Goal: Information Seeking & Learning: Learn about a topic

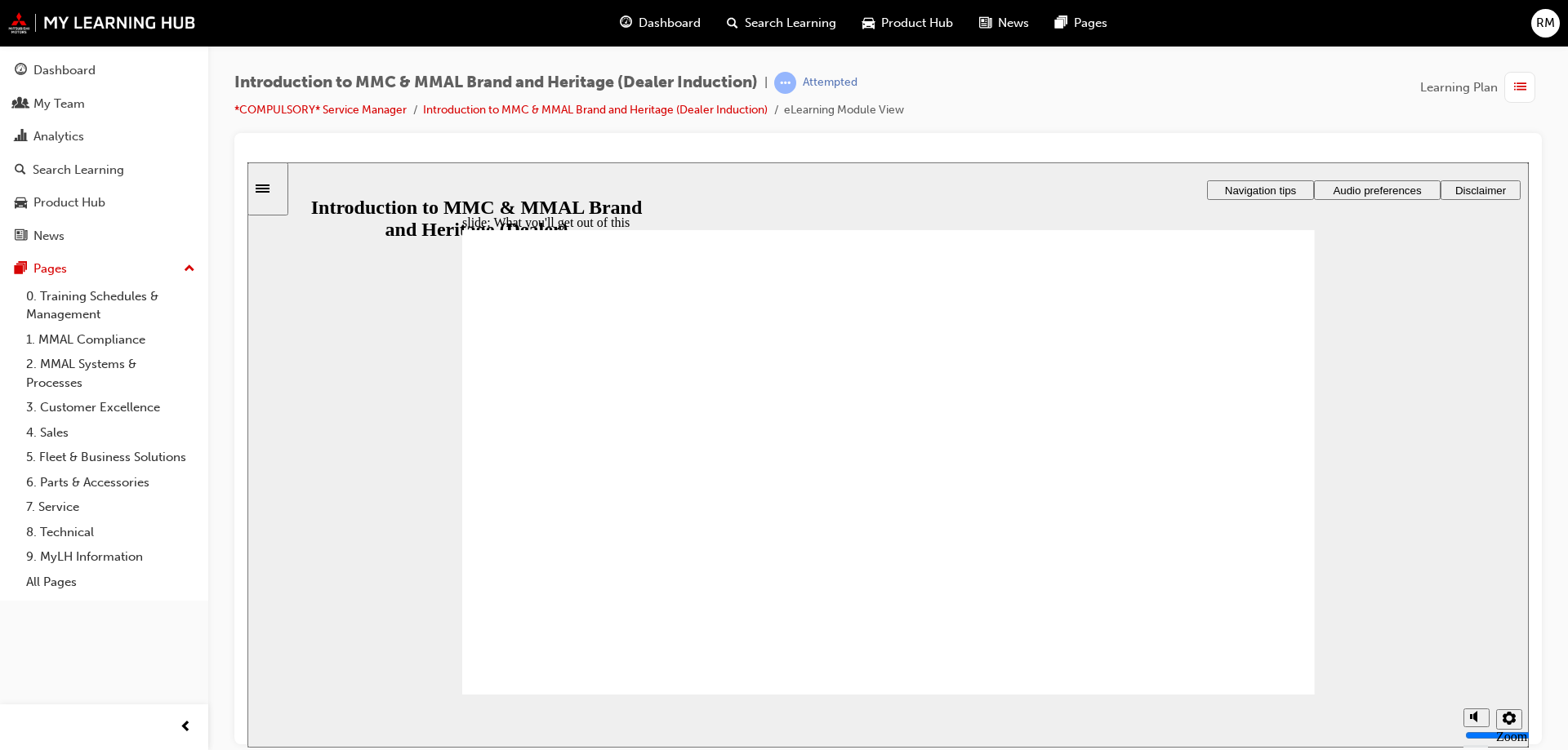
drag, startPoint x: 760, startPoint y: 580, endPoint x: 743, endPoint y: 530, distance: 52.8
drag, startPoint x: 743, startPoint y: 529, endPoint x: 765, endPoint y: 494, distance: 41.3
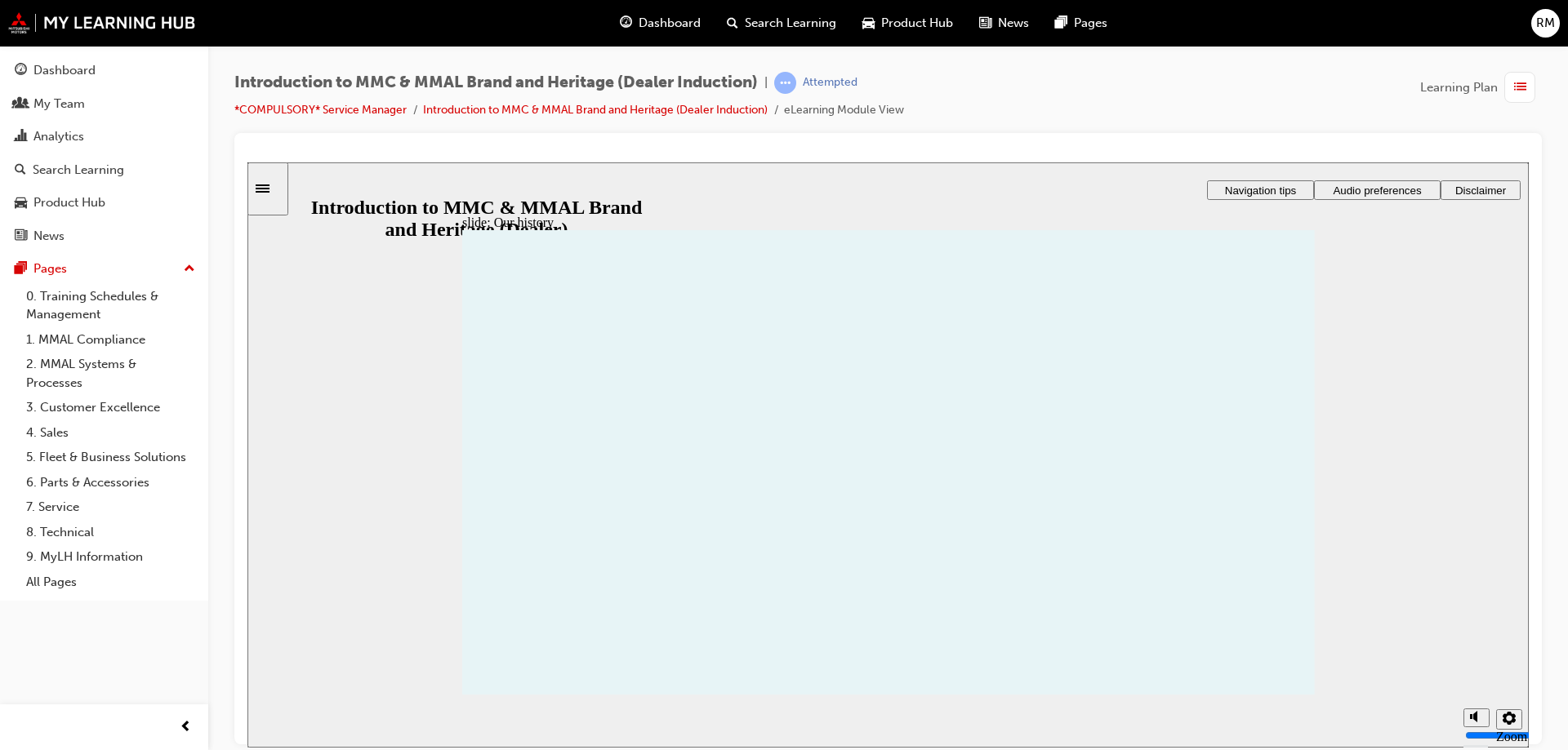
drag, startPoint x: 562, startPoint y: 468, endPoint x: 539, endPoint y: 523, distance: 59.6
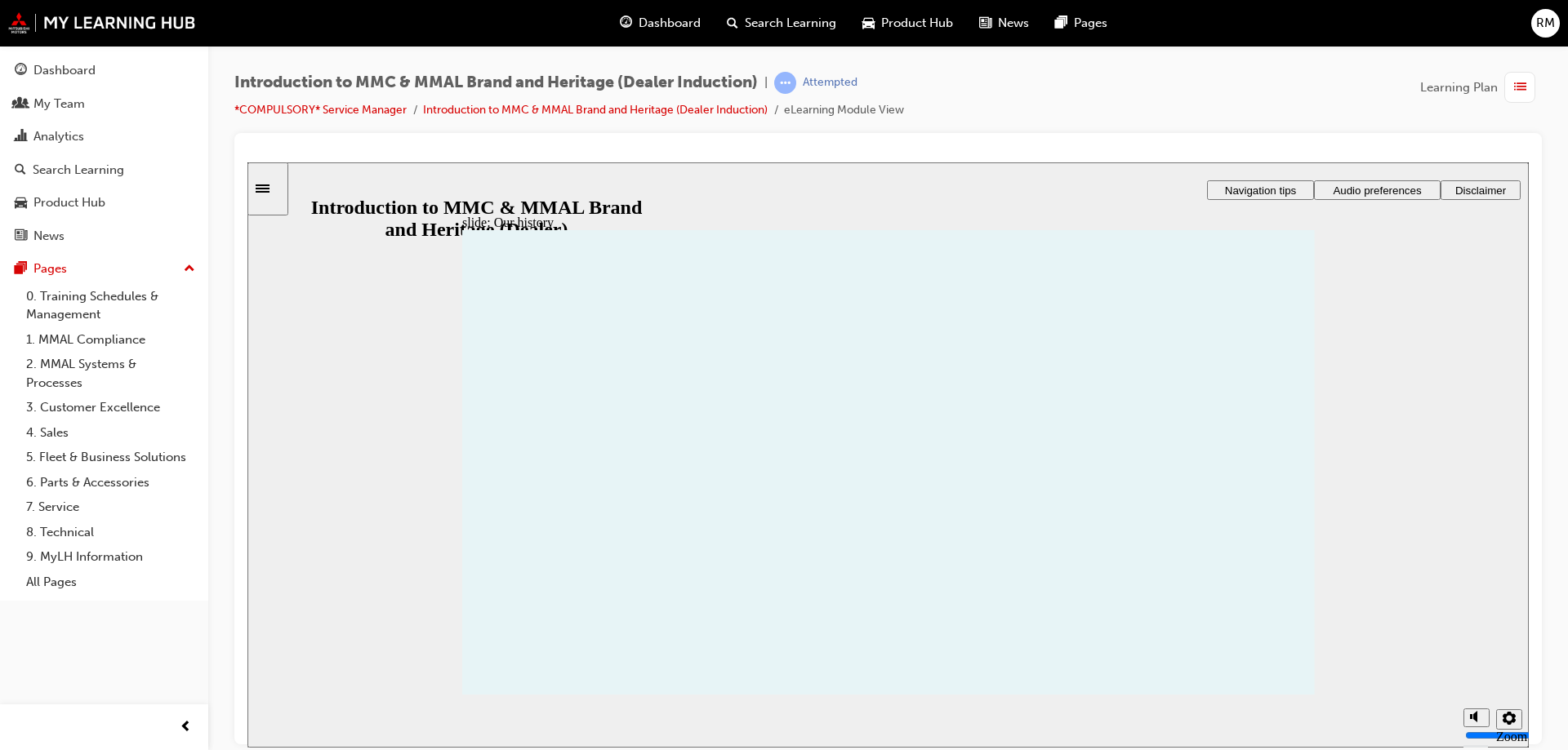
drag, startPoint x: 725, startPoint y: 542, endPoint x: 807, endPoint y: 460, distance: 116.0
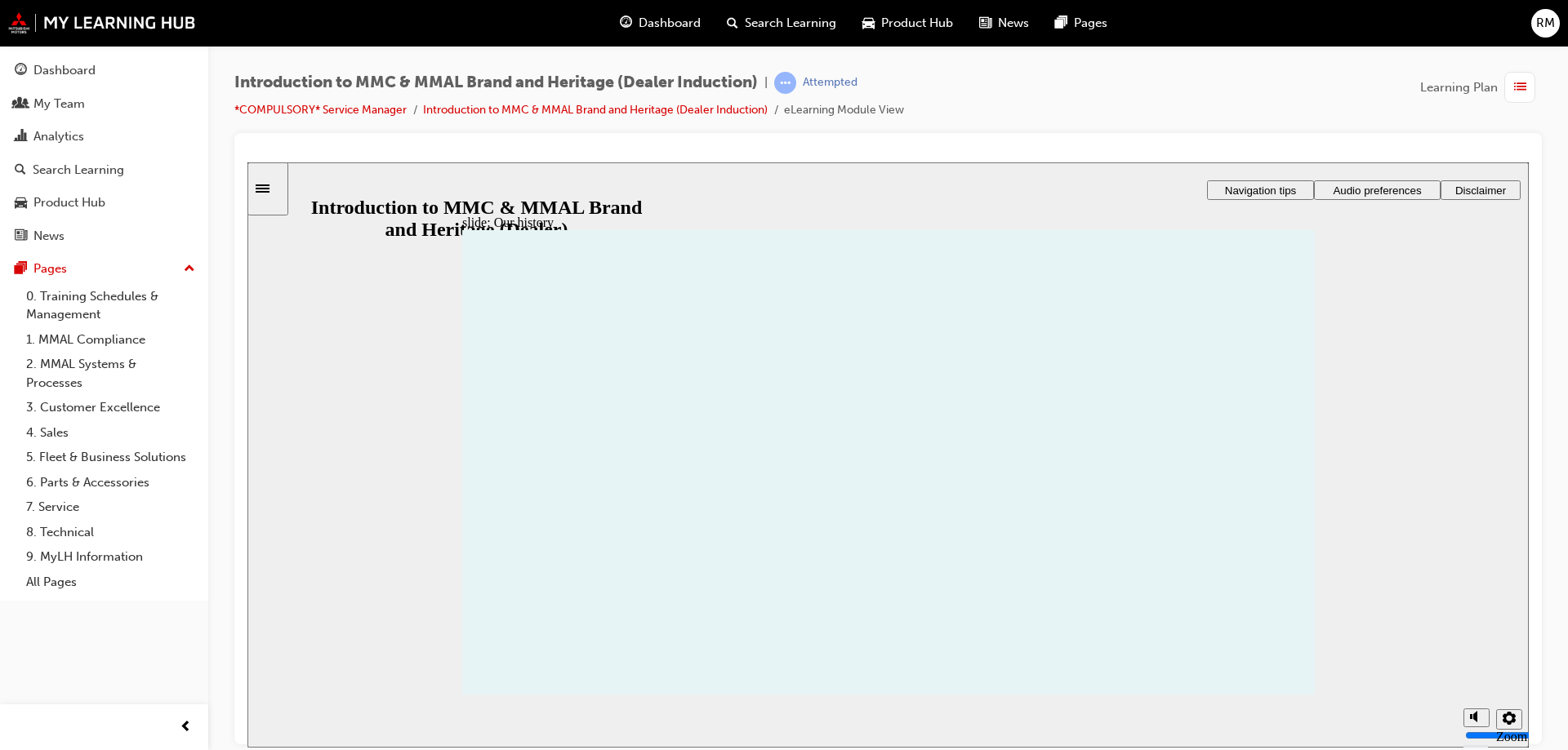
drag, startPoint x: 1131, startPoint y: 537, endPoint x: 1167, endPoint y: 482, distance: 65.7
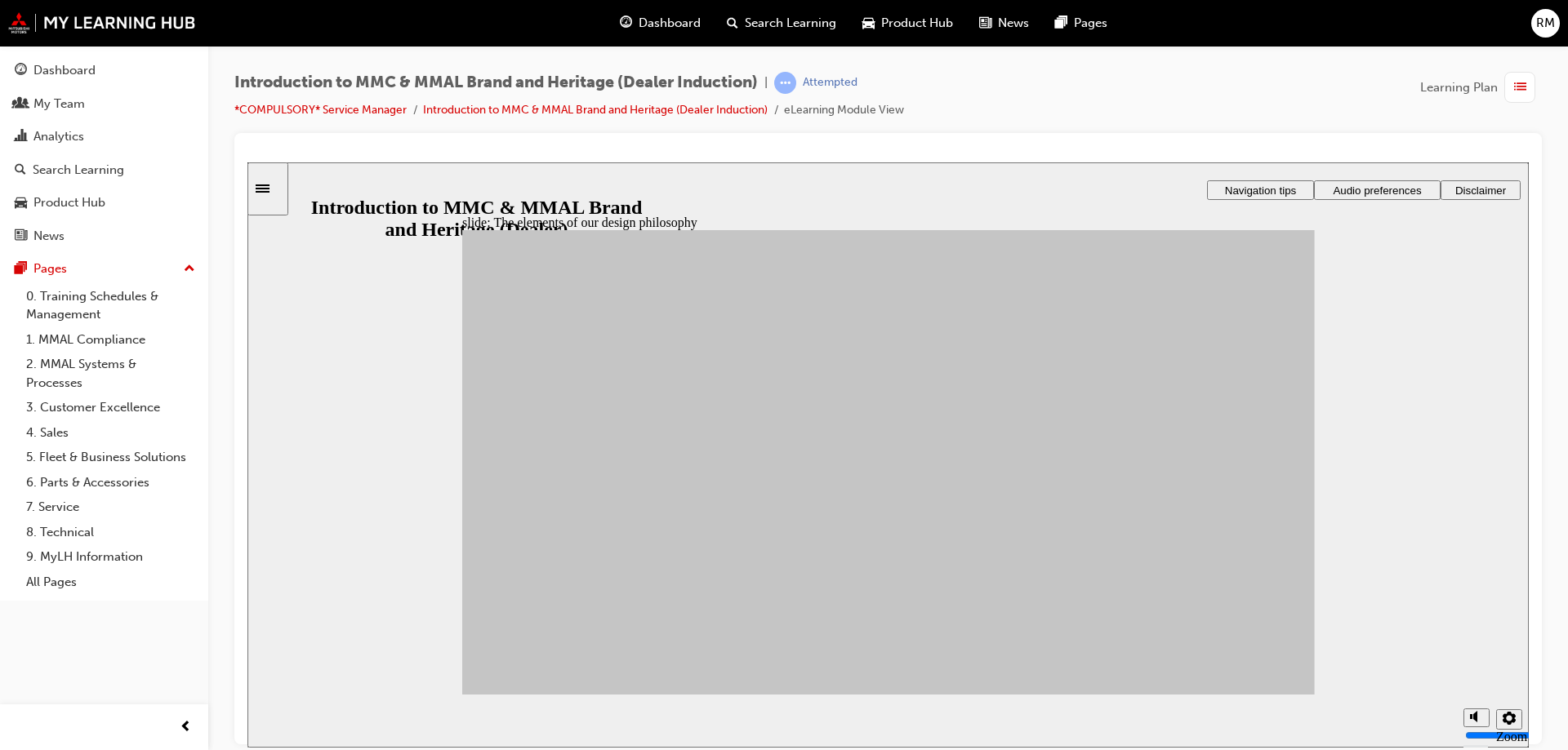
drag, startPoint x: 792, startPoint y: 464, endPoint x: 781, endPoint y: 513, distance: 50.2
drag, startPoint x: 554, startPoint y: 519, endPoint x: 560, endPoint y: 528, distance: 10.8
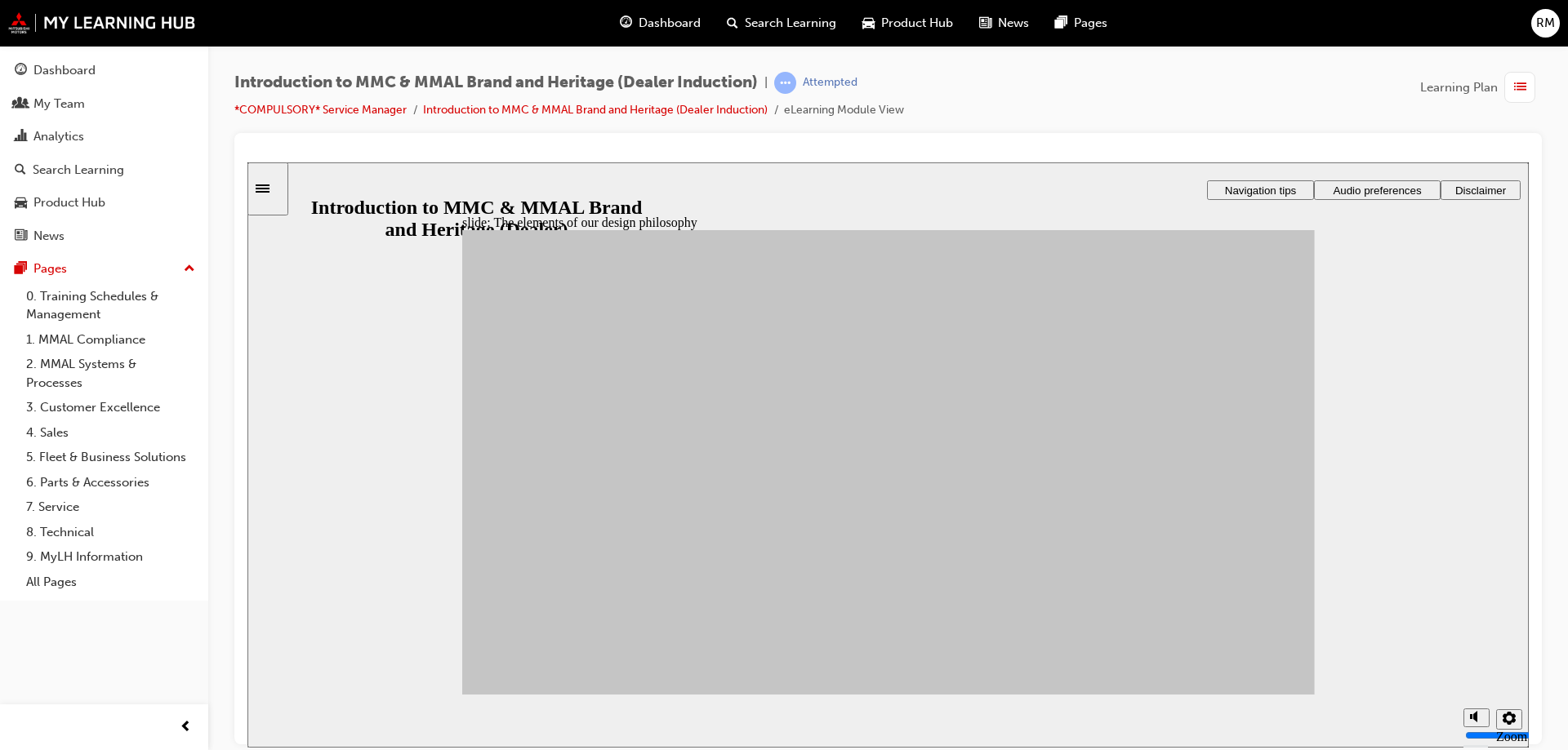
drag, startPoint x: 781, startPoint y: 525, endPoint x: 975, endPoint y: 364, distance: 252.1
drag, startPoint x: 786, startPoint y: 513, endPoint x: 777, endPoint y: 524, distance: 14.2
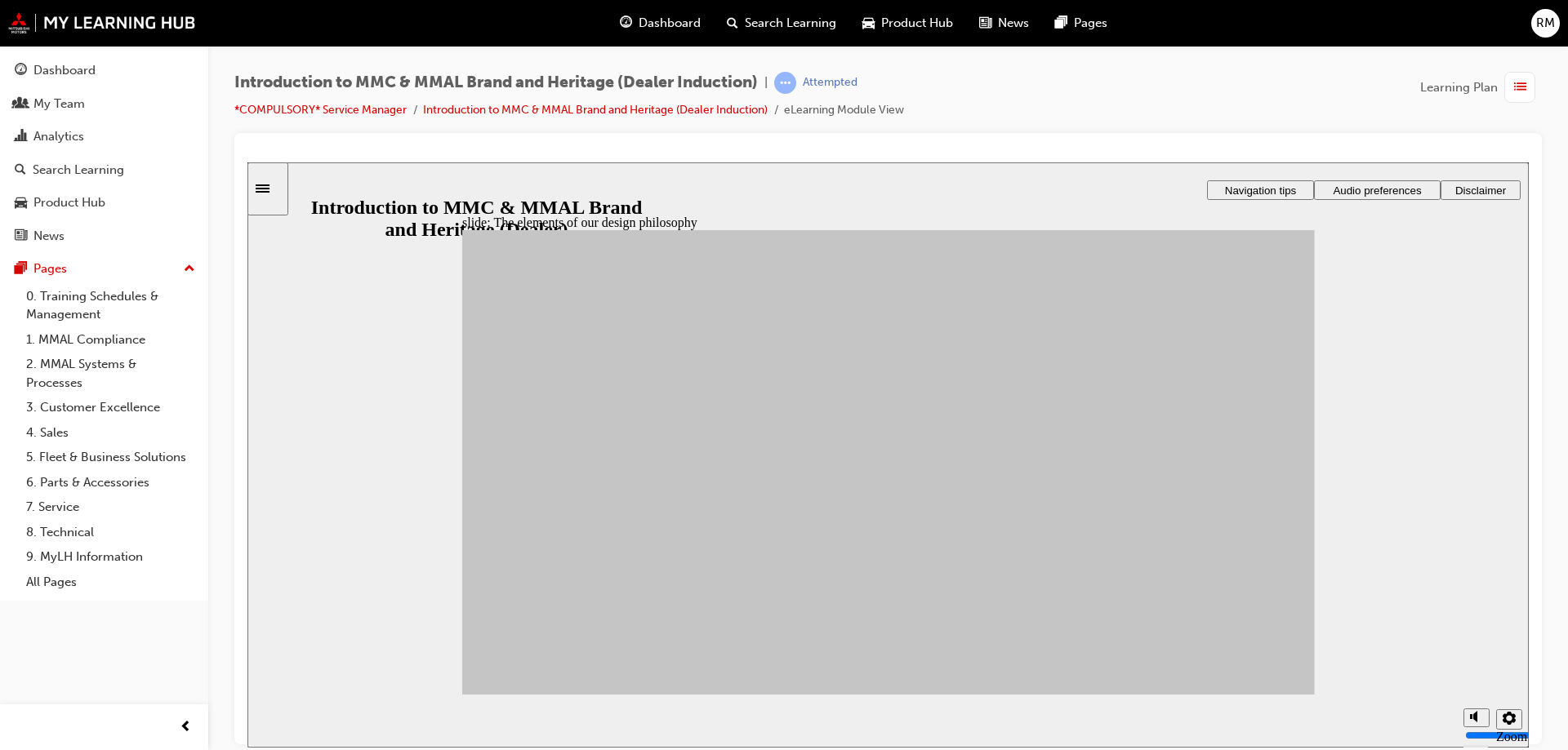
drag, startPoint x: 580, startPoint y: 467, endPoint x: 1105, endPoint y: 625, distance: 548.3
drag, startPoint x: 675, startPoint y: 556, endPoint x: 983, endPoint y: 622, distance: 315.0
drag, startPoint x: 713, startPoint y: 459, endPoint x: 972, endPoint y: 403, distance: 265.0
drag, startPoint x: 779, startPoint y: 602, endPoint x: 1127, endPoint y: 408, distance: 398.4
drag, startPoint x: 660, startPoint y: 545, endPoint x: 1118, endPoint y: 440, distance: 469.9
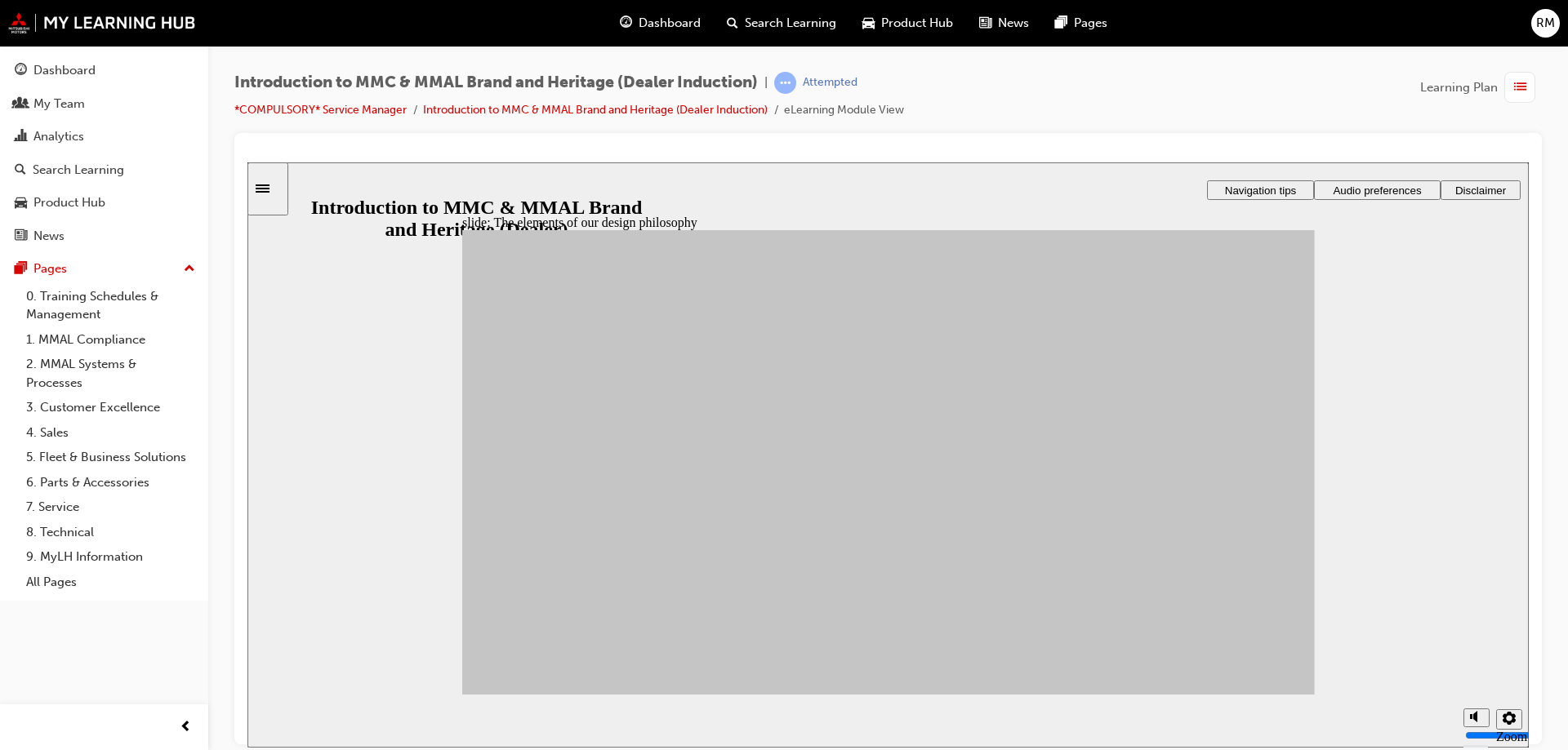
drag, startPoint x: 674, startPoint y: 493, endPoint x: 1121, endPoint y: 504, distance: 447.1
drag, startPoint x: 596, startPoint y: 580, endPoint x: 587, endPoint y: 550, distance: 31.3
drag, startPoint x: 647, startPoint y: 599, endPoint x: 708, endPoint y: 573, distance: 66.3
drag, startPoint x: 800, startPoint y: 467, endPoint x: 1119, endPoint y: 514, distance: 322.4
drag, startPoint x: 555, startPoint y: 571, endPoint x: 1128, endPoint y: 558, distance: 573.1
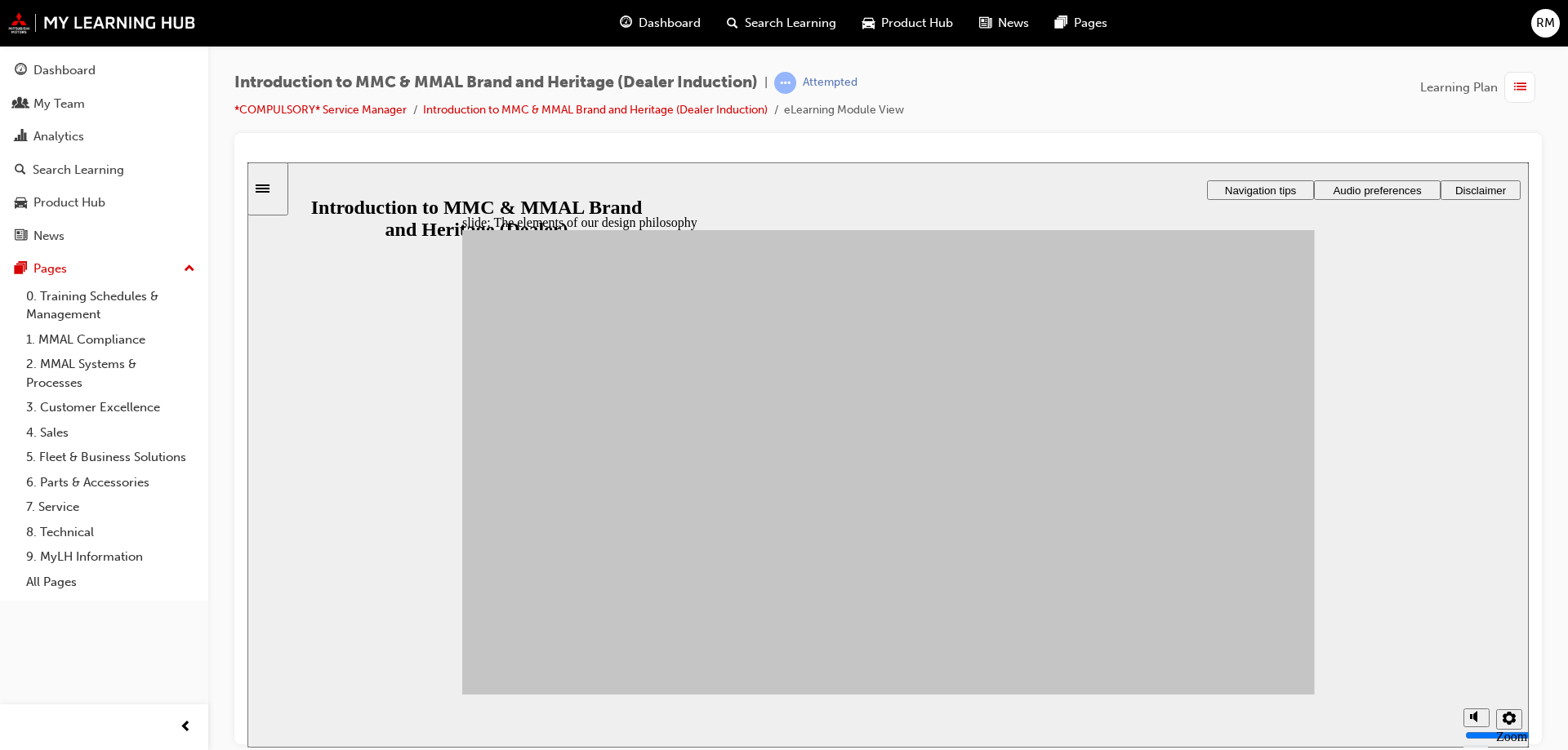
drag, startPoint x: 652, startPoint y: 604, endPoint x: 974, endPoint y: 557, distance: 325.4
drag, startPoint x: 780, startPoint y: 520, endPoint x: 975, endPoint y: 559, distance: 198.9
drag, startPoint x: 647, startPoint y: 507, endPoint x: 972, endPoint y: 523, distance: 325.4
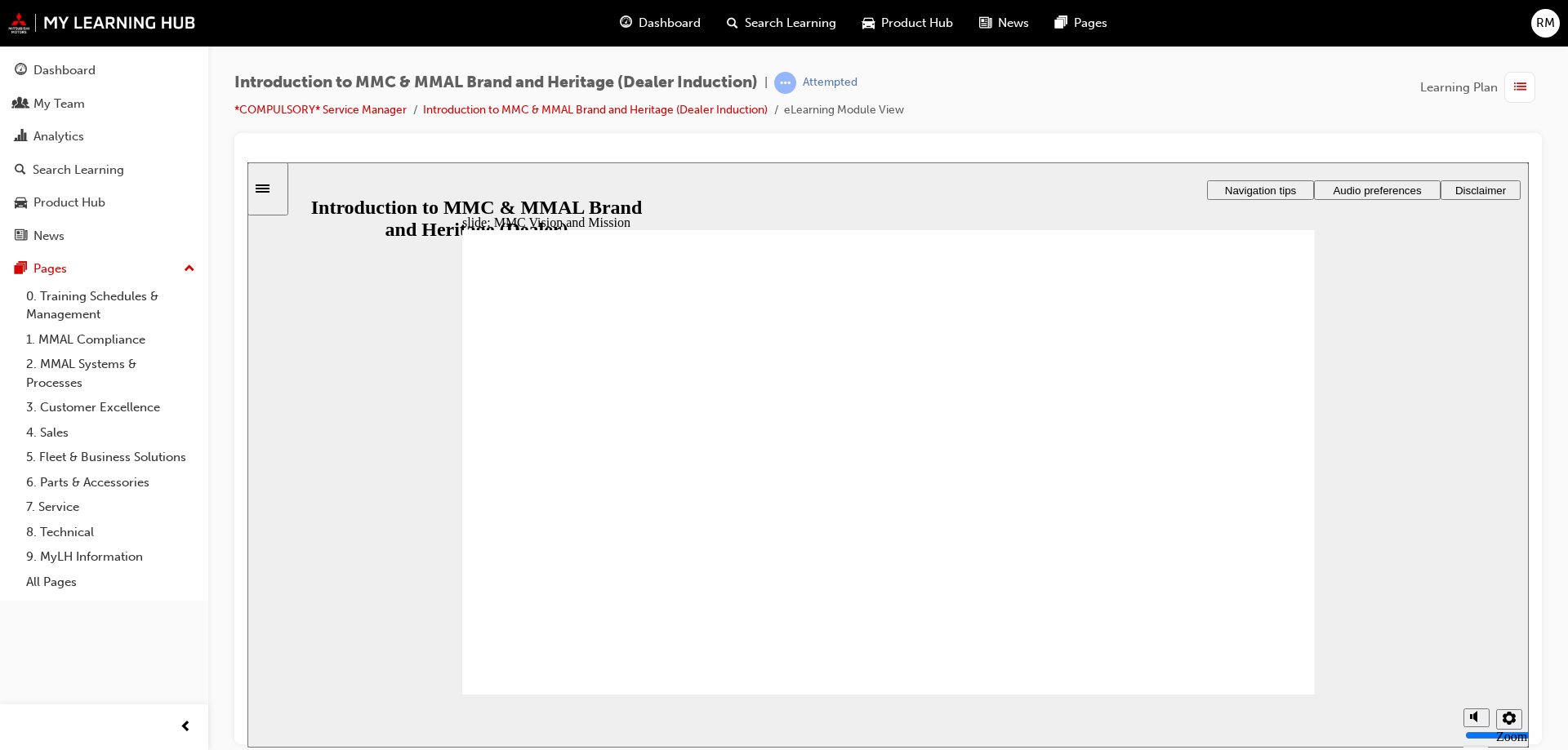
drag, startPoint x: 707, startPoint y: 547, endPoint x: 707, endPoint y: 500, distance: 47.0
drag, startPoint x: 806, startPoint y: 629, endPoint x: 822, endPoint y: 592, distance: 40.3
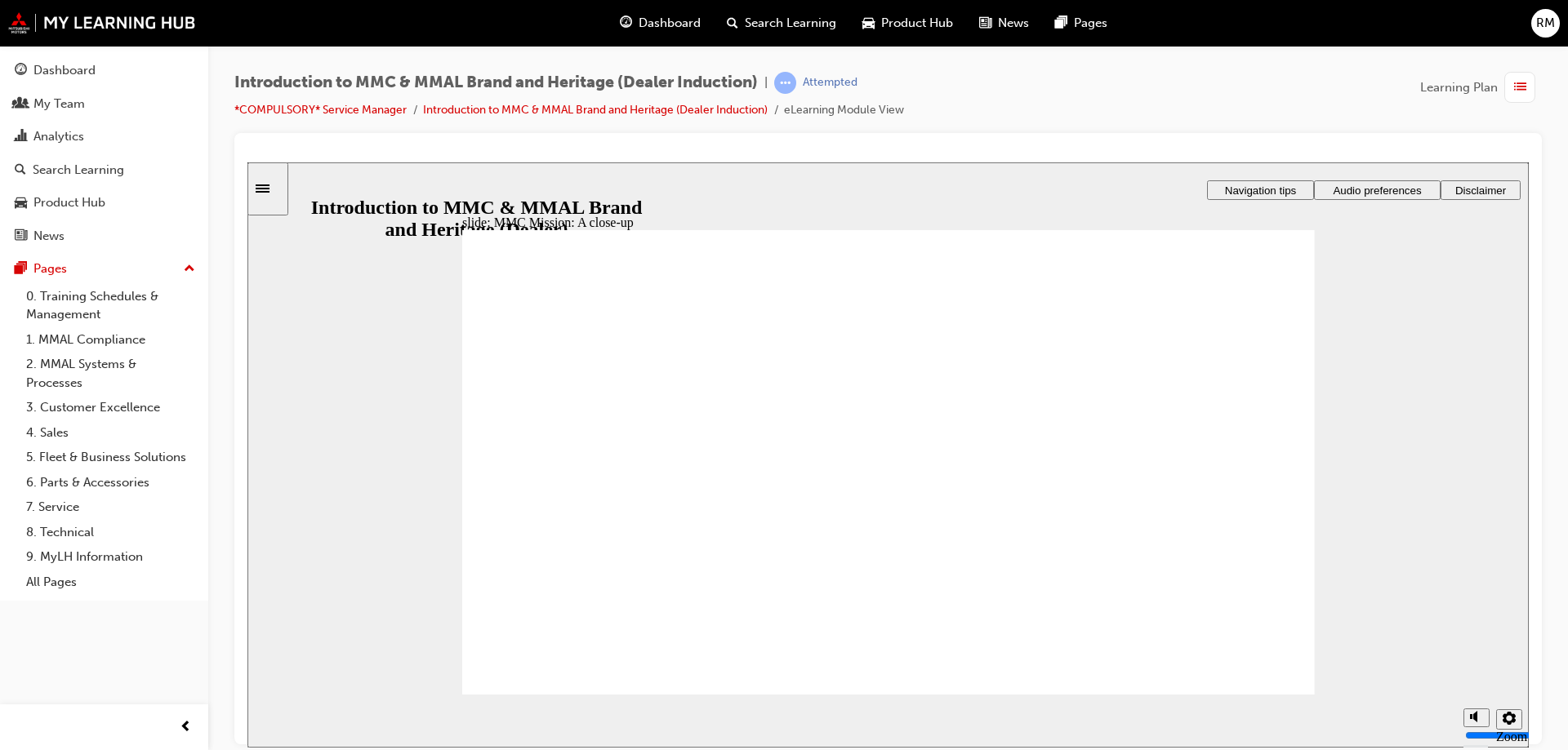
drag, startPoint x: 837, startPoint y: 581, endPoint x: 873, endPoint y: 582, distance: 36.0
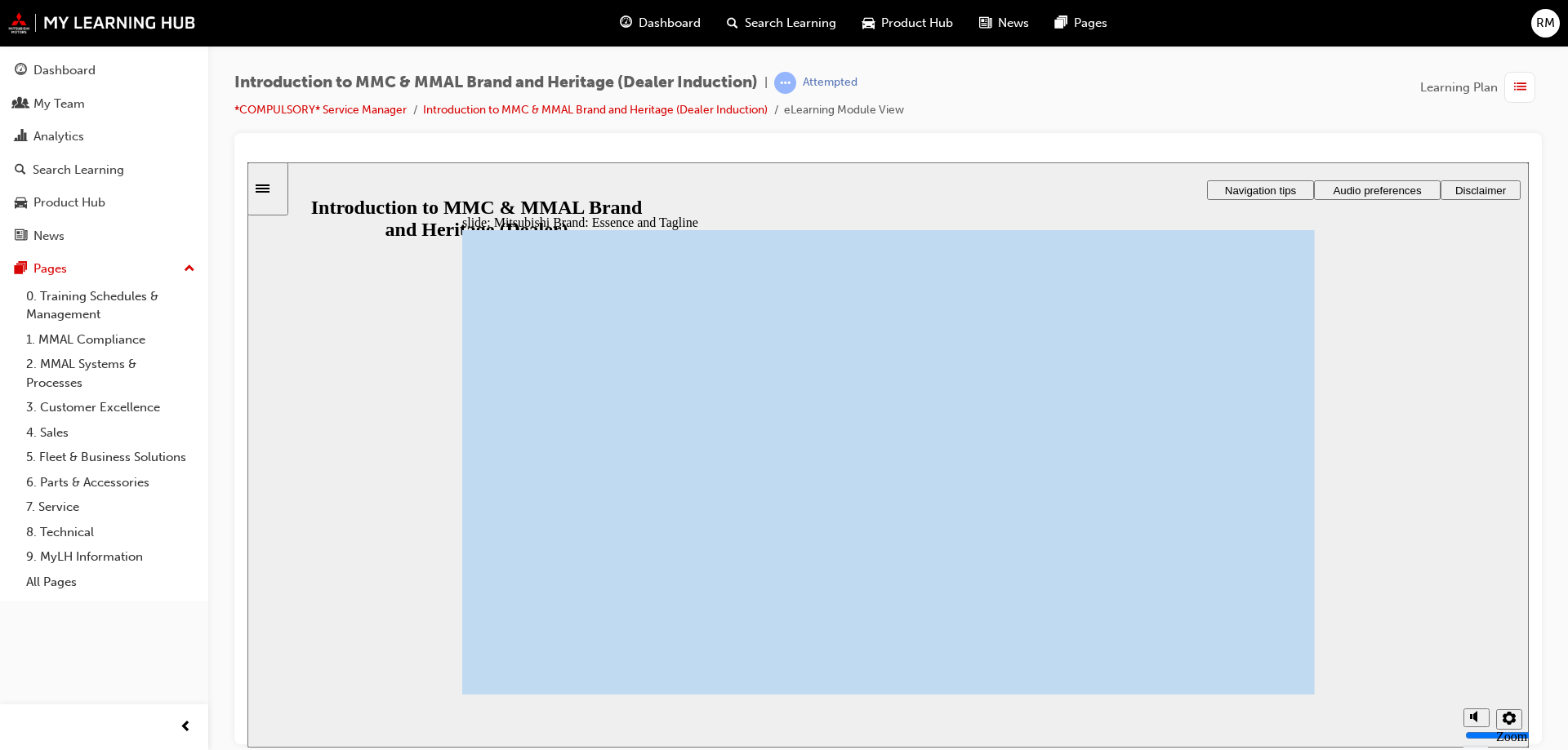
drag, startPoint x: 1126, startPoint y: 444, endPoint x: 1168, endPoint y: 498, distance: 68.4
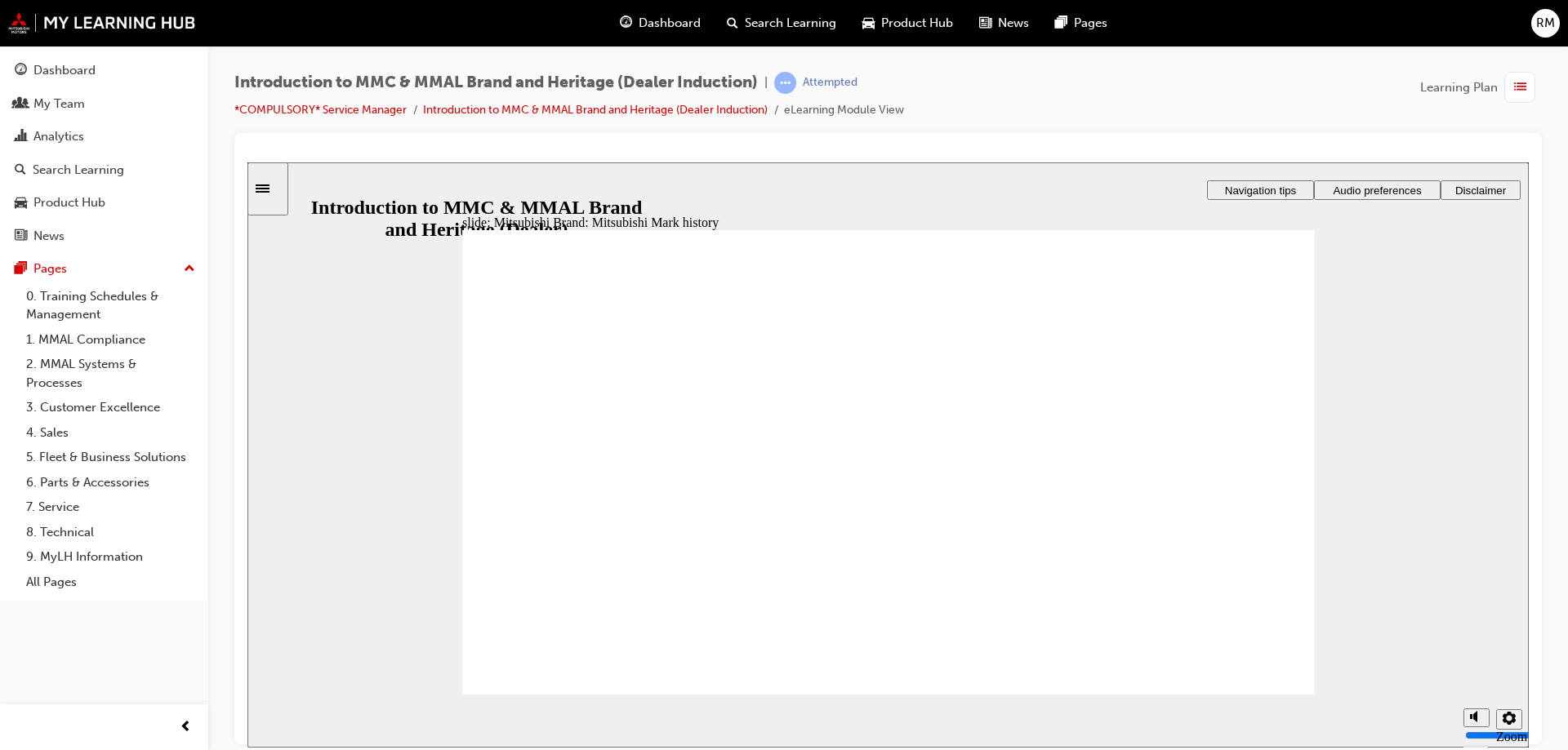
drag, startPoint x: 1025, startPoint y: 453, endPoint x: 1034, endPoint y: 452, distance: 9.1
drag, startPoint x: 1178, startPoint y: 549, endPoint x: 1214, endPoint y: 596, distance: 59.2
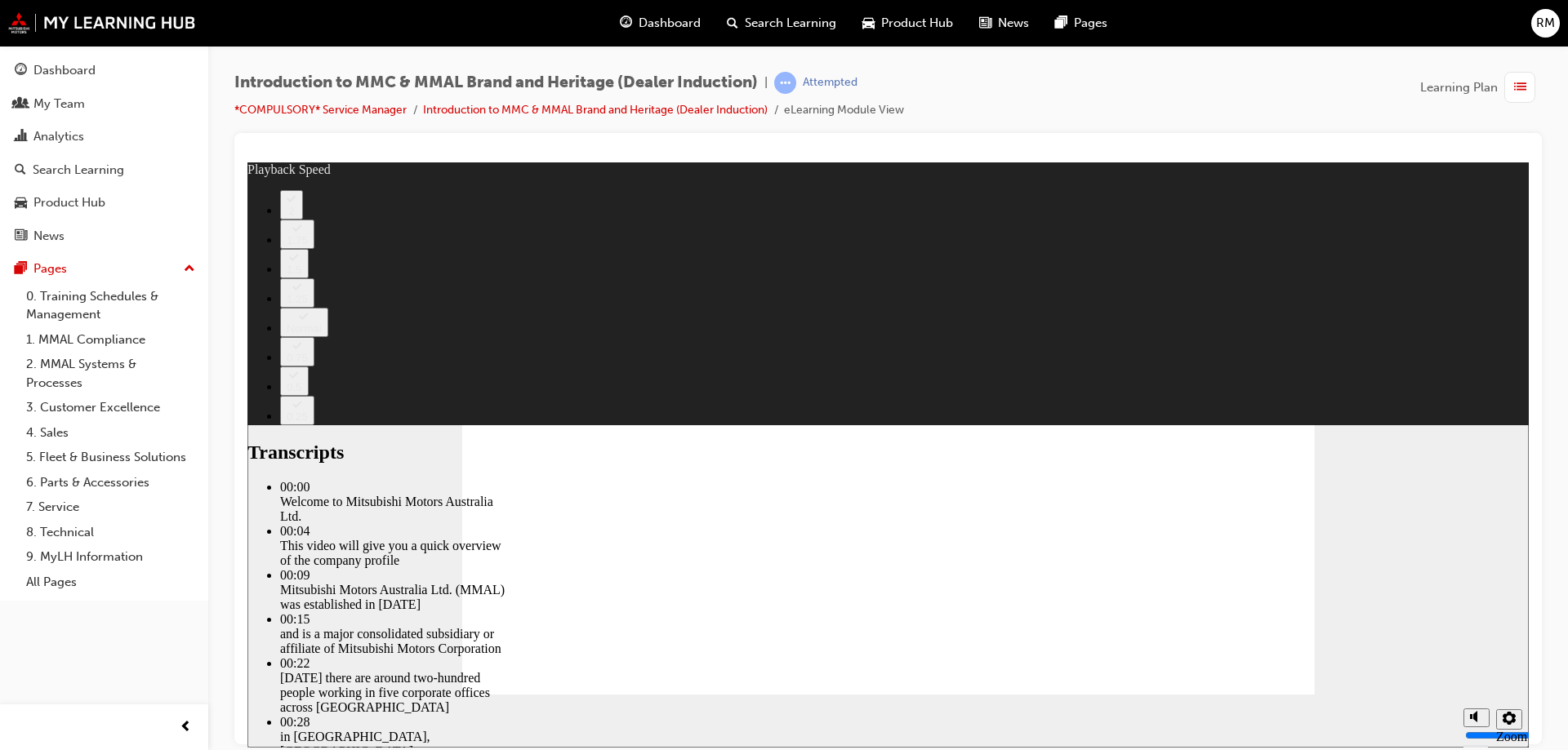
type input "0"
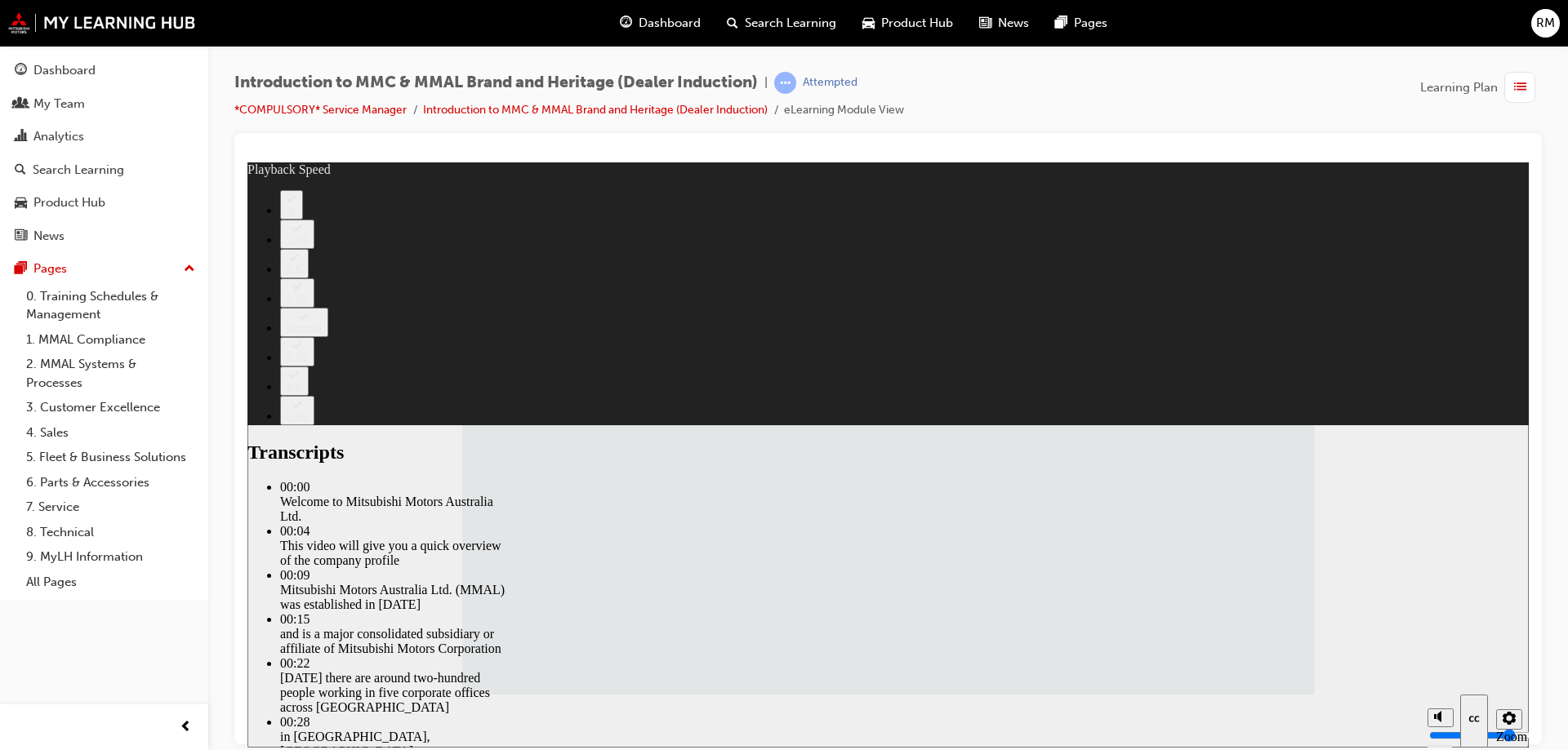
type input "112"
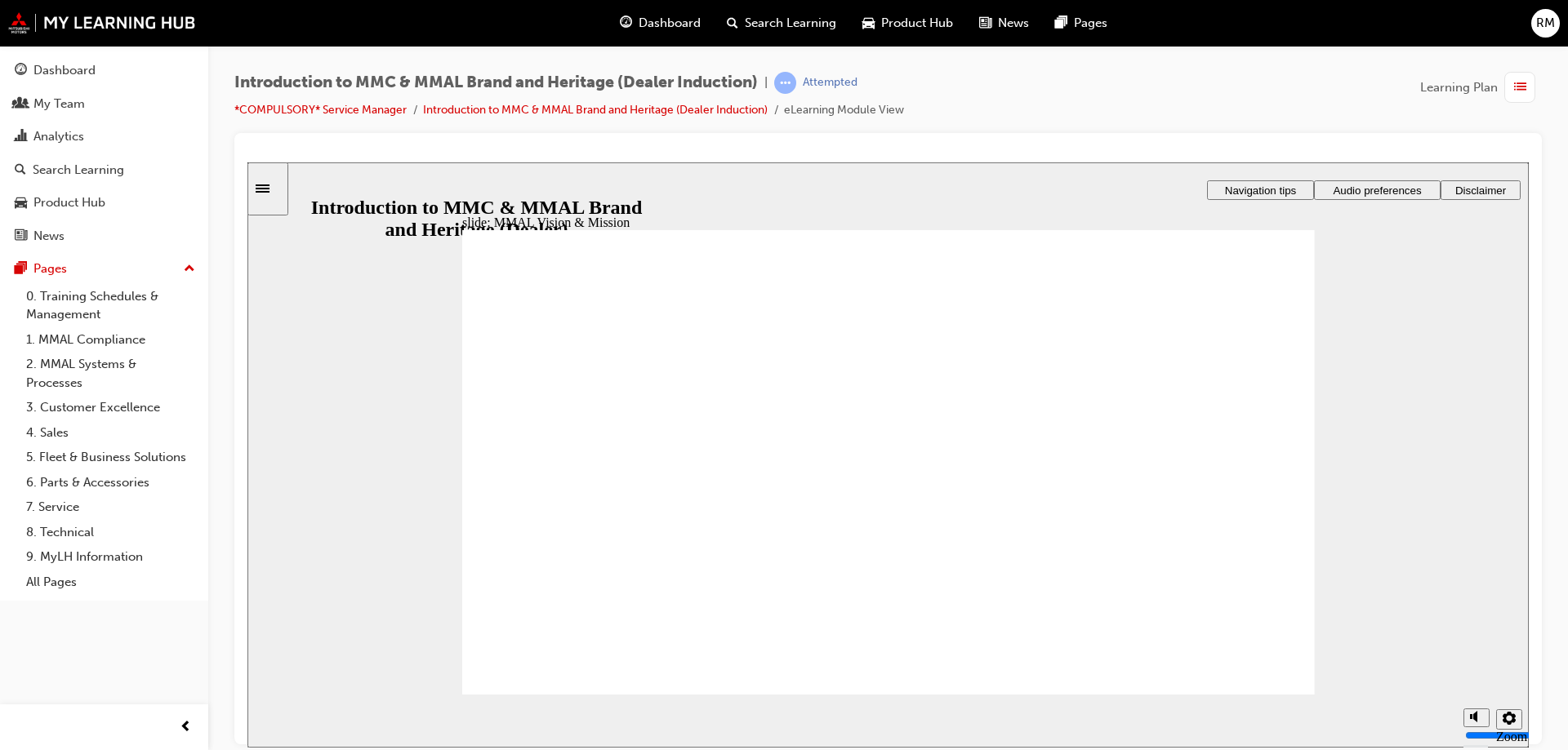
drag, startPoint x: 924, startPoint y: 545, endPoint x: 938, endPoint y: 553, distance: 16.1
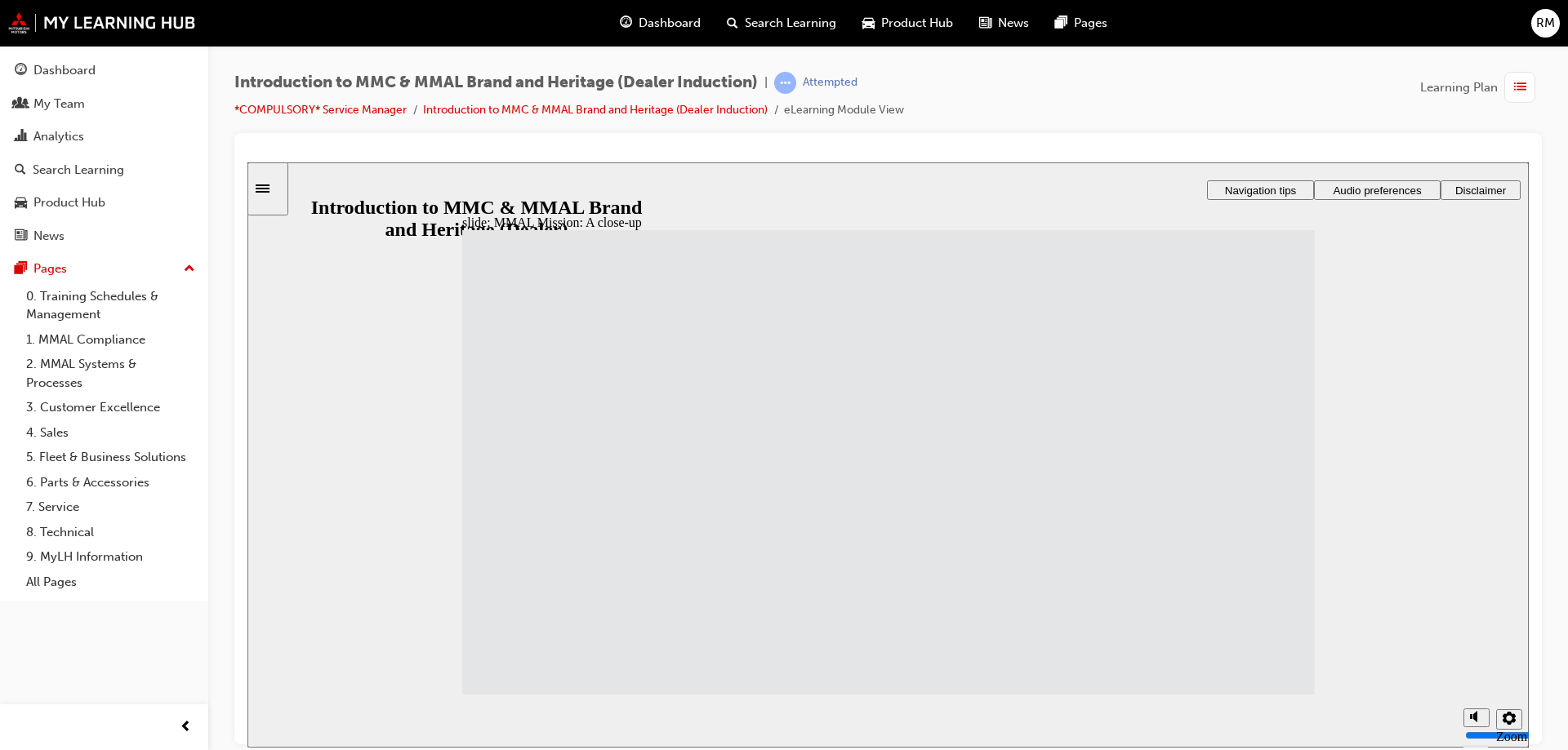
drag, startPoint x: 968, startPoint y: 454, endPoint x: 1071, endPoint y: 451, distance: 103.0
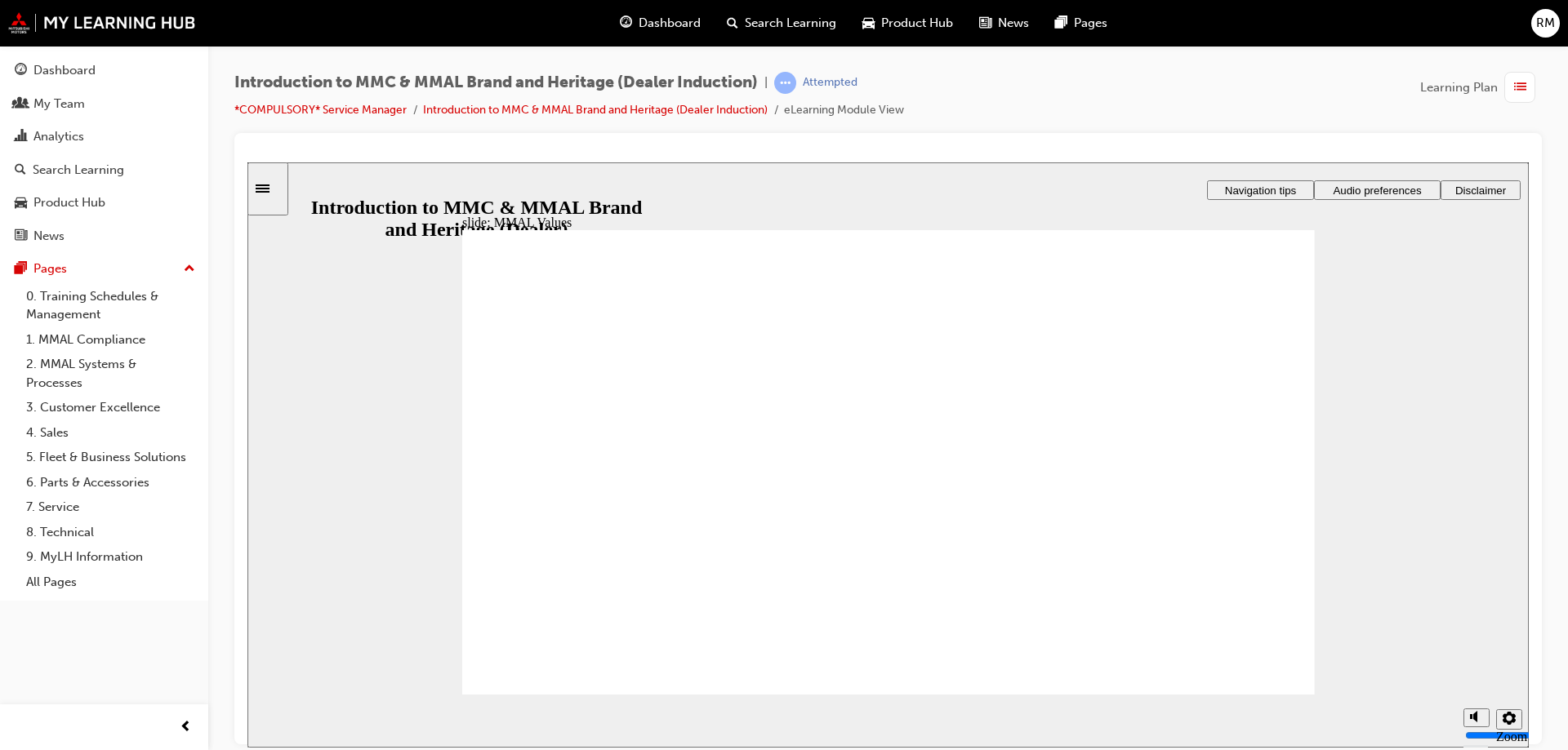
drag, startPoint x: 688, startPoint y: 456, endPoint x: 702, endPoint y: 456, distance: 14.0
drag, startPoint x: 692, startPoint y: 456, endPoint x: 589, endPoint y: 513, distance: 117.7
drag, startPoint x: 848, startPoint y: 452, endPoint x: 1100, endPoint y: 510, distance: 258.6
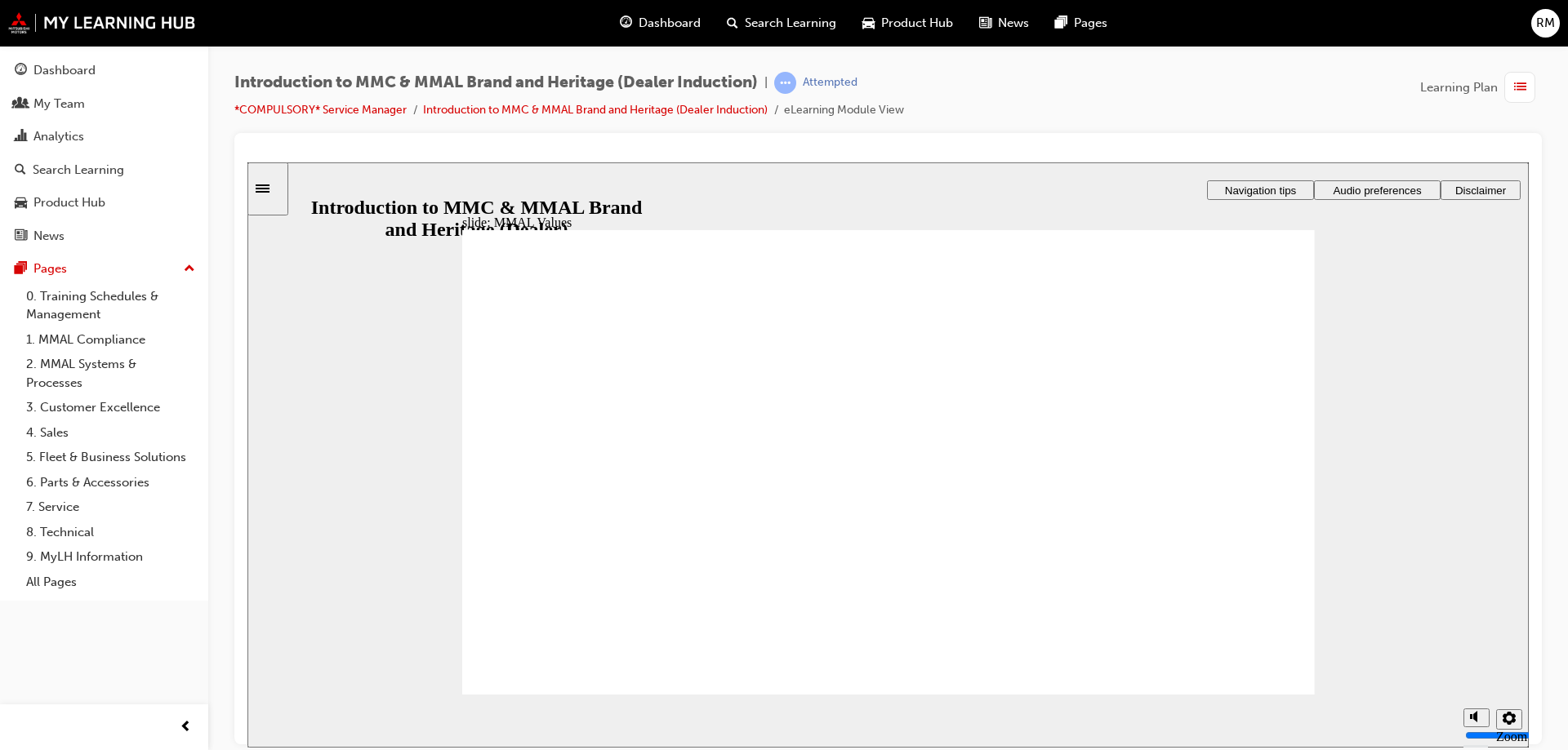
drag, startPoint x: 1198, startPoint y: 462, endPoint x: 962, endPoint y: 512, distance: 241.2
drag, startPoint x: 589, startPoint y: 456, endPoint x: 1231, endPoint y: 529, distance: 646.1
drag, startPoint x: 559, startPoint y: 449, endPoint x: 1193, endPoint y: 503, distance: 636.3
drag, startPoint x: 586, startPoint y: 446, endPoint x: 677, endPoint y: 492, distance: 102.0
drag, startPoint x: 585, startPoint y: 437, endPoint x: 845, endPoint y: 493, distance: 266.0
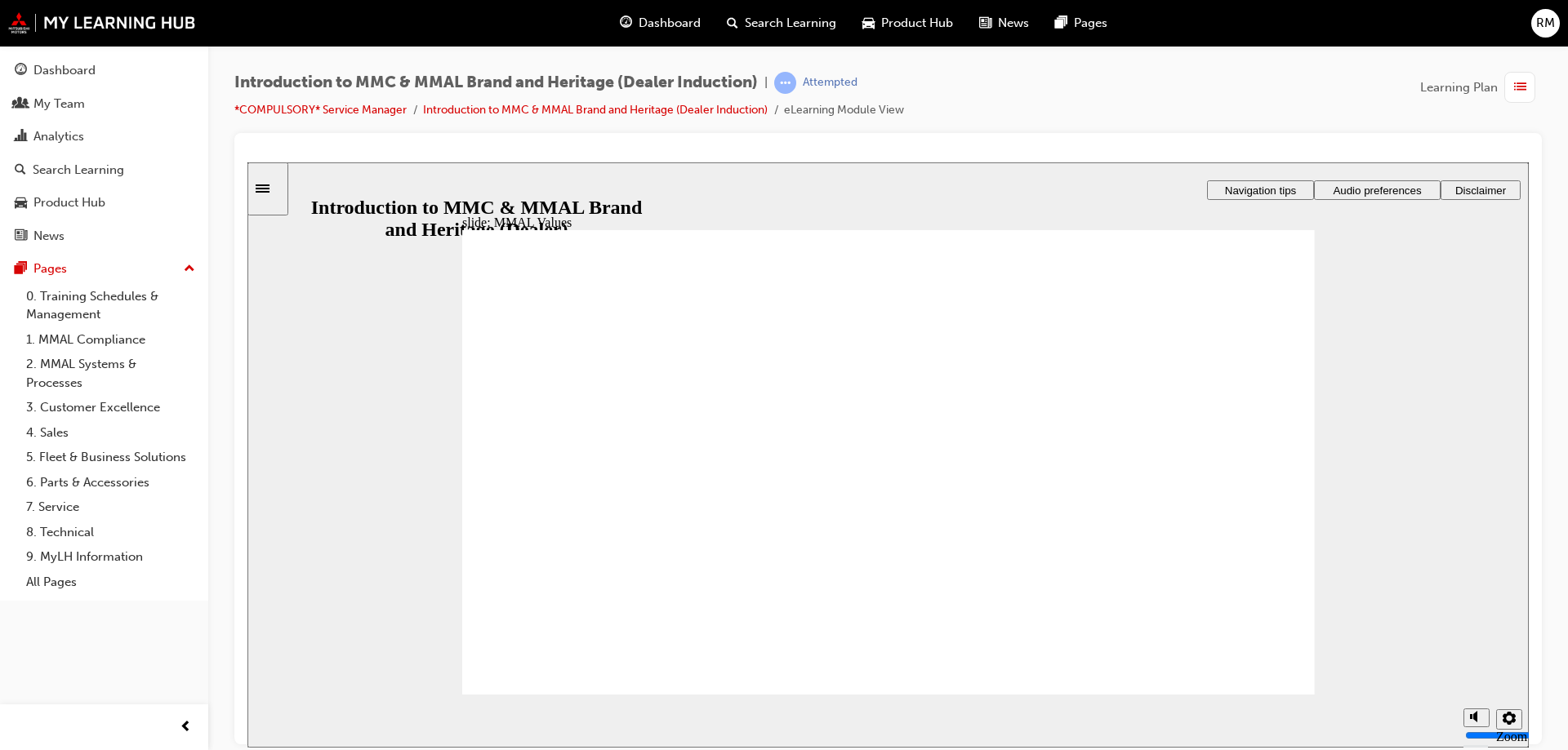
drag, startPoint x: 973, startPoint y: 461, endPoint x: 1220, endPoint y: 498, distance: 249.8
drag, startPoint x: 976, startPoint y: 440, endPoint x: 669, endPoint y: 507, distance: 314.2
drag, startPoint x: 1080, startPoint y: 447, endPoint x: 1182, endPoint y: 491, distance: 111.1
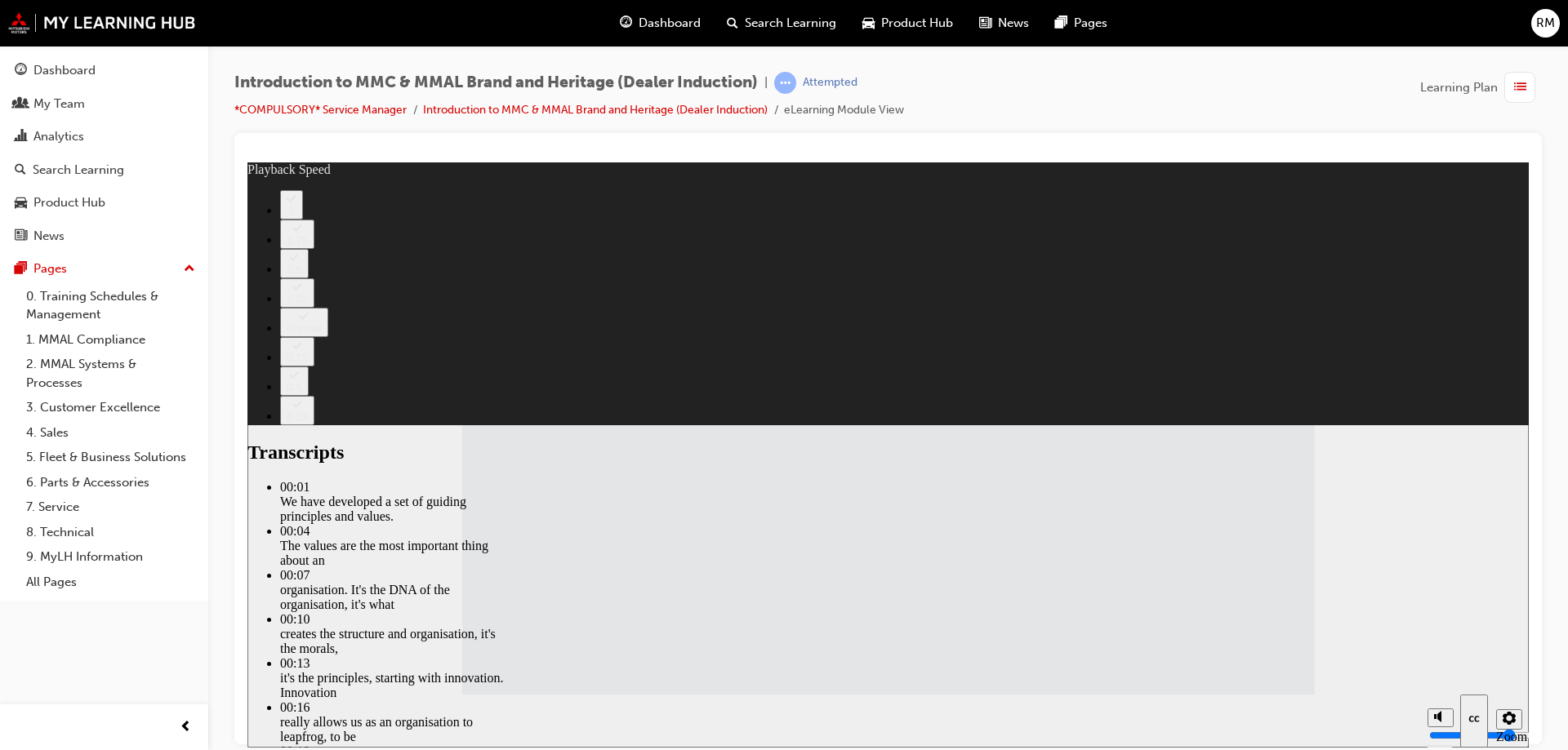
type input "120"
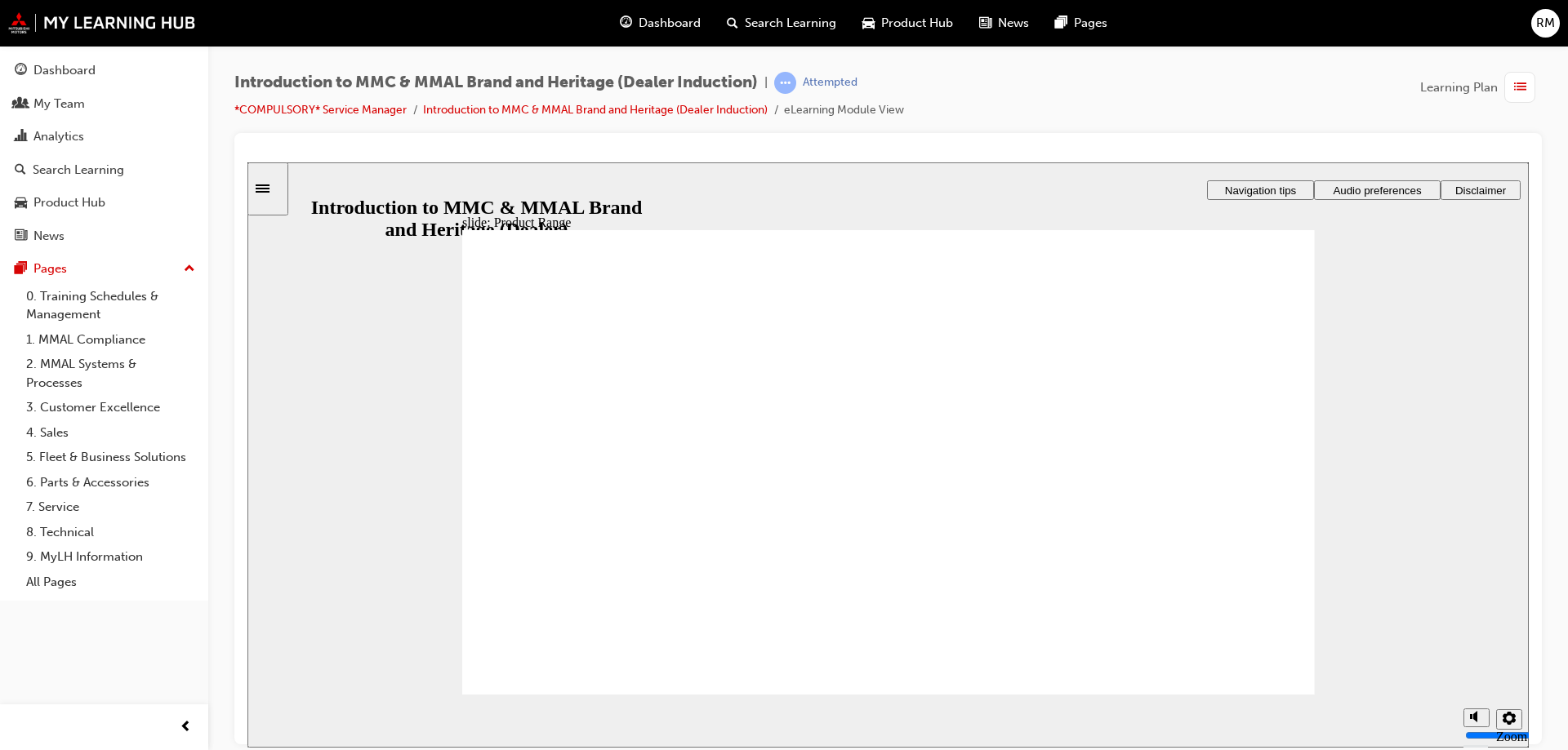
drag, startPoint x: 1256, startPoint y: 678, endPoint x: 1269, endPoint y: 693, distance: 19.8
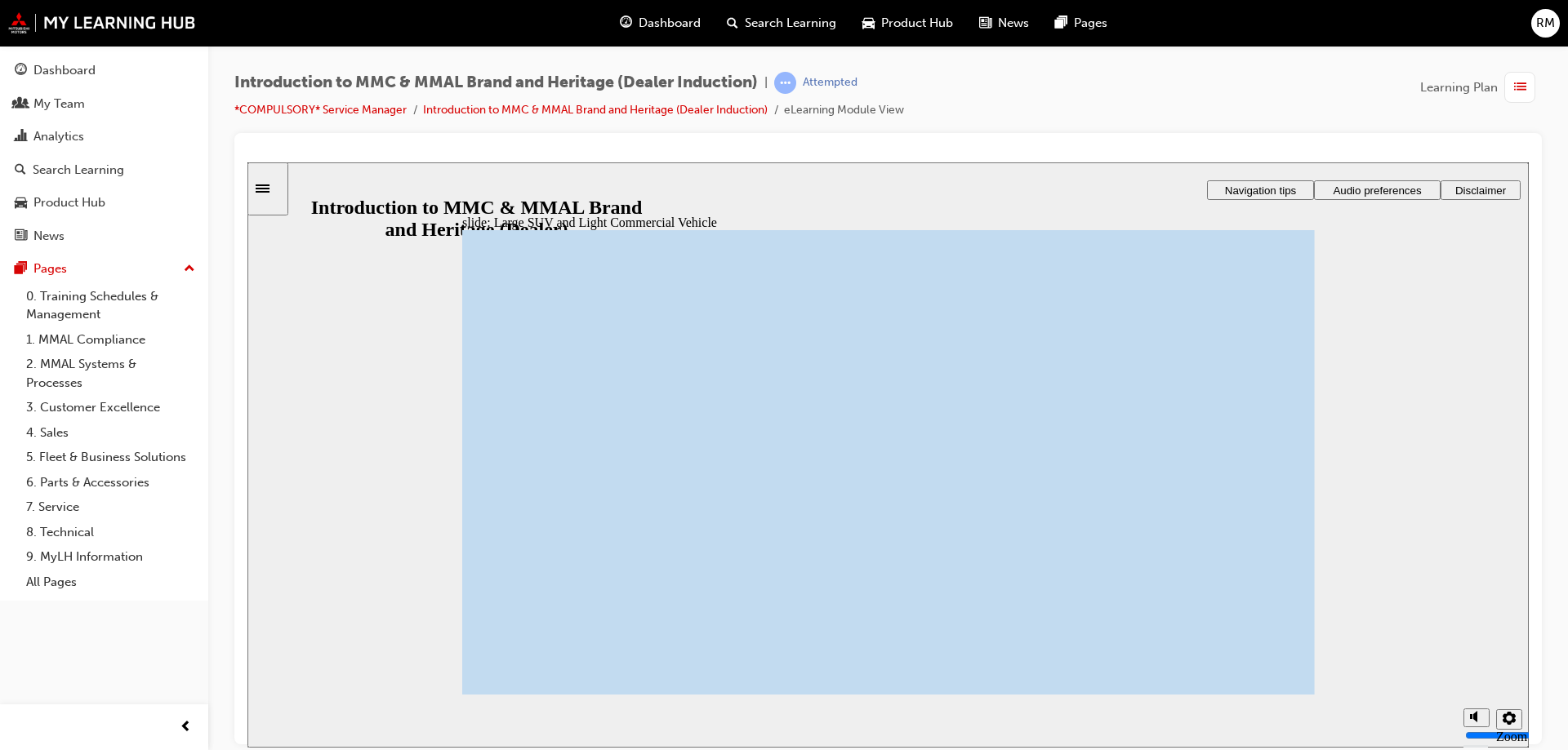
drag, startPoint x: 1178, startPoint y: 305, endPoint x: 1178, endPoint y: 333, distance: 28.0
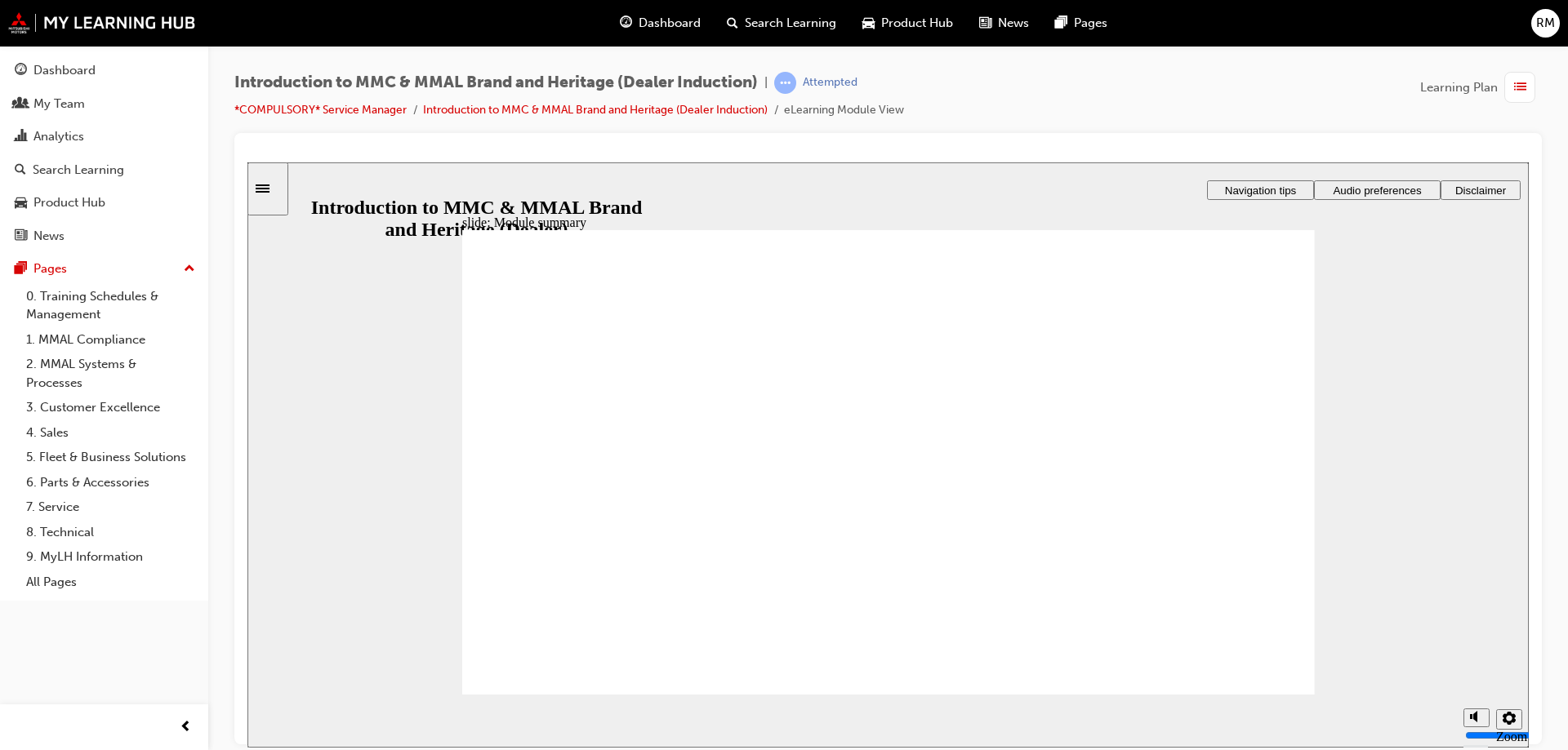
checkbox input "true"
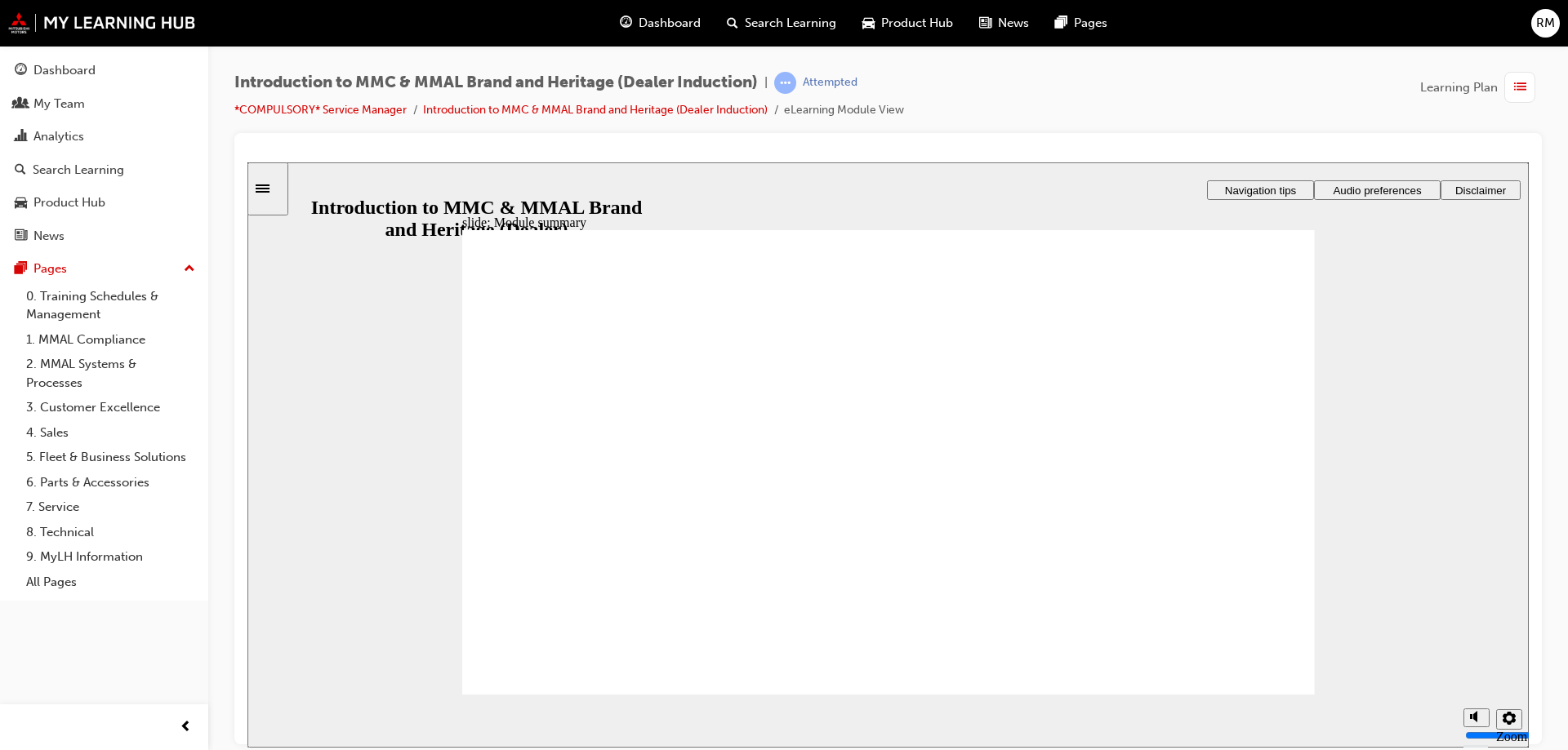
checkbox input "true"
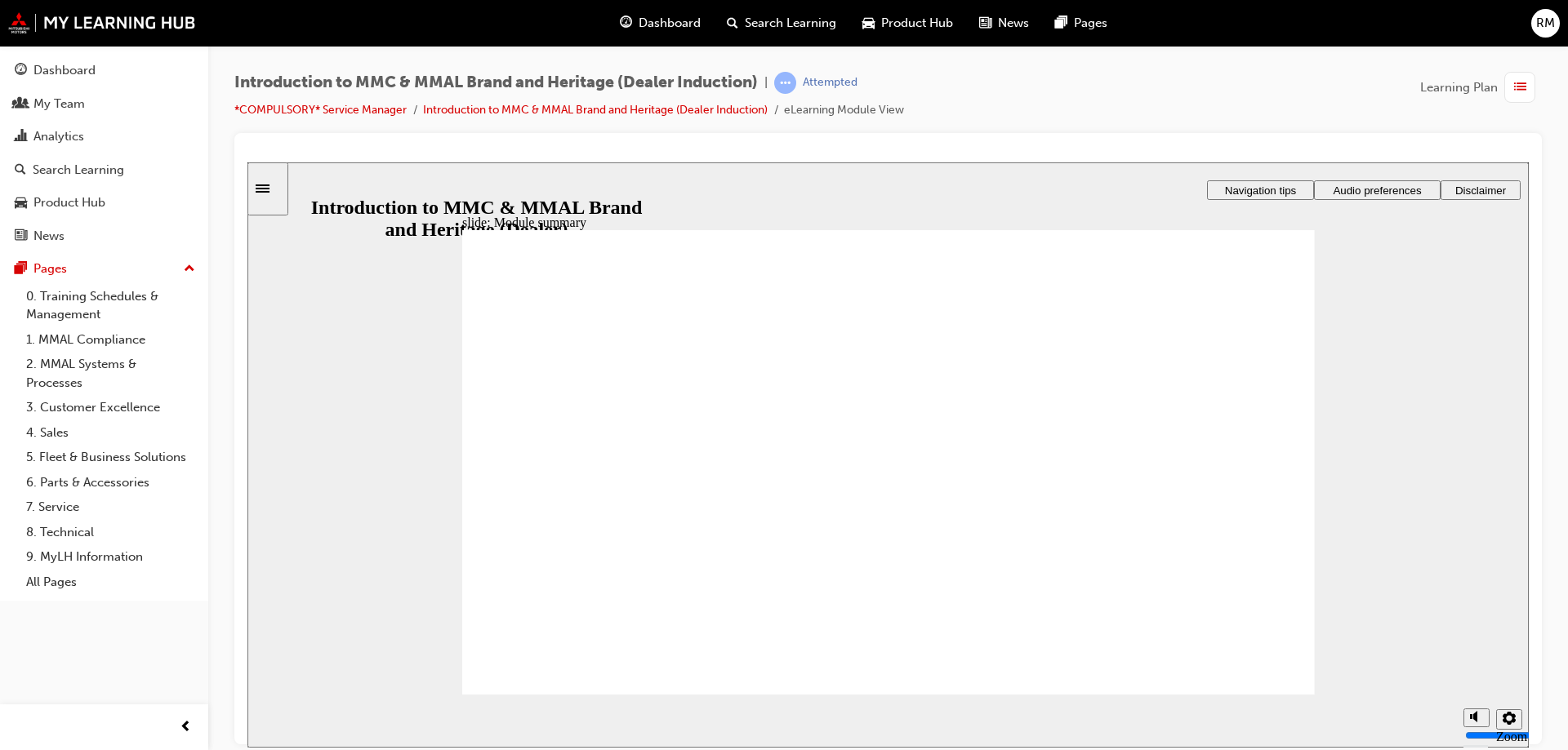
checkbox input "true"
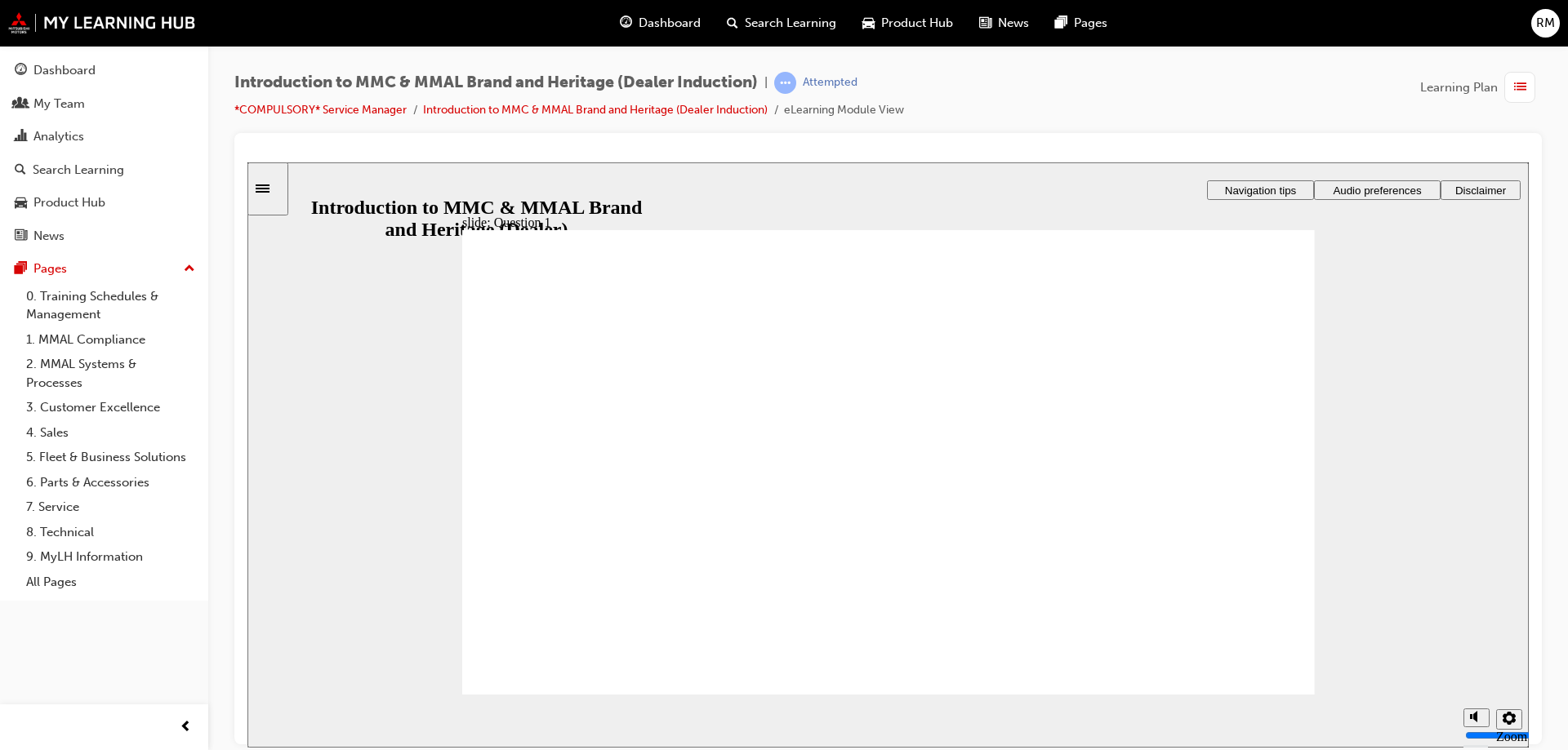
drag, startPoint x: 899, startPoint y: 400, endPoint x: 841, endPoint y: 415, distance: 59.9
radio input "false"
radio input "true"
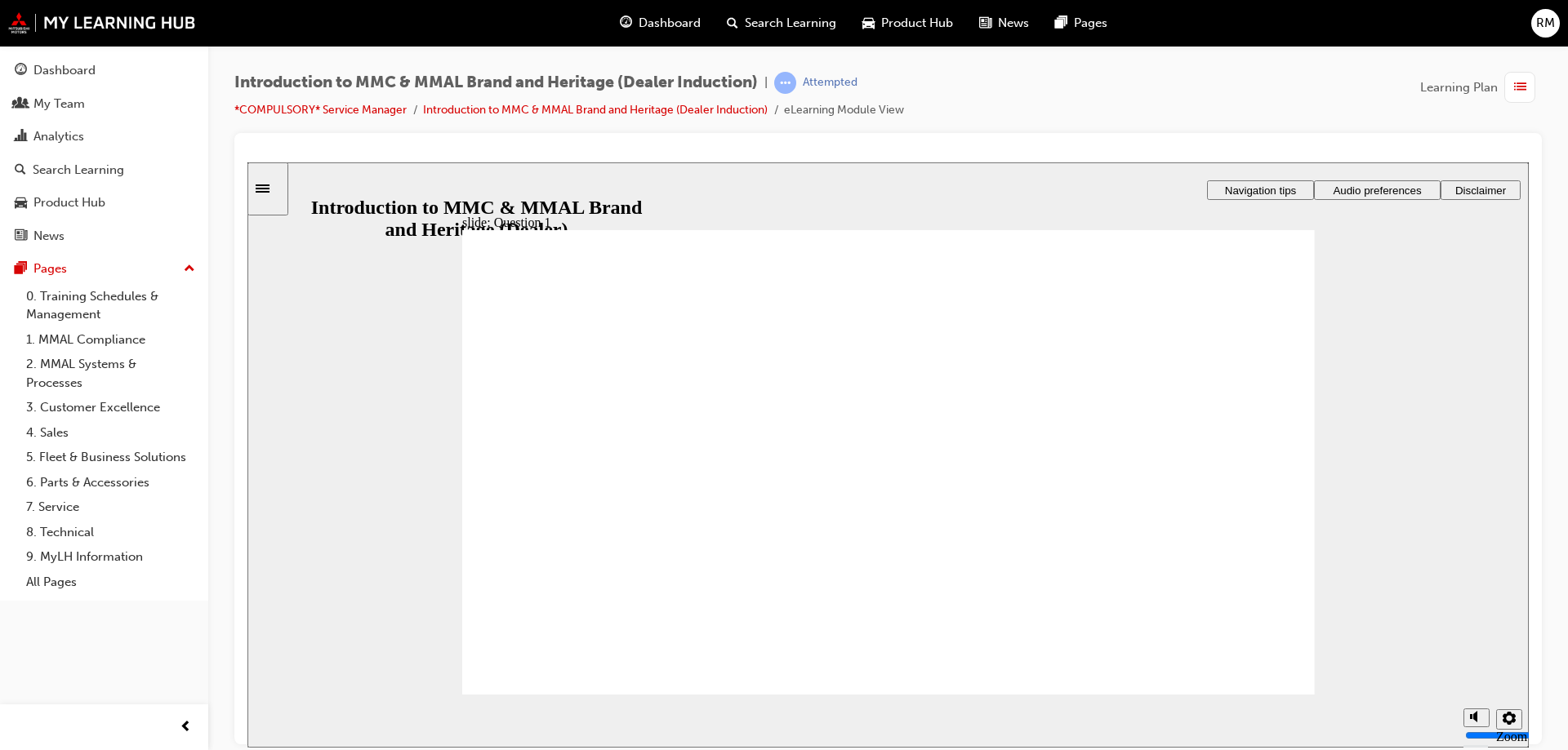
drag, startPoint x: 1100, startPoint y: 559, endPoint x: 1116, endPoint y: 538, distance: 26.4
radio input "true"
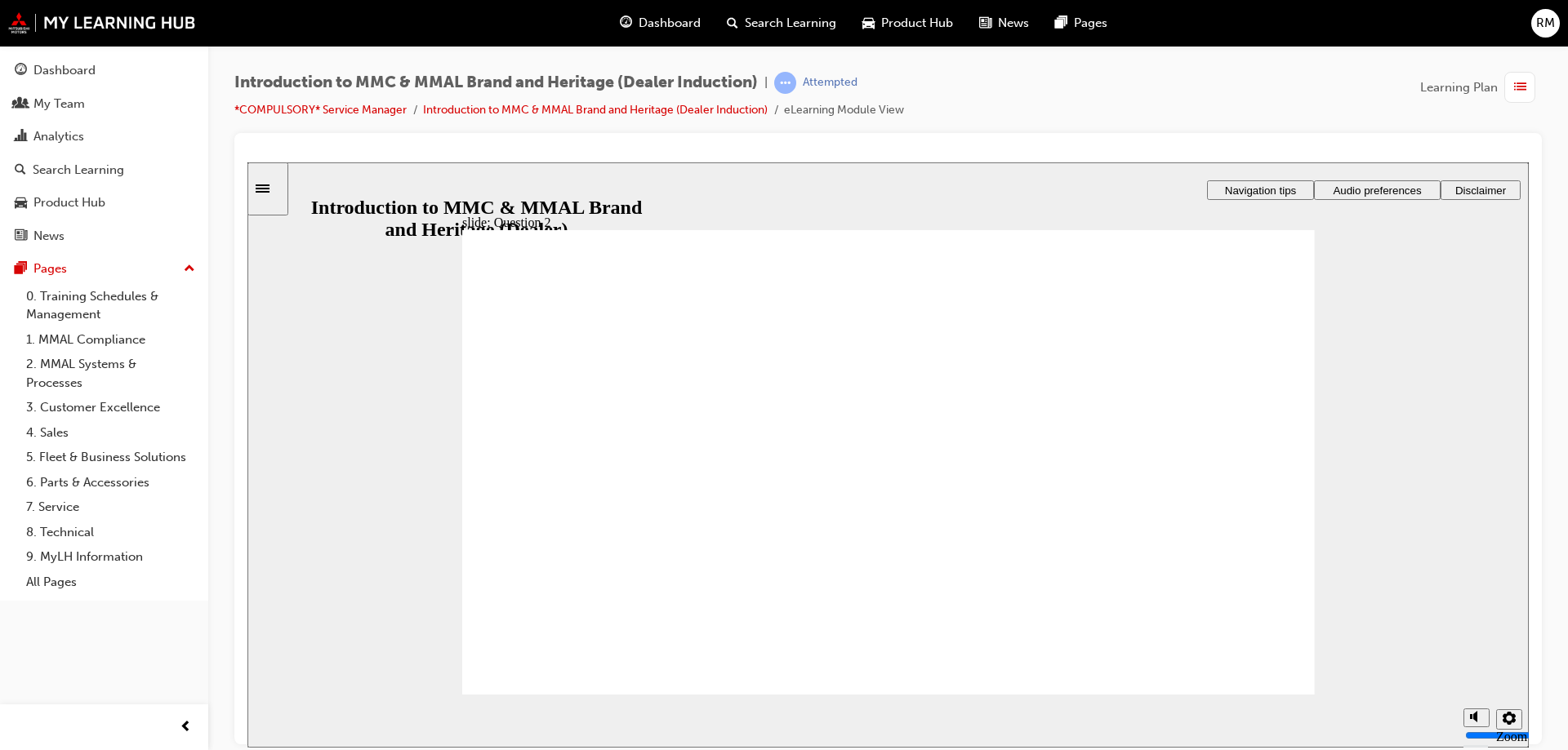
drag, startPoint x: 518, startPoint y: 652, endPoint x: 688, endPoint y: 657, distance: 170.1
radio input "true"
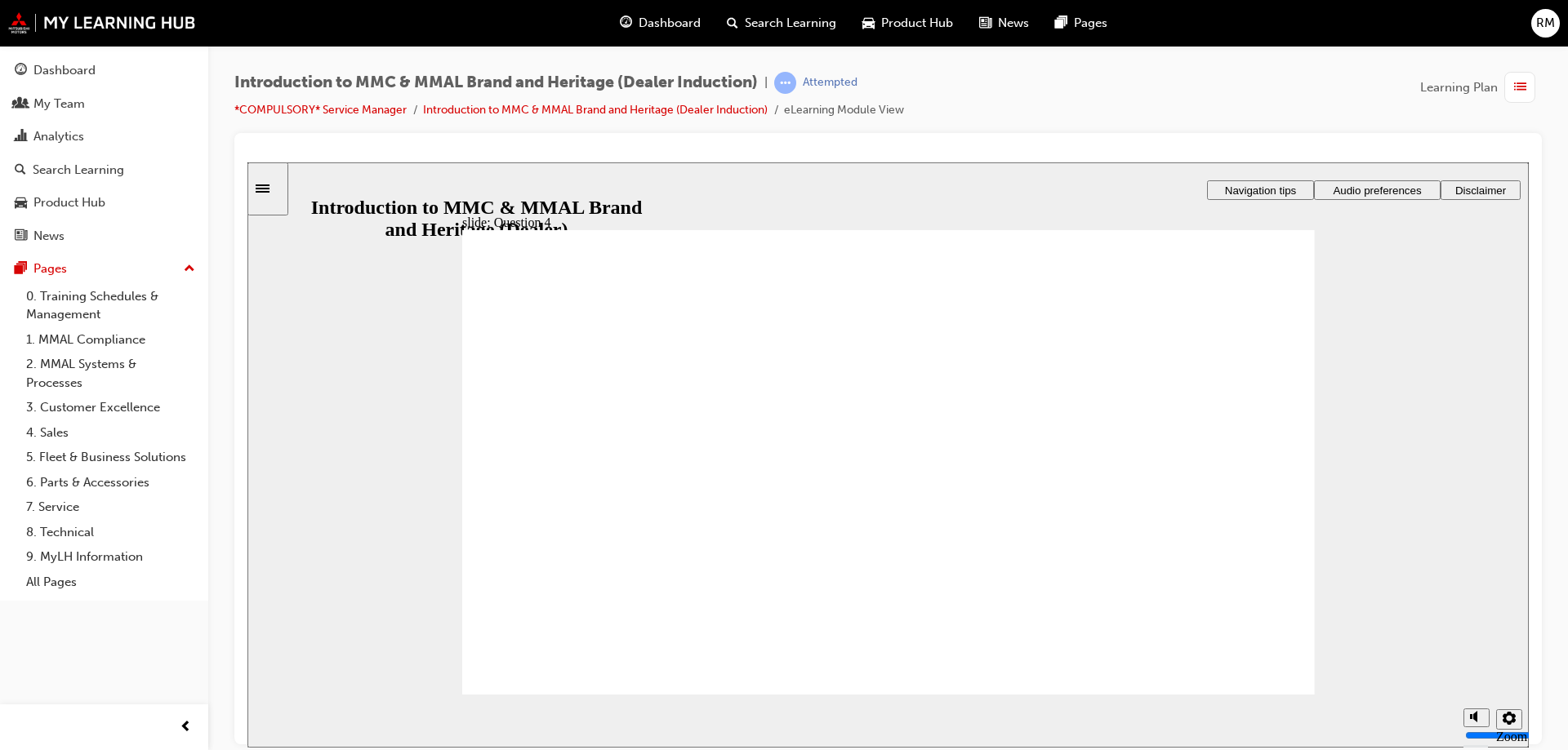
drag, startPoint x: 1250, startPoint y: 677, endPoint x: 639, endPoint y: 523, distance: 630.1
radio input "true"
checkbox input "true"
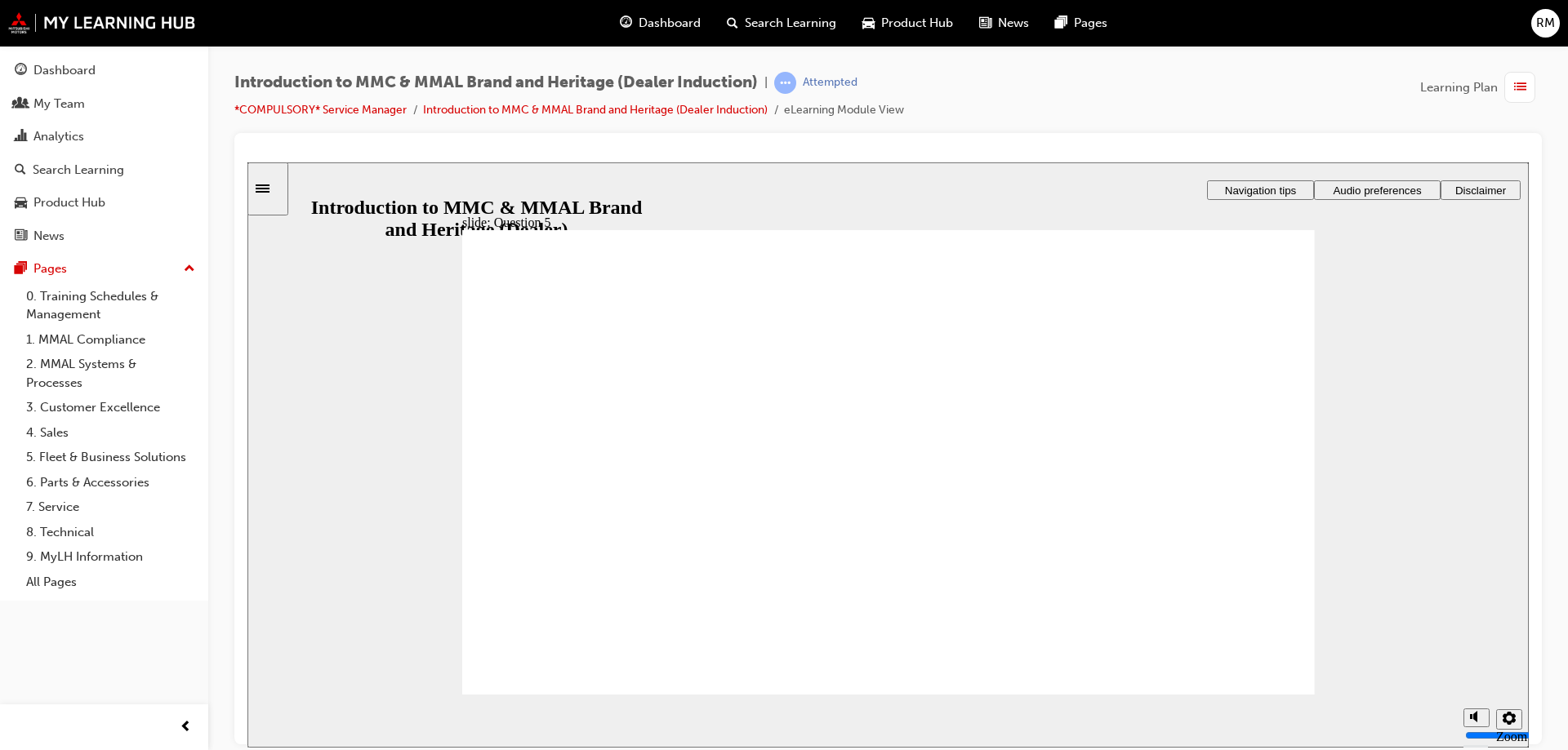
checkbox input "true"
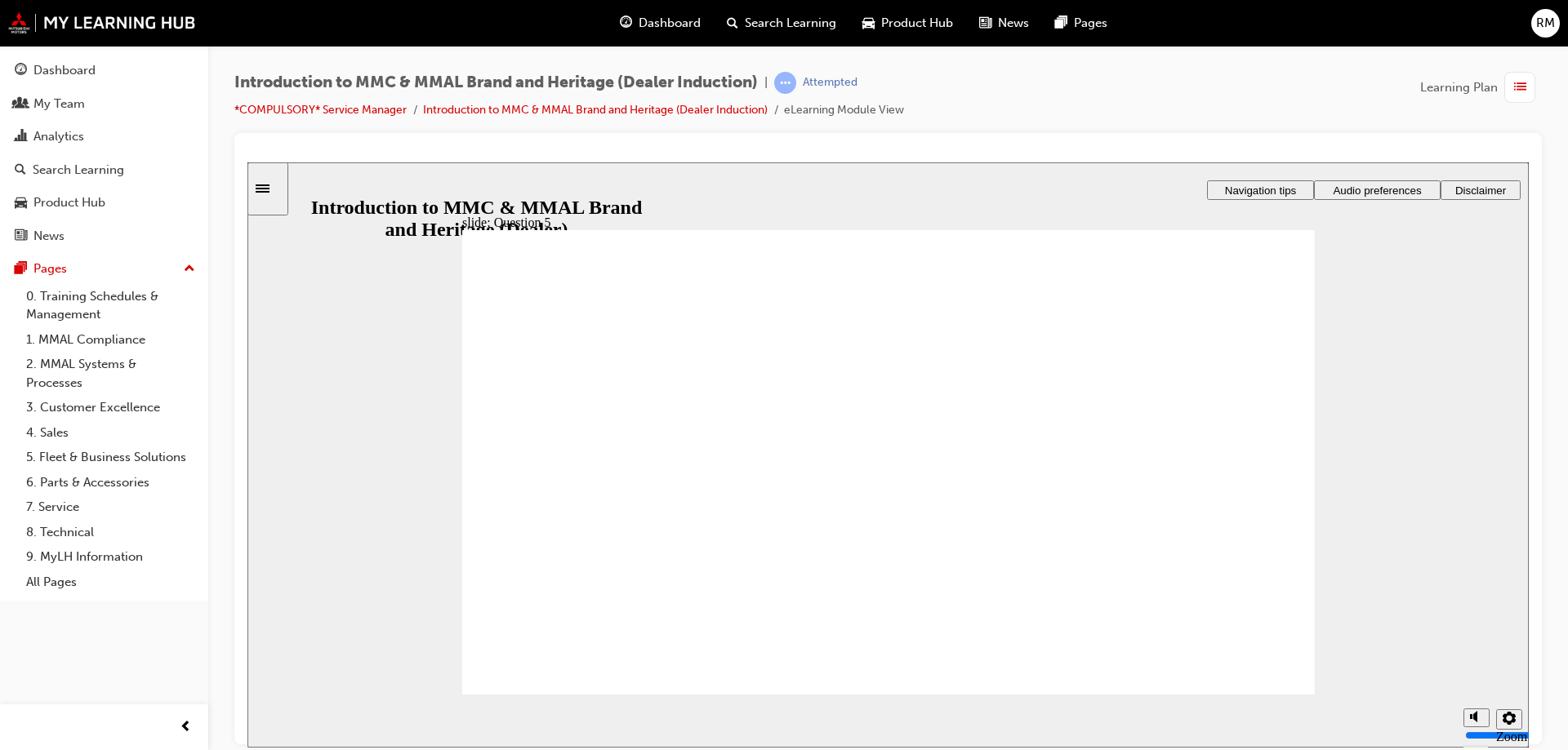
checkbox input "true"
radio input "true"
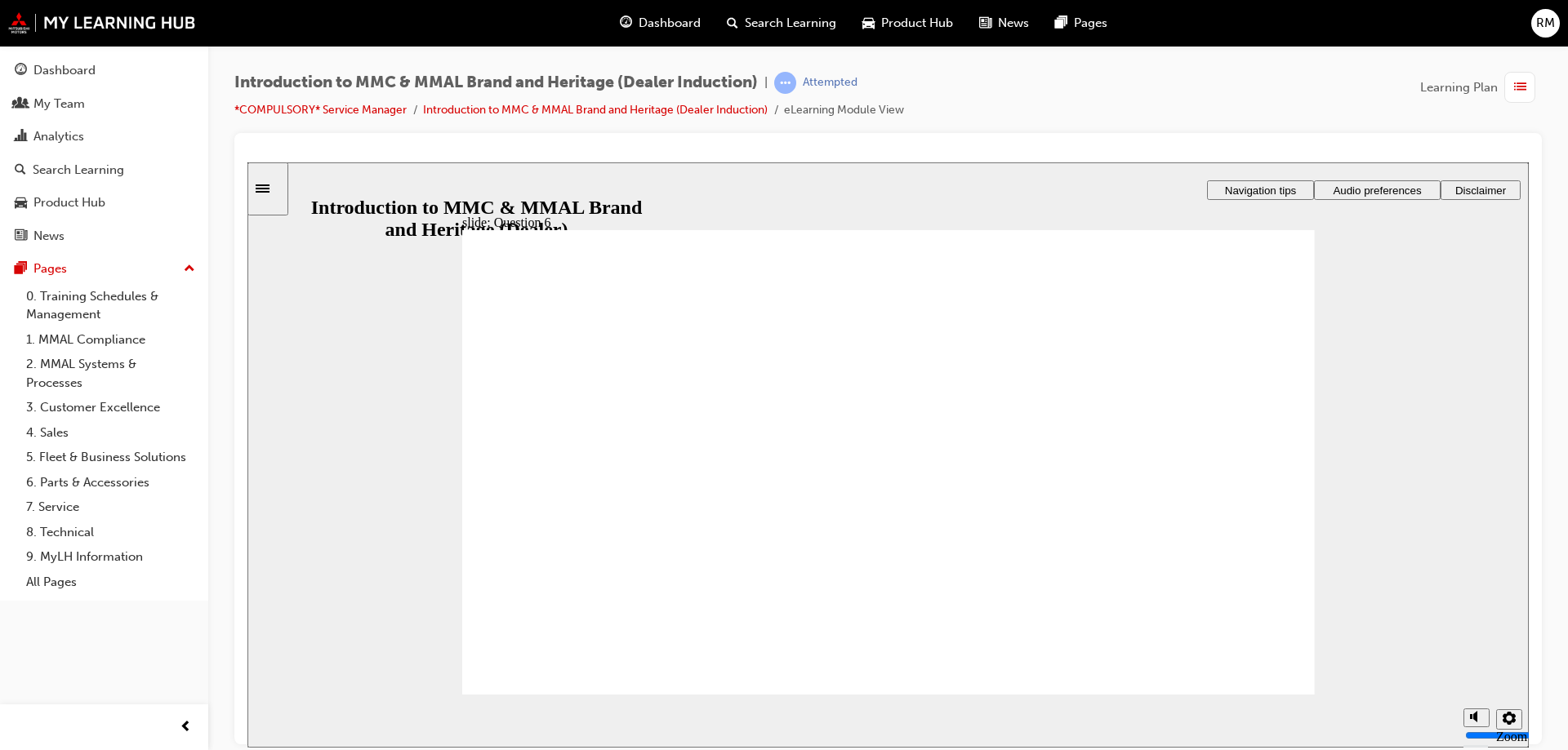
radio input "true"
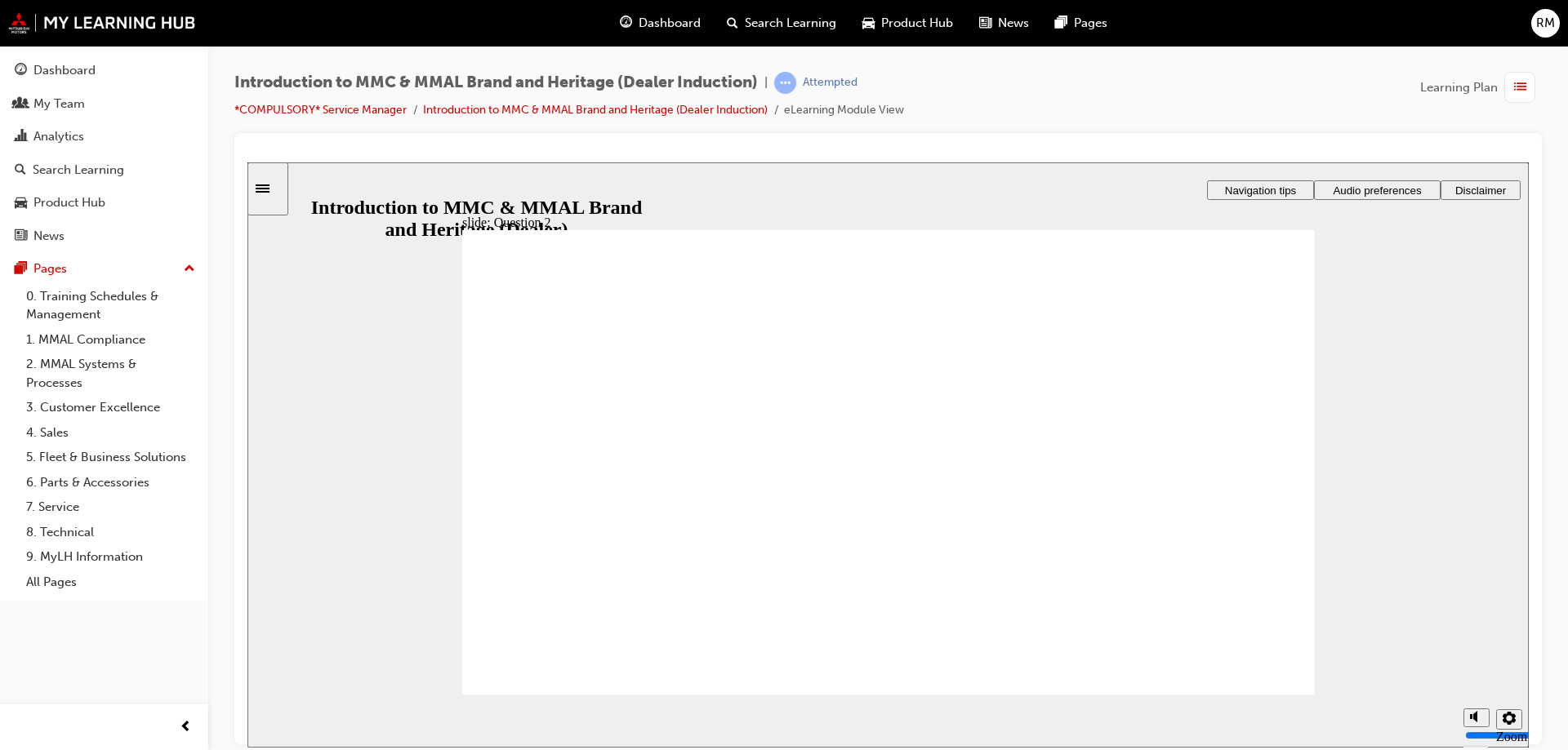
drag, startPoint x: 663, startPoint y: 596, endPoint x: 645, endPoint y: 666, distance: 72.3
radio input "true"
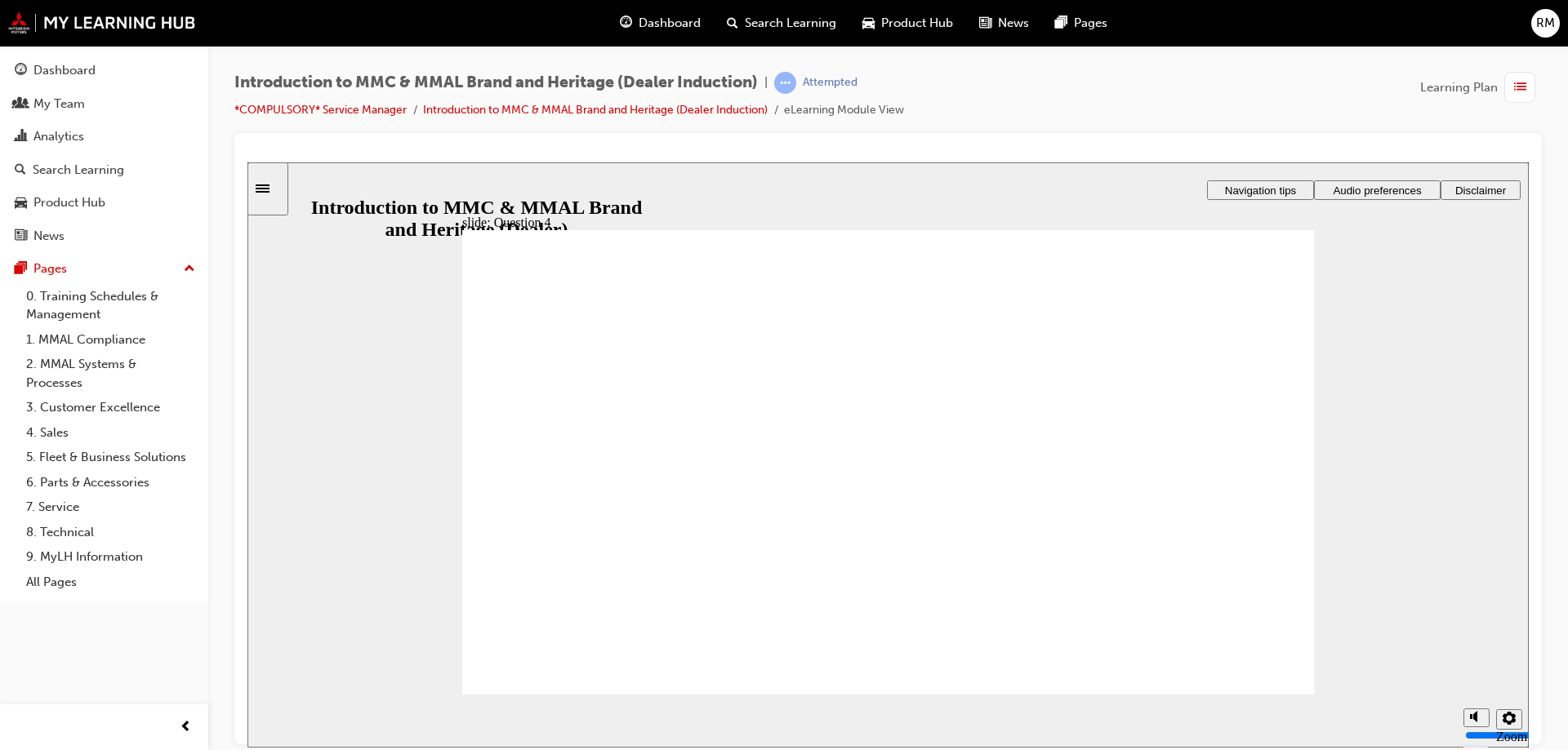
radio input "true"
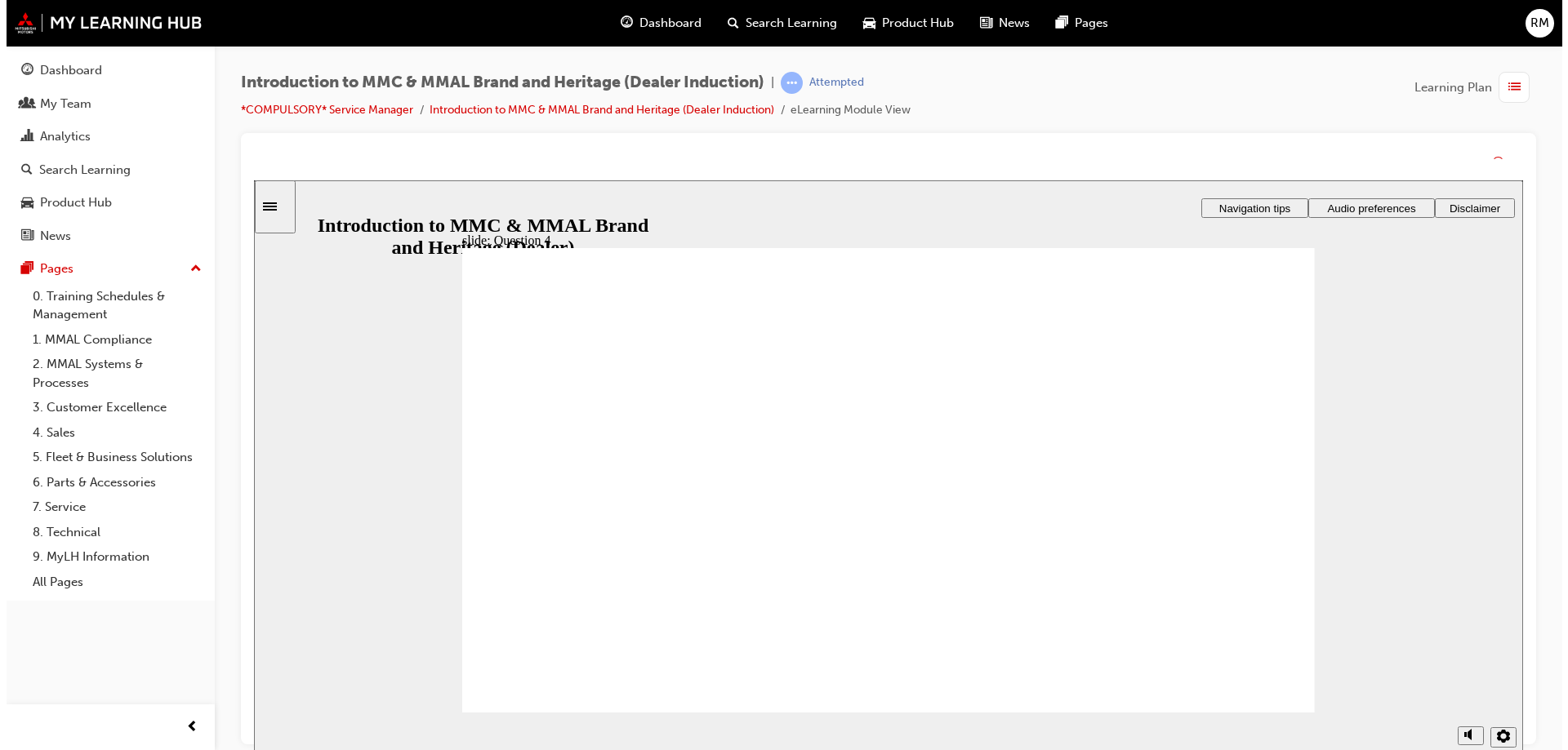
drag, startPoint x: 1270, startPoint y: 685, endPoint x: 1270, endPoint y: 702, distance: 17.0
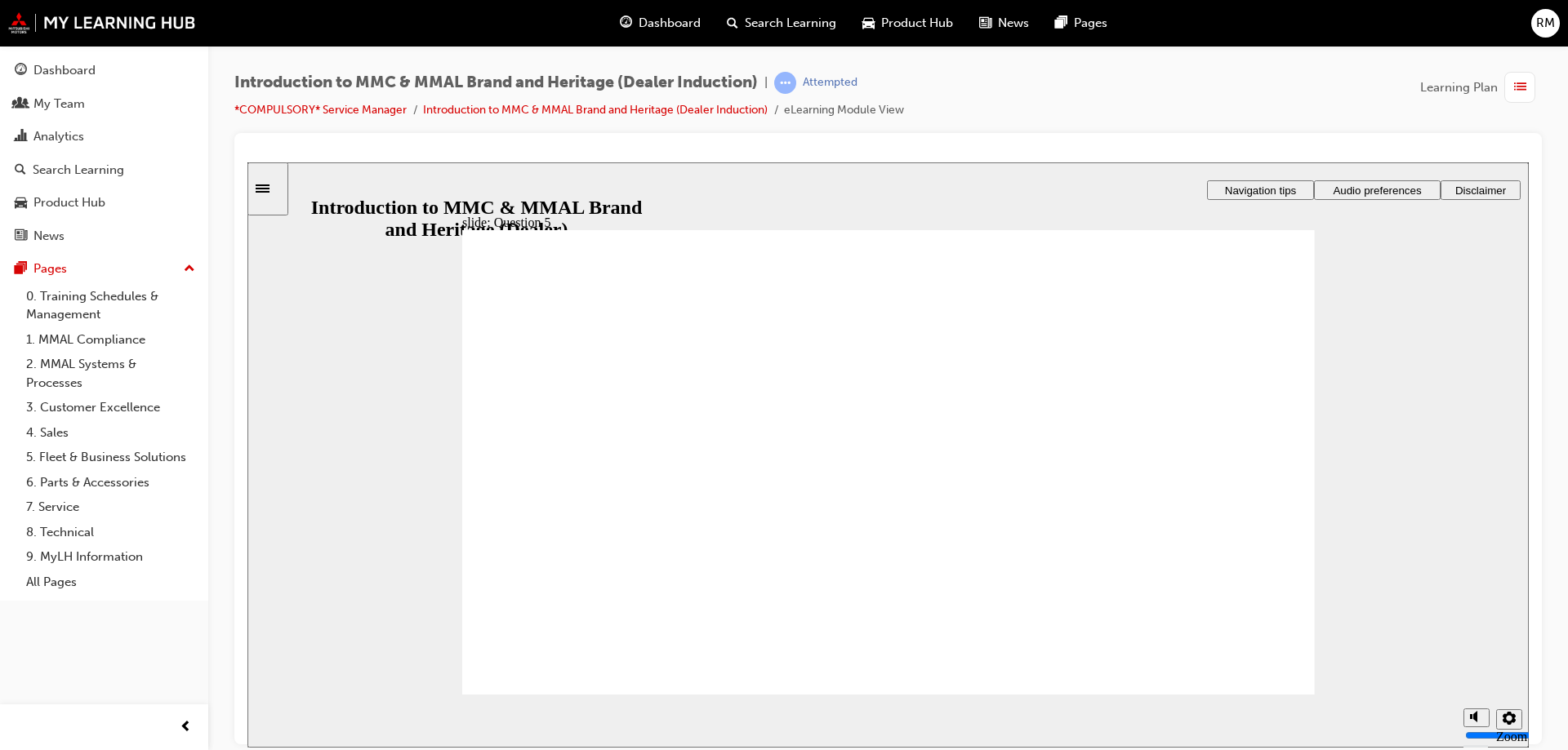
checkbox input "true"
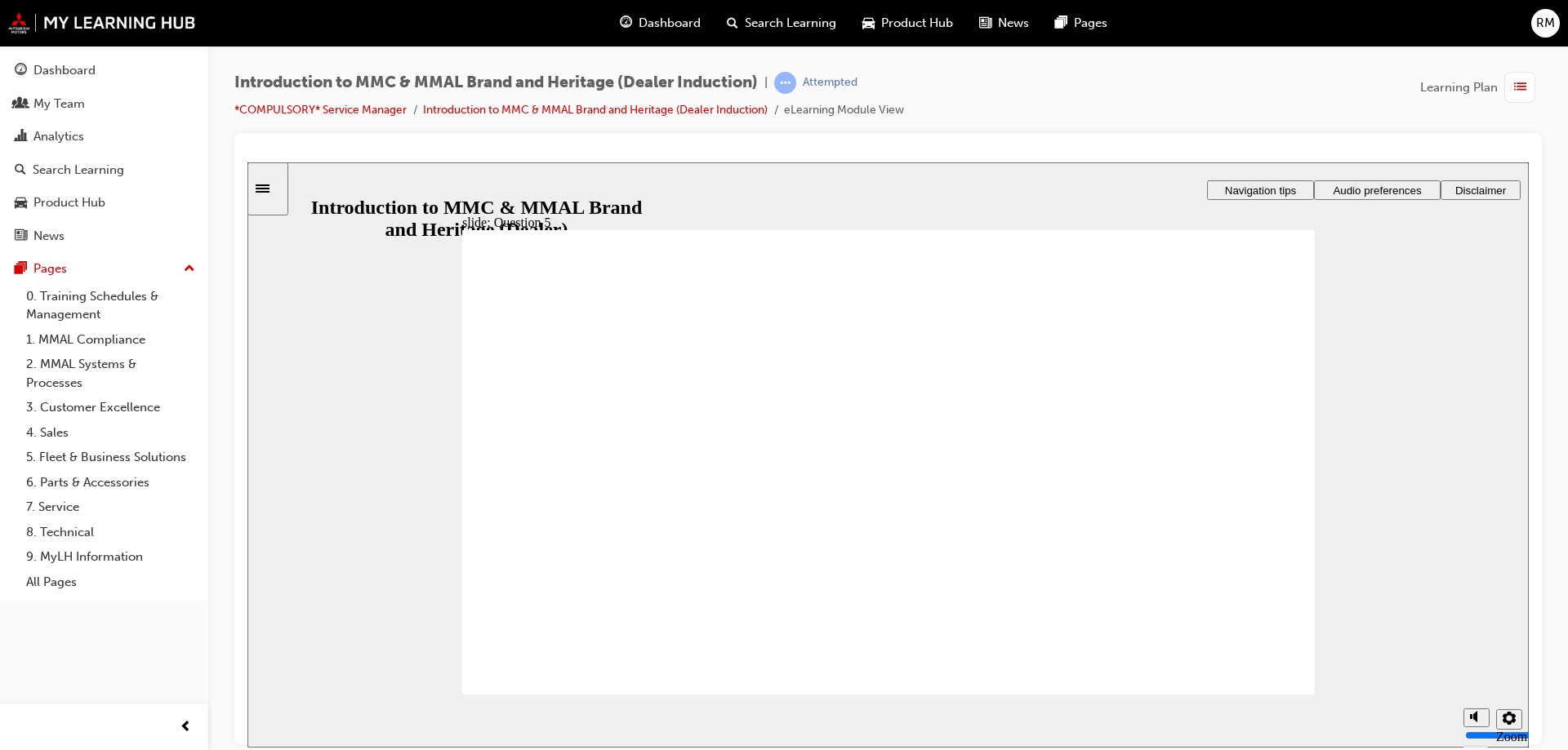
checkbox input "true"
radio input "true"
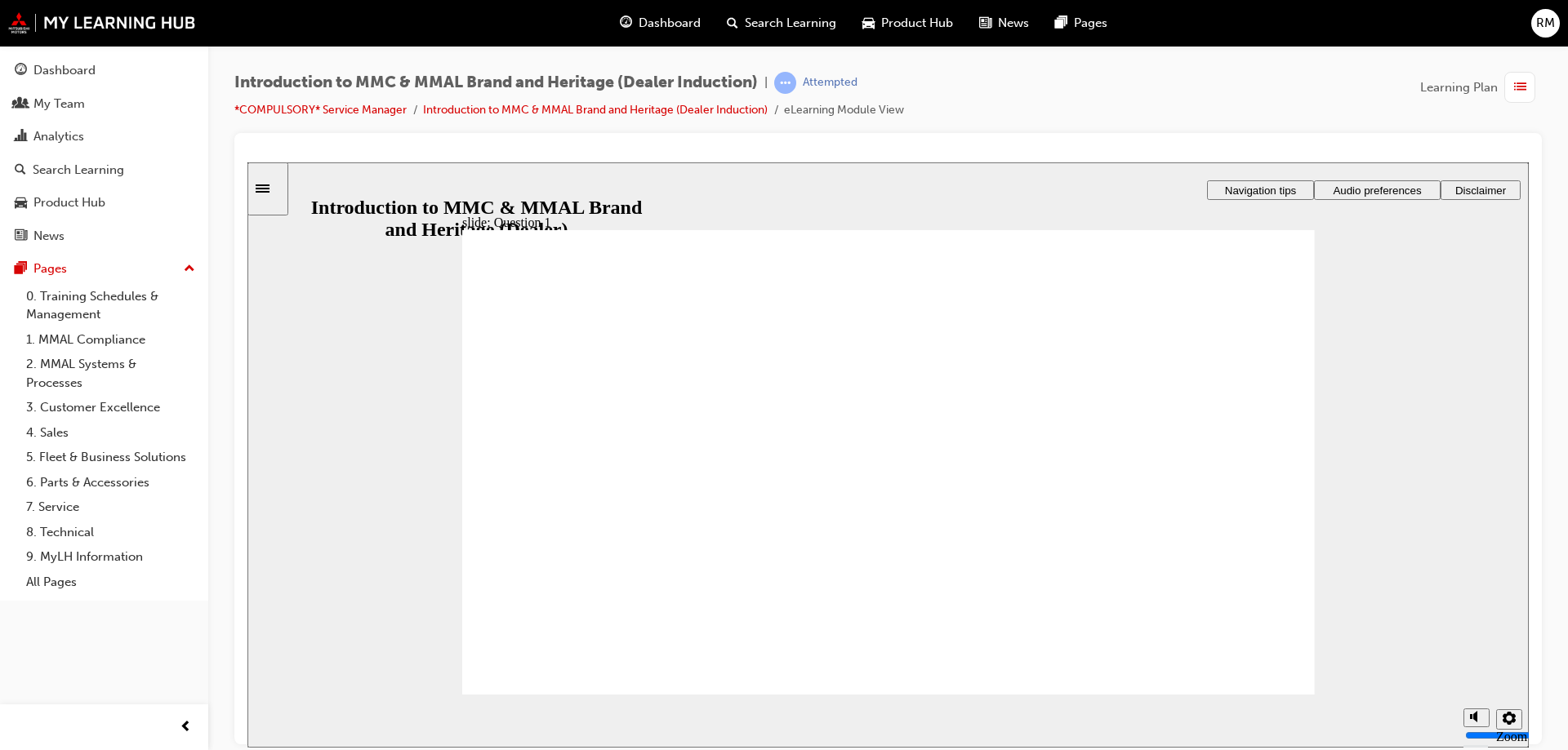
radio input "true"
drag, startPoint x: 699, startPoint y: 473, endPoint x: 619, endPoint y: 638, distance: 183.4
radio input "true"
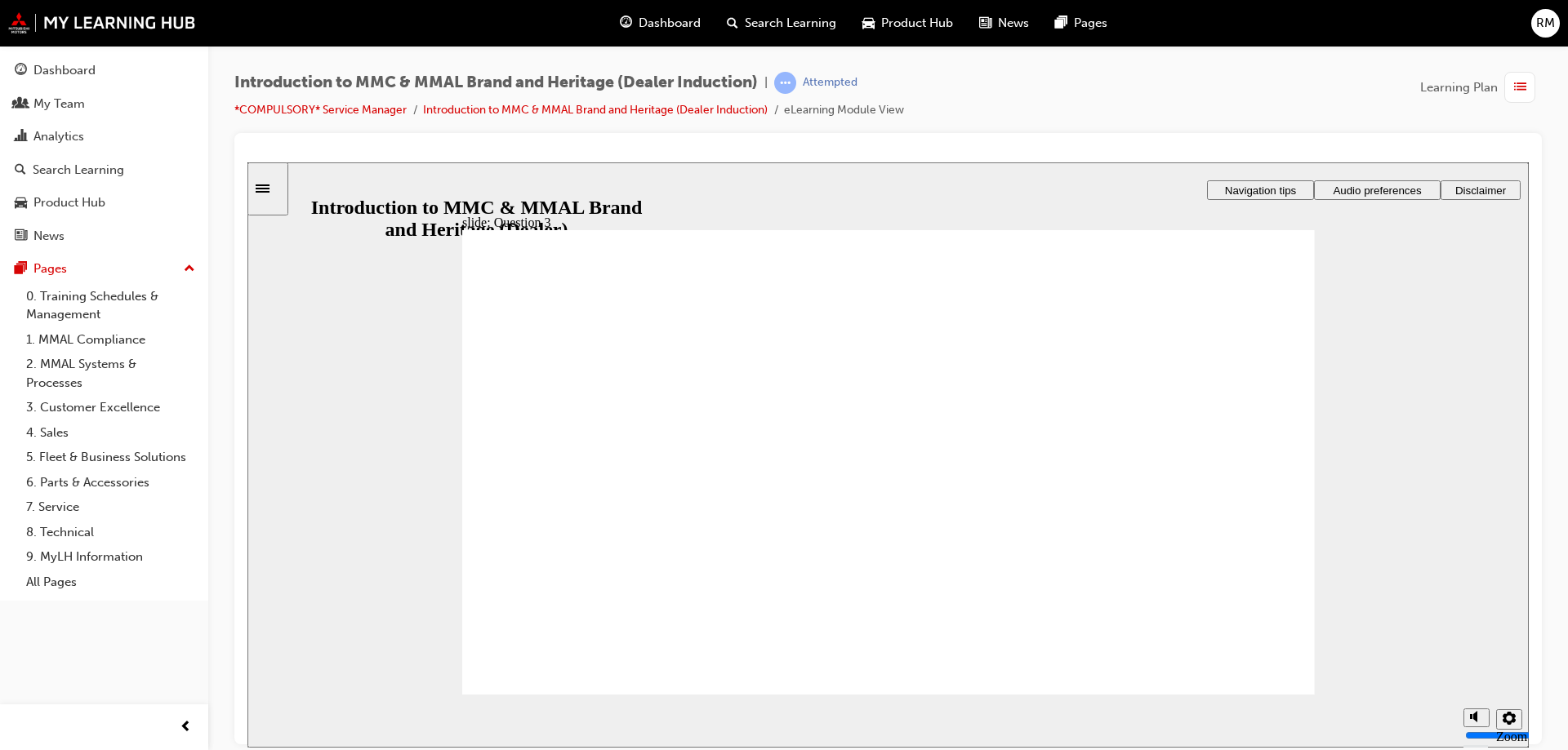
radio input "true"
drag, startPoint x: 577, startPoint y: 463, endPoint x: 605, endPoint y: 636, distance: 175.3
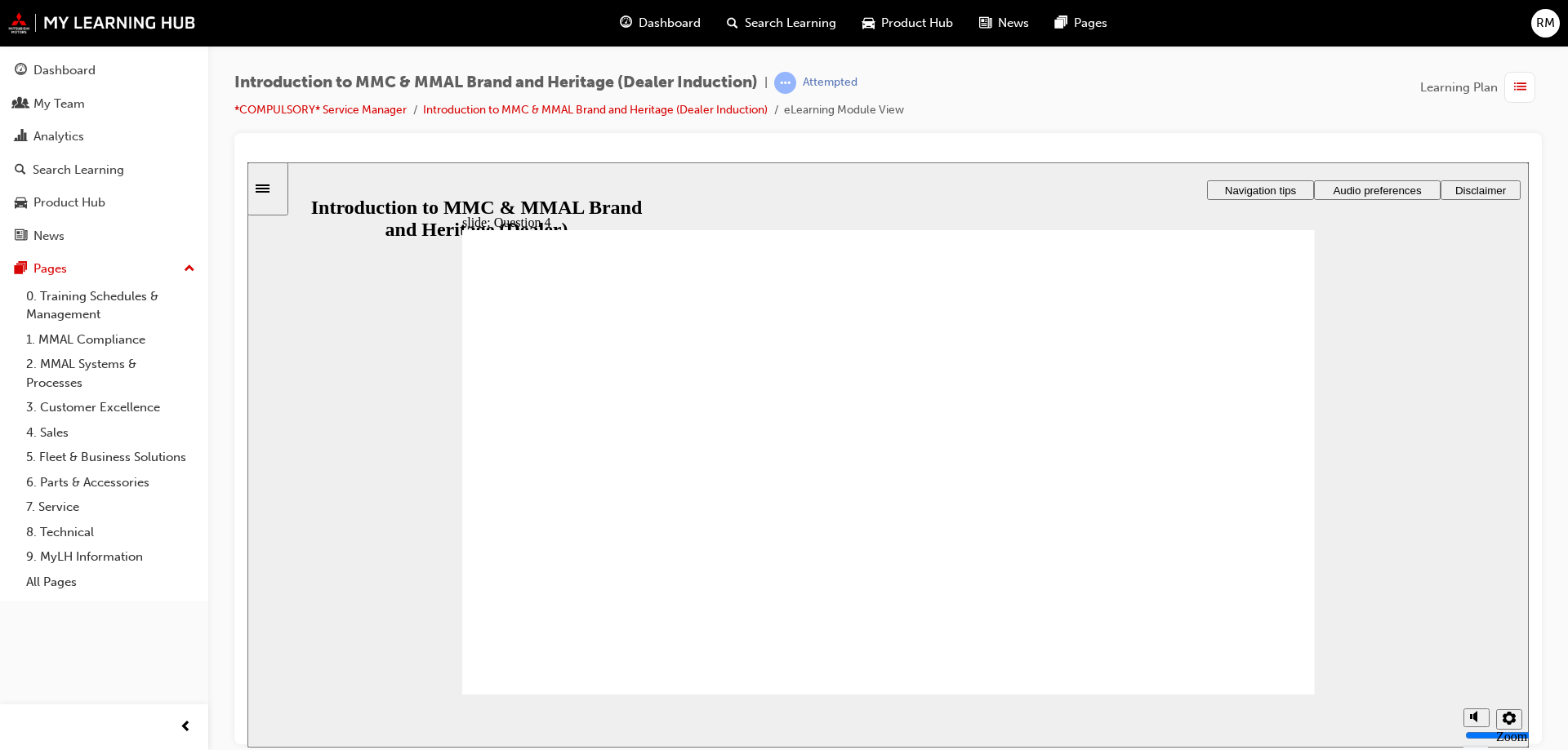
radio input "true"
checkbox input "true"
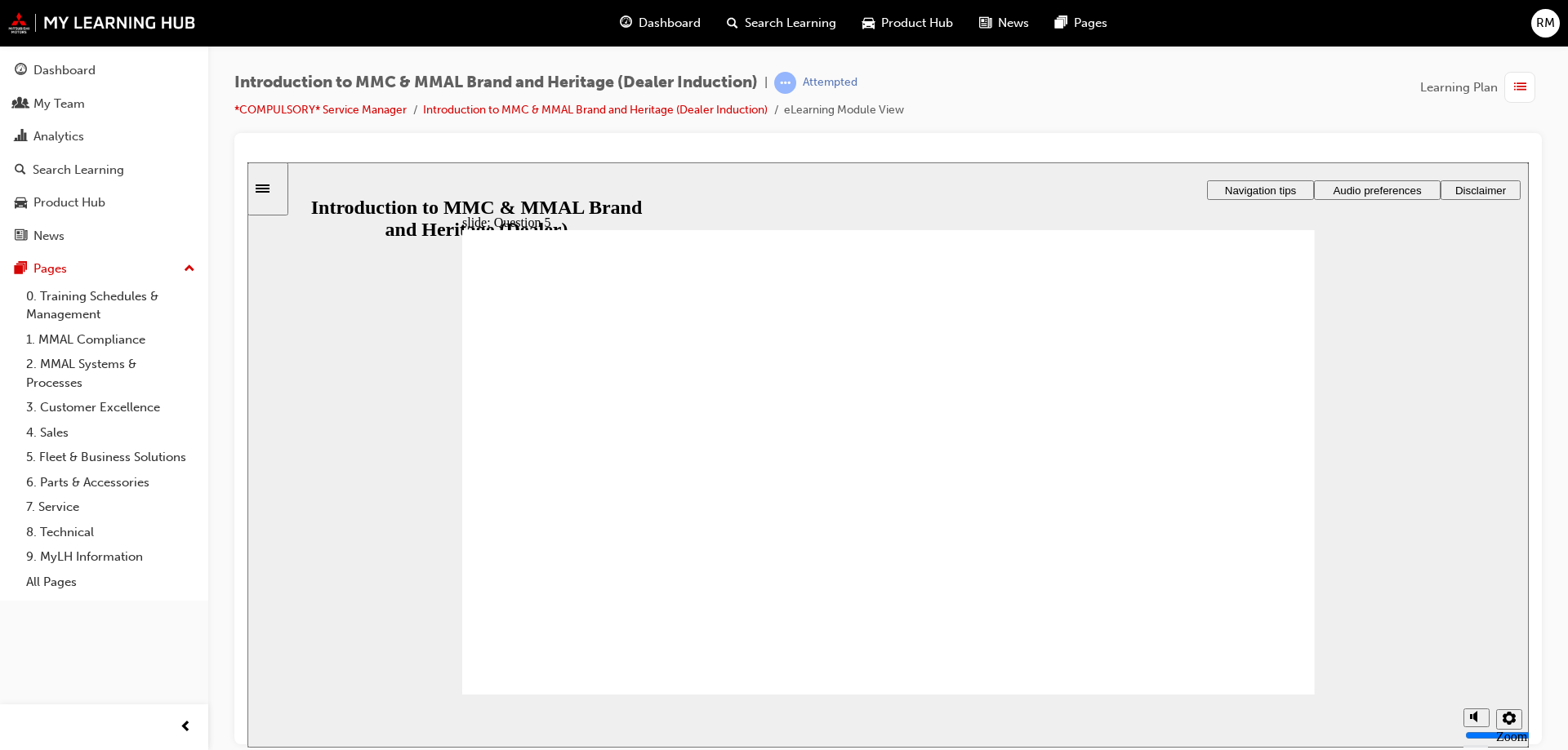
checkbox input "true"
drag, startPoint x: 571, startPoint y: 542, endPoint x: 568, endPoint y: 571, distance: 29.2
checkbox input "true"
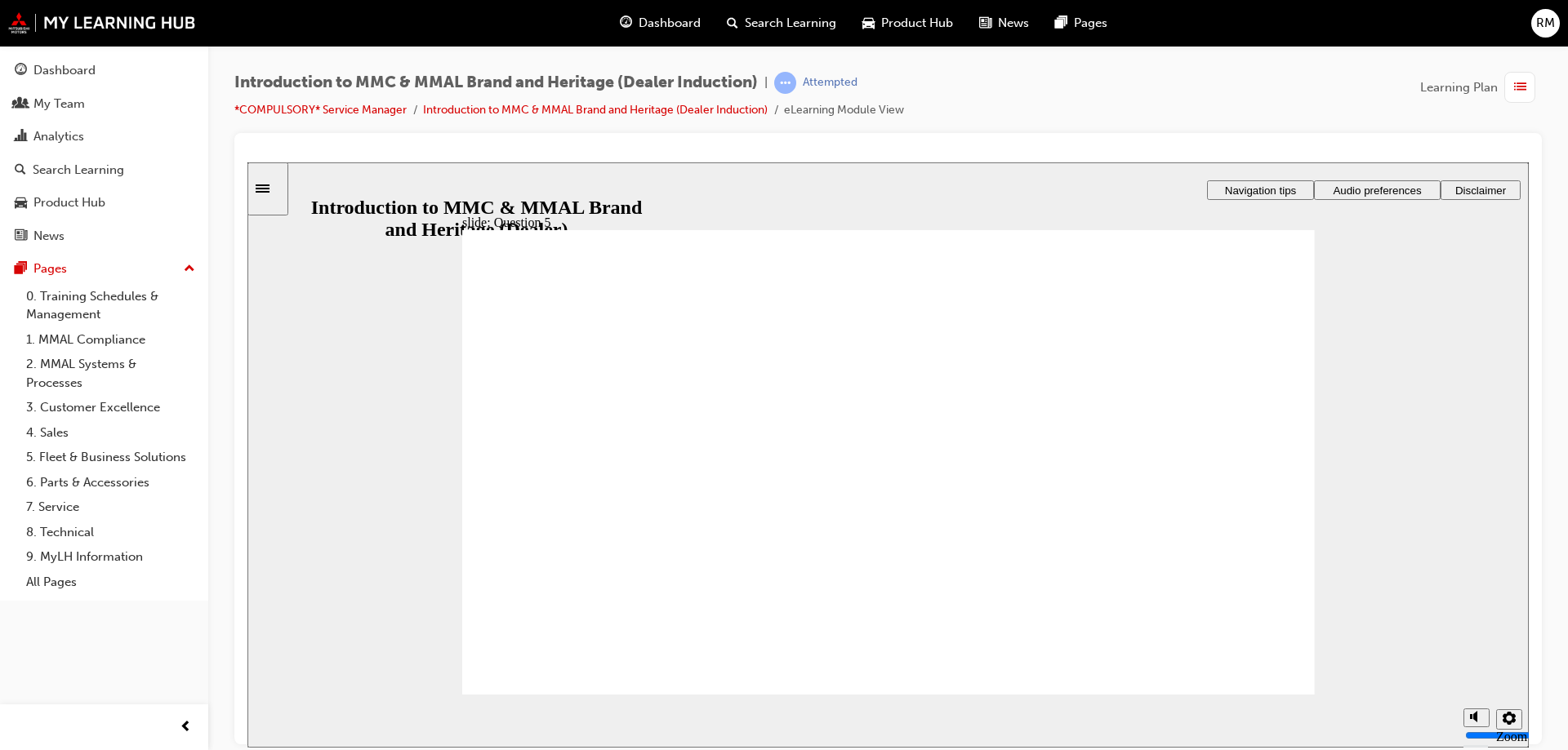
drag, startPoint x: 622, startPoint y: 665, endPoint x: 753, endPoint y: 665, distance: 131.0
radio input "true"
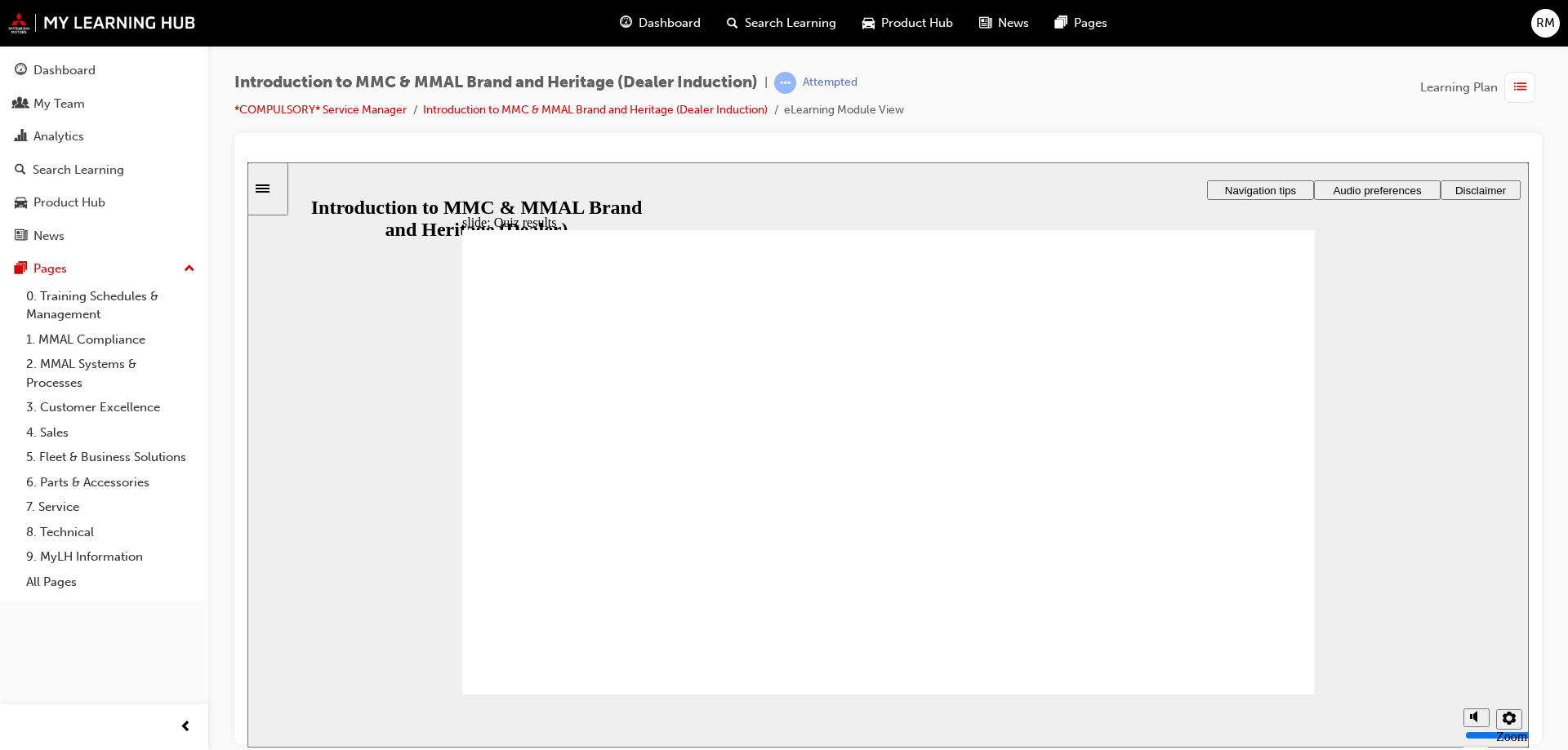
radio input "true"
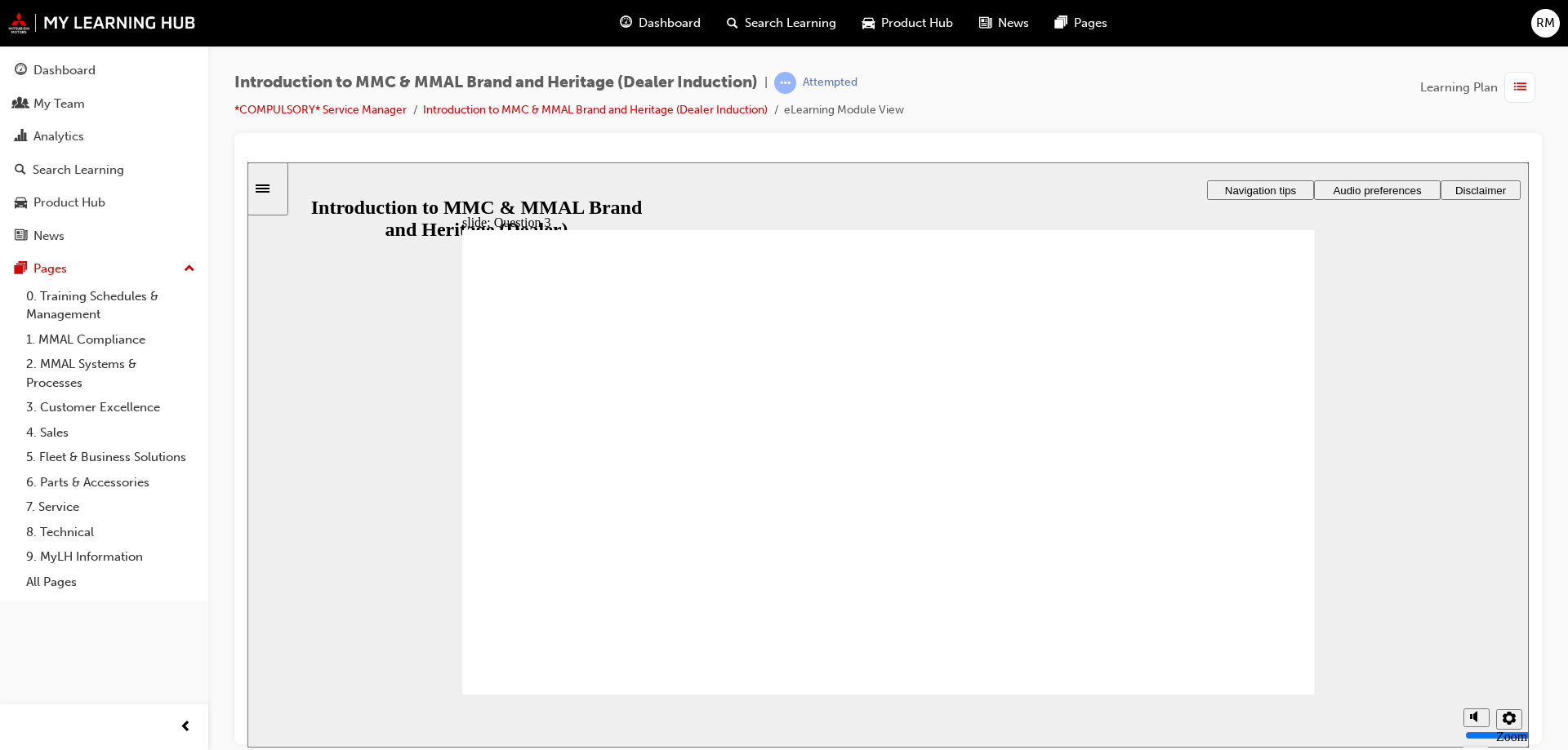
radio input "true"
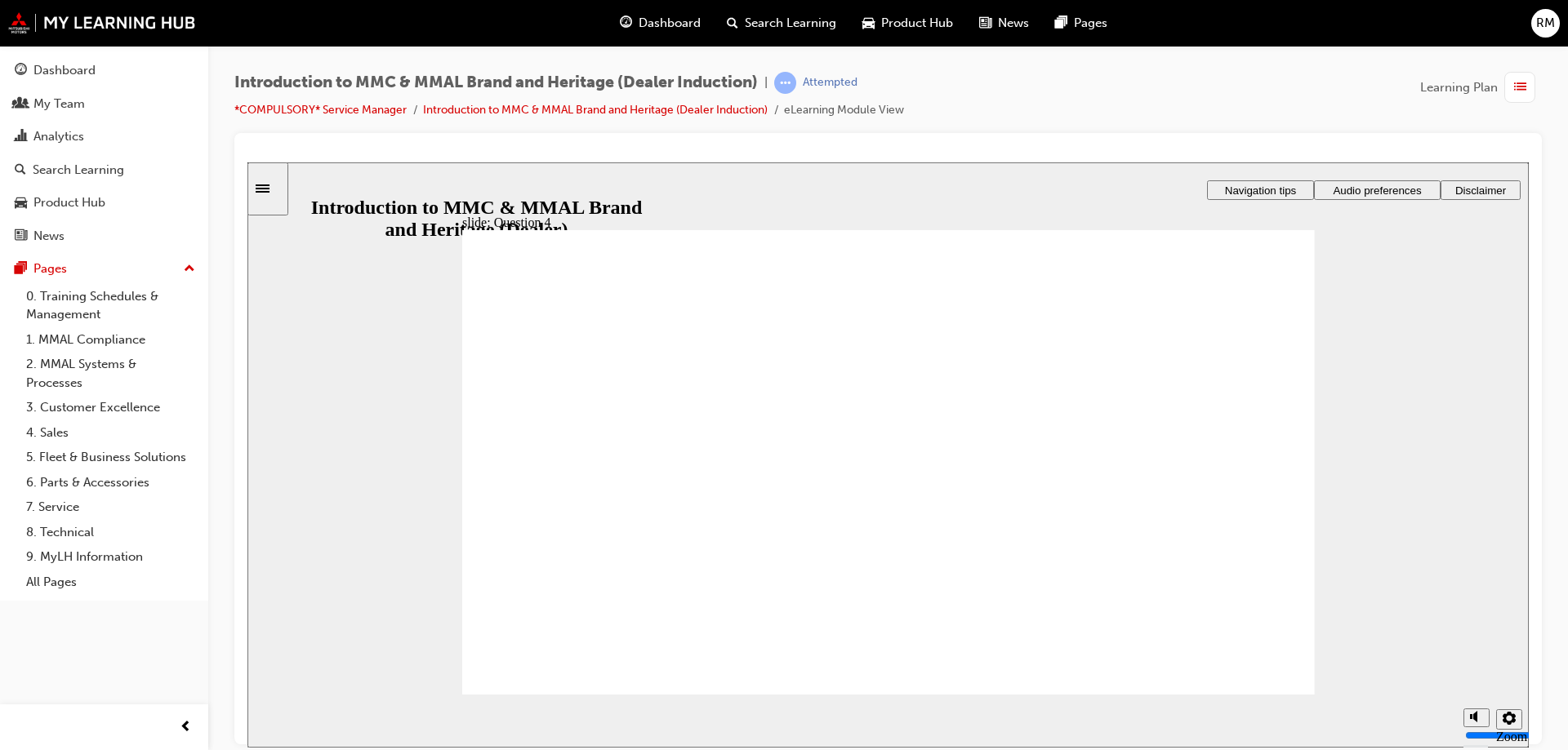
radio input "true"
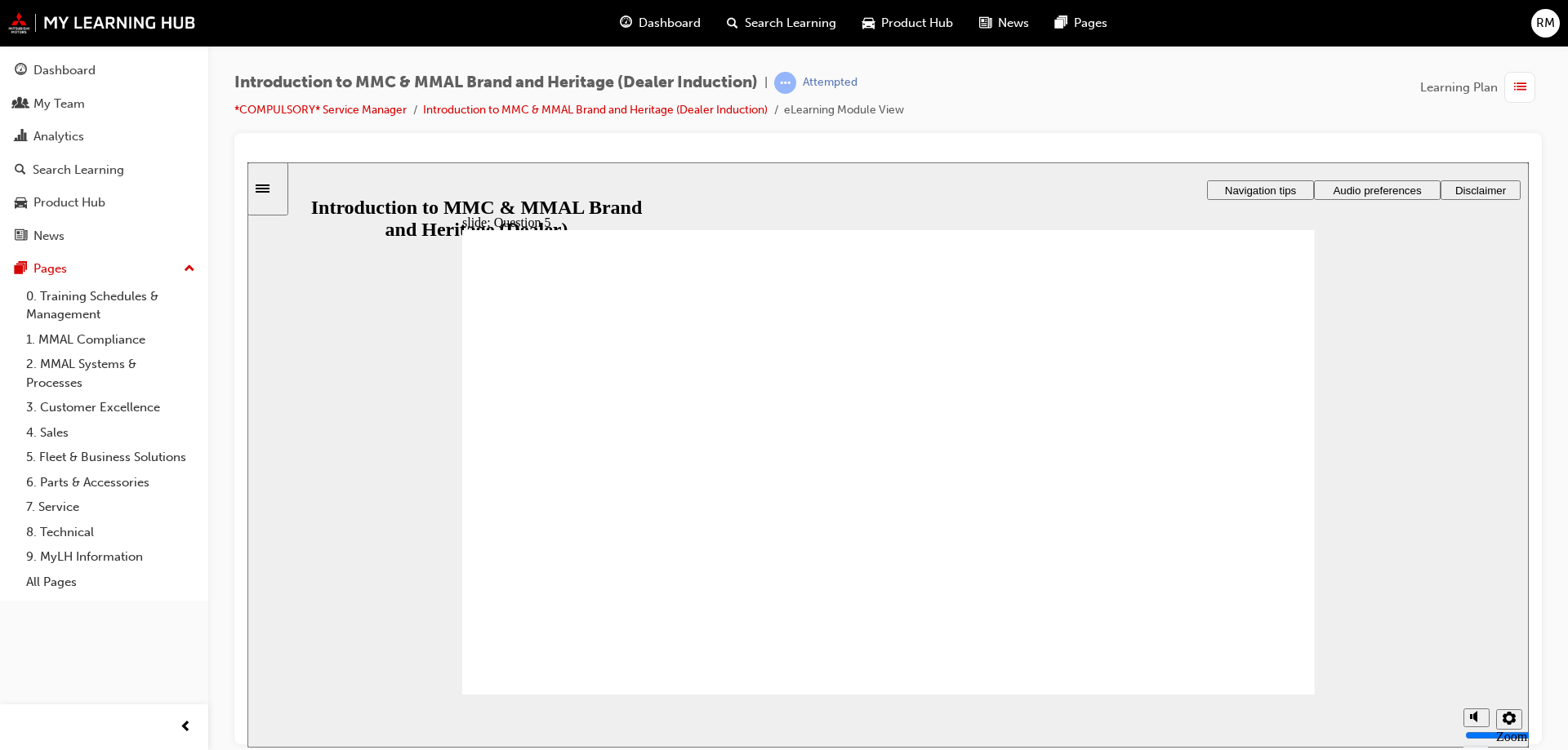
checkbox input "true"
drag, startPoint x: 556, startPoint y: 501, endPoint x: 565, endPoint y: 532, distance: 32.3
checkbox input "true"
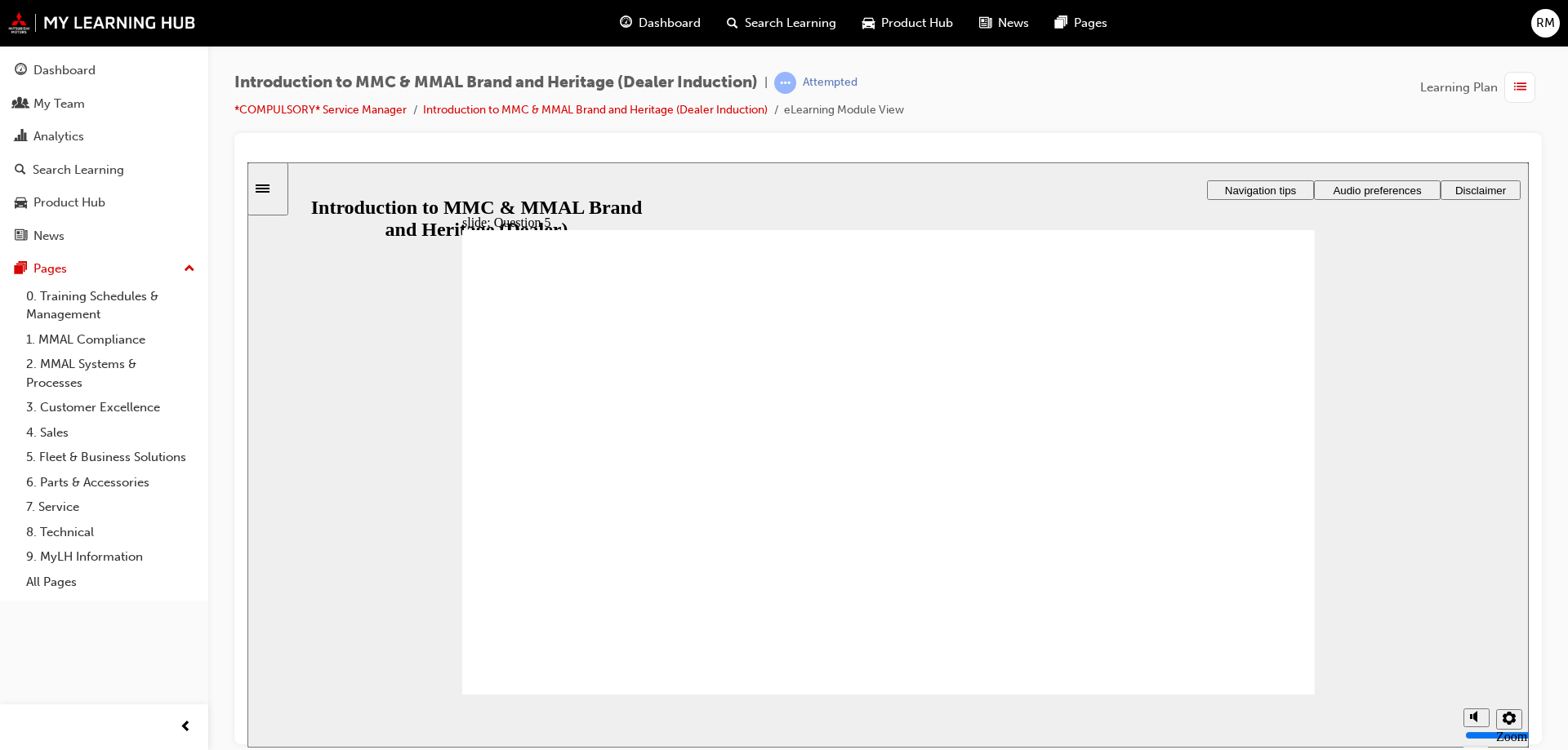
checkbox input "true"
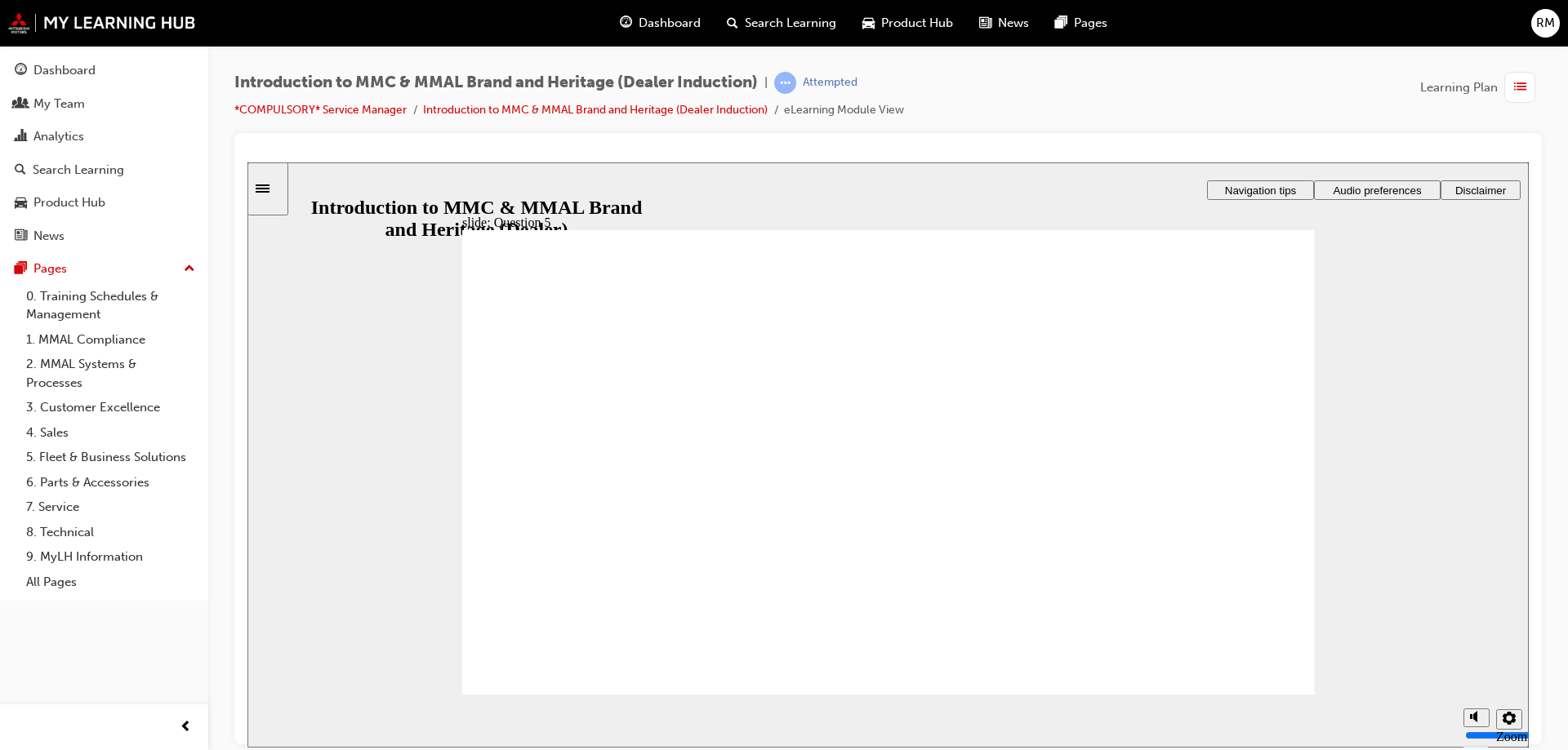
radio input "true"
drag, startPoint x: 611, startPoint y: 645, endPoint x: 750, endPoint y: 663, distance: 140.2
drag, startPoint x: 1259, startPoint y: 668, endPoint x: 1260, endPoint y: 650, distance: 18.0
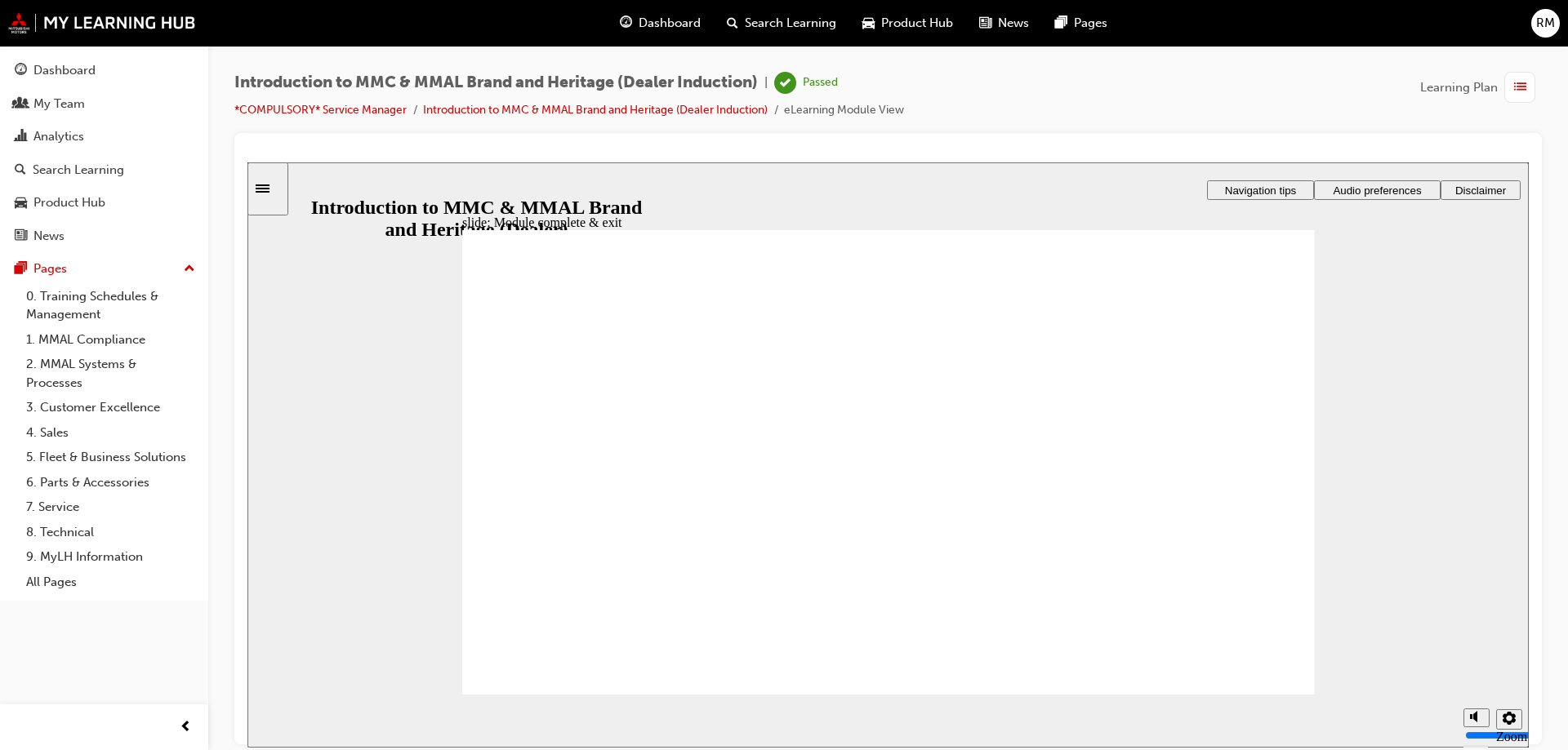
click at [658, 32] on div "Dashboard" at bounding box center [660, 23] width 107 height 34
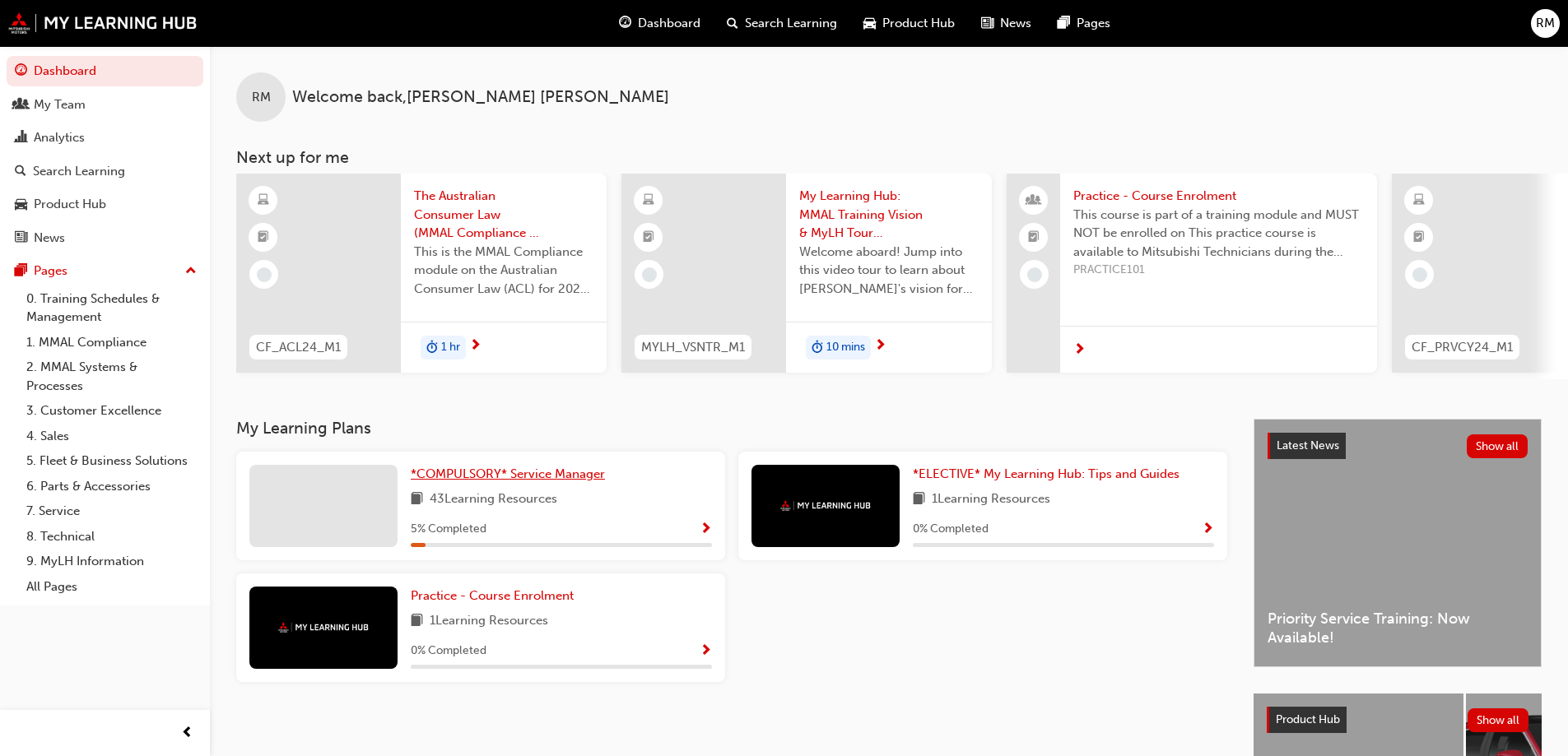
click at [449, 481] on span "*COMPULSORY* Service Manager" at bounding box center [508, 473] width 195 height 15
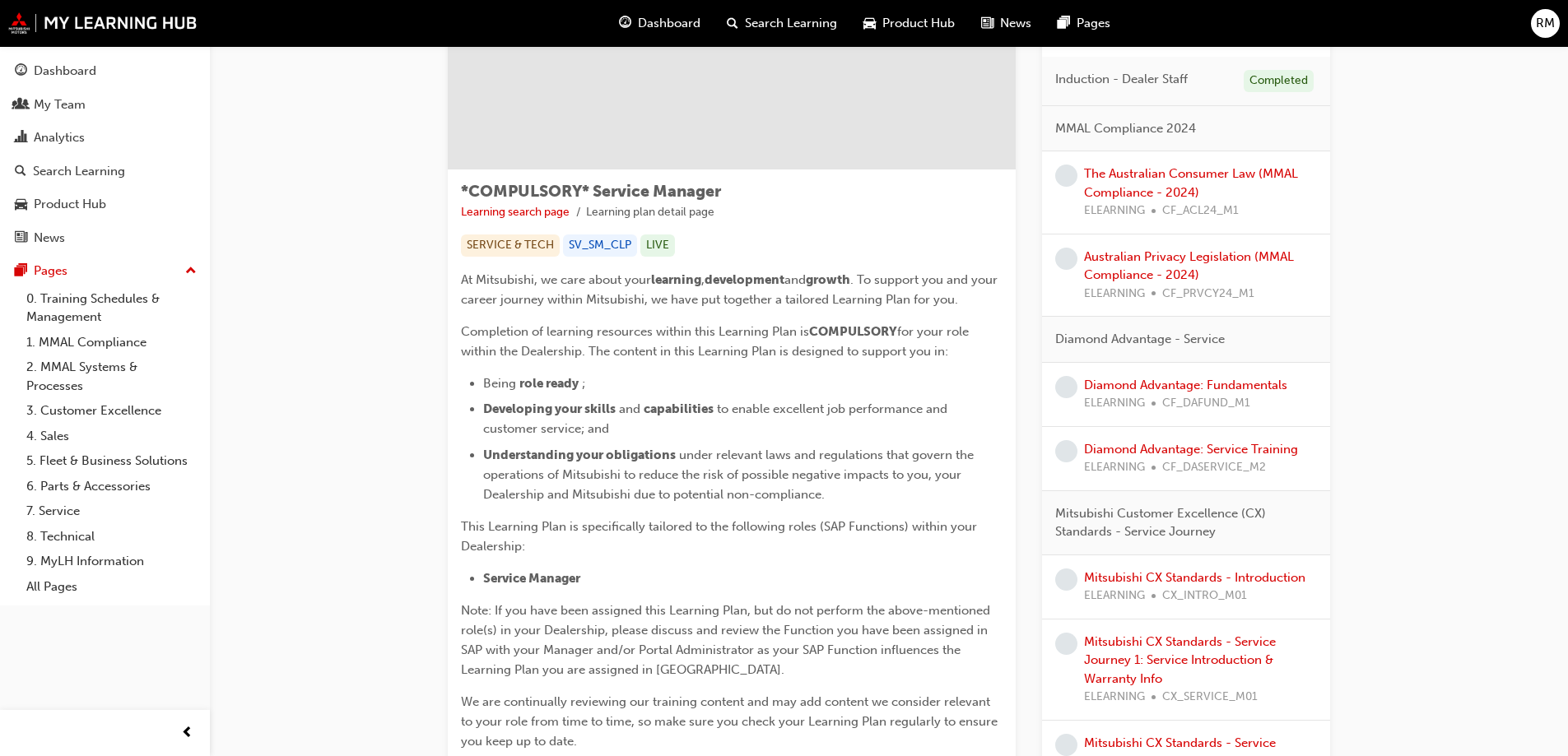
scroll to position [164, 0]
click at [1240, 384] on link "Diamond Advantage: Fundamentals" at bounding box center [1186, 383] width 203 height 15
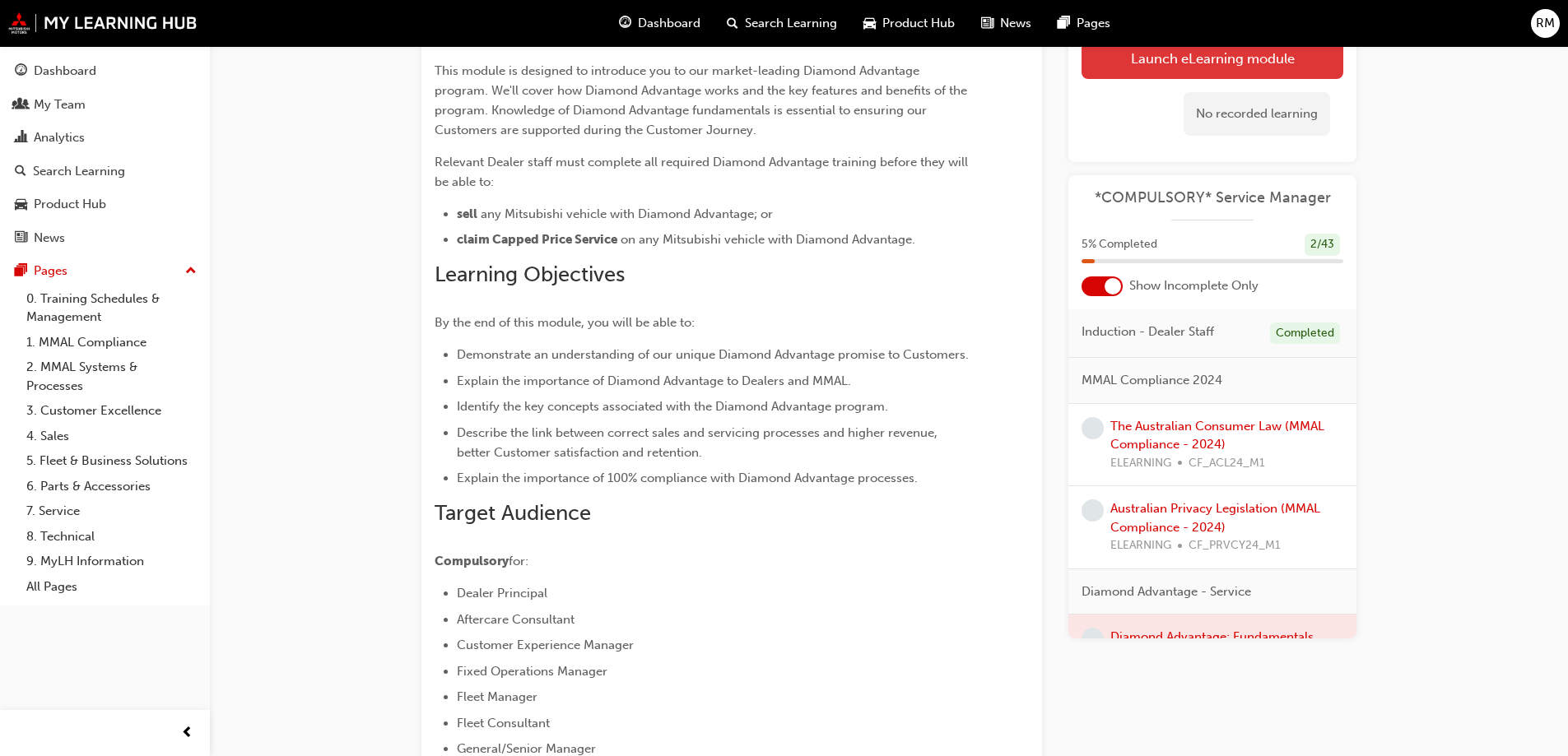
click at [1196, 63] on link "Launch eLearning module" at bounding box center [1213, 59] width 262 height 41
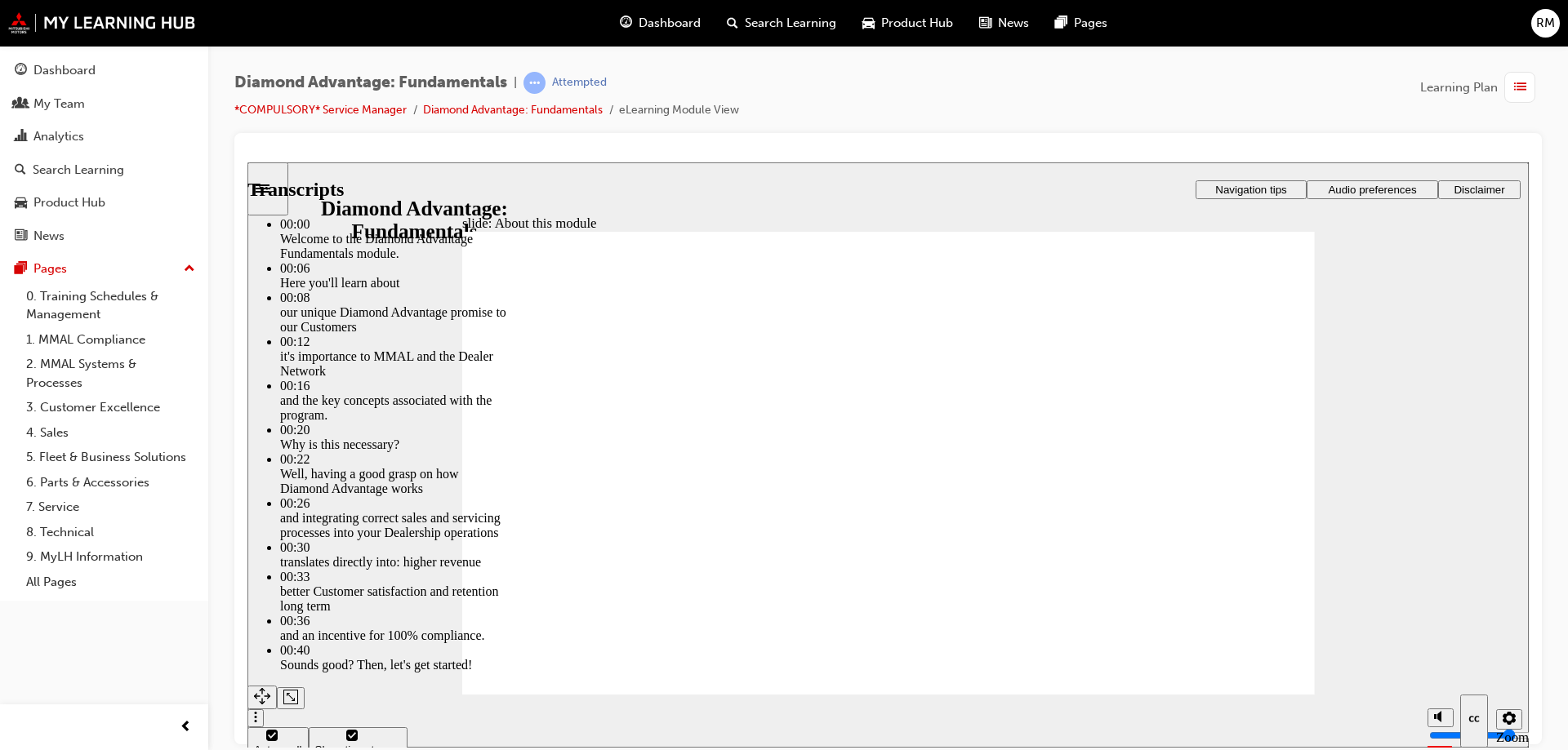
type input "45"
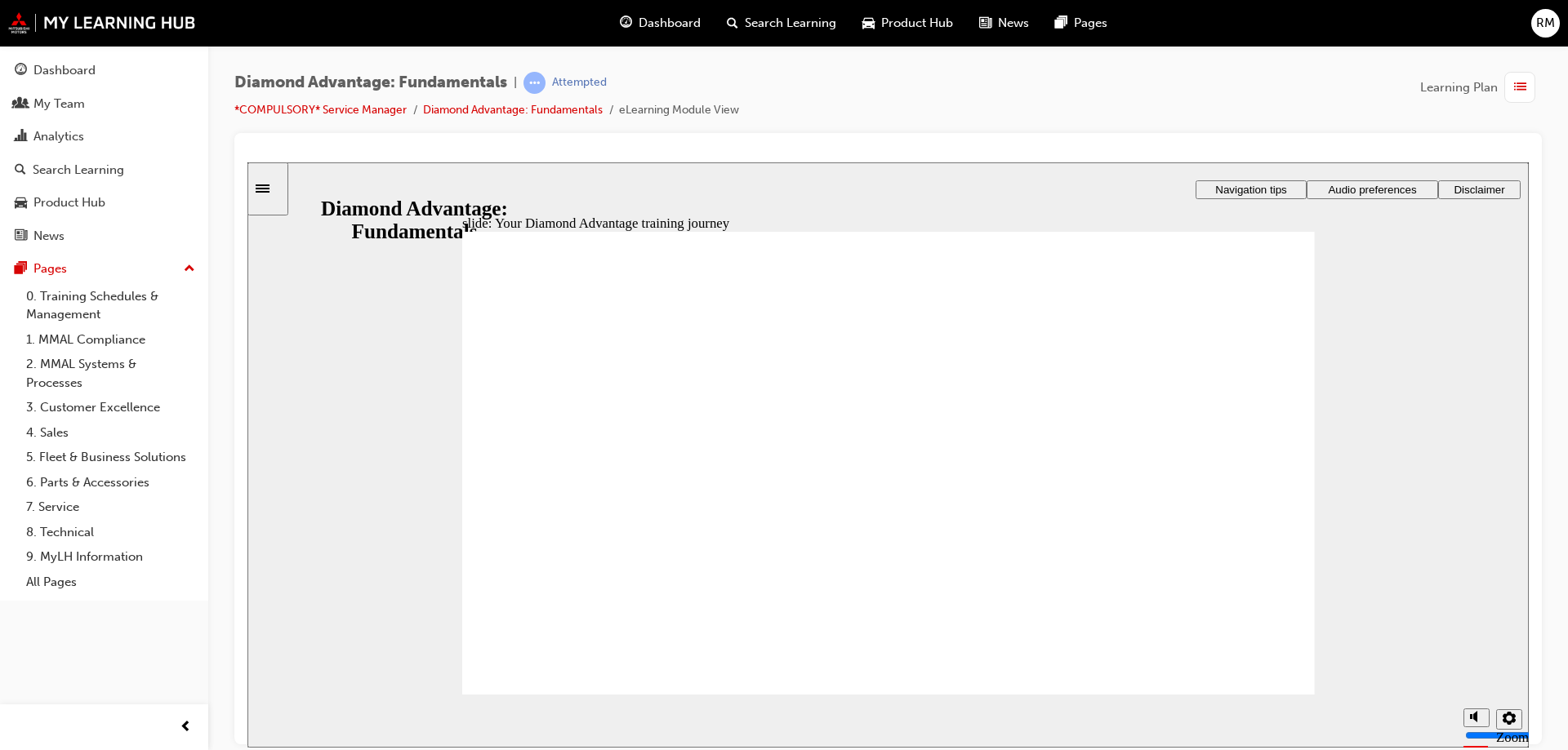
click at [247, 162] on image at bounding box center [247, 162] width 0 height 0
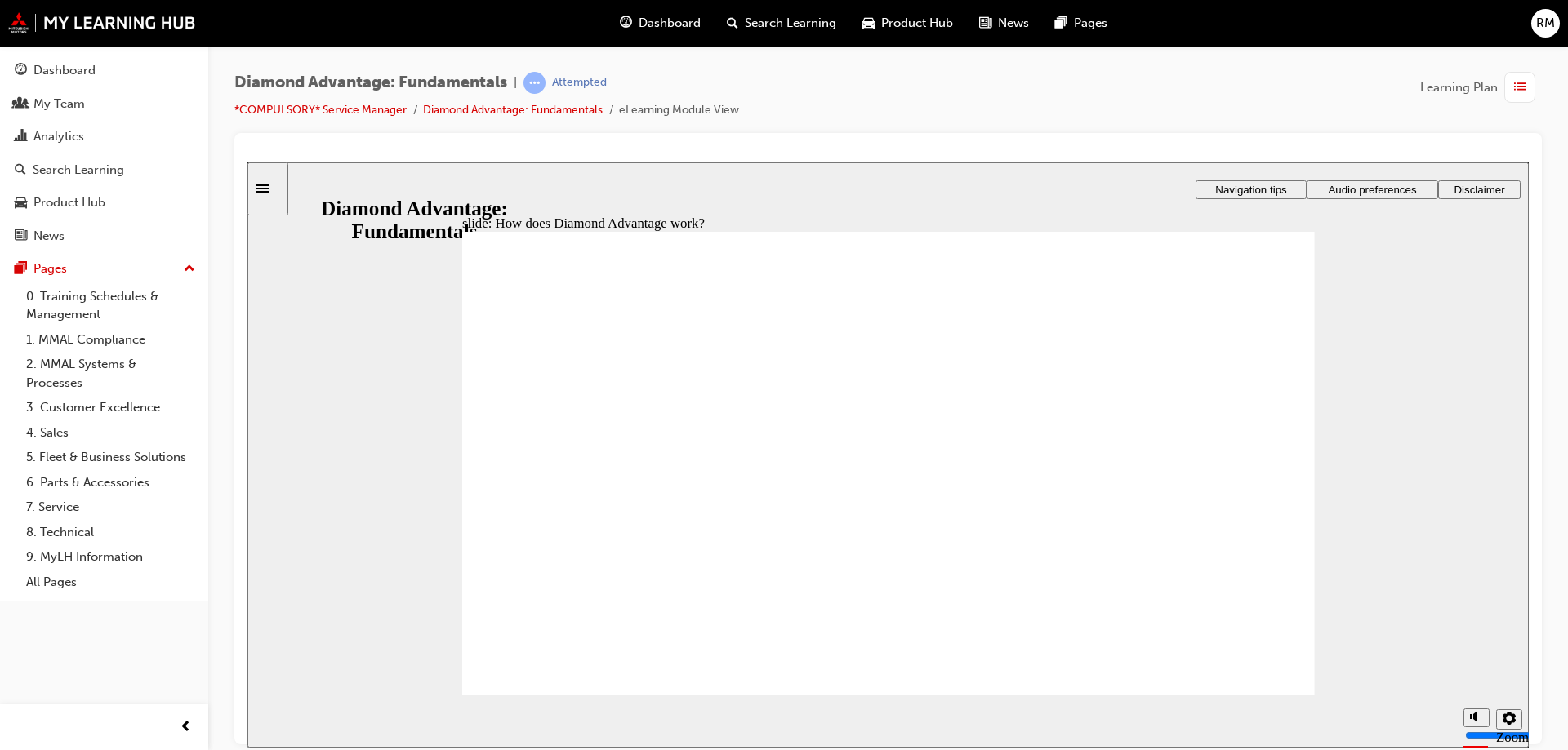
drag, startPoint x: 1267, startPoint y: 676, endPoint x: 1323, endPoint y: 655, distance: 59.8
drag, startPoint x: 601, startPoint y: 431, endPoint x: 592, endPoint y: 440, distance: 12.7
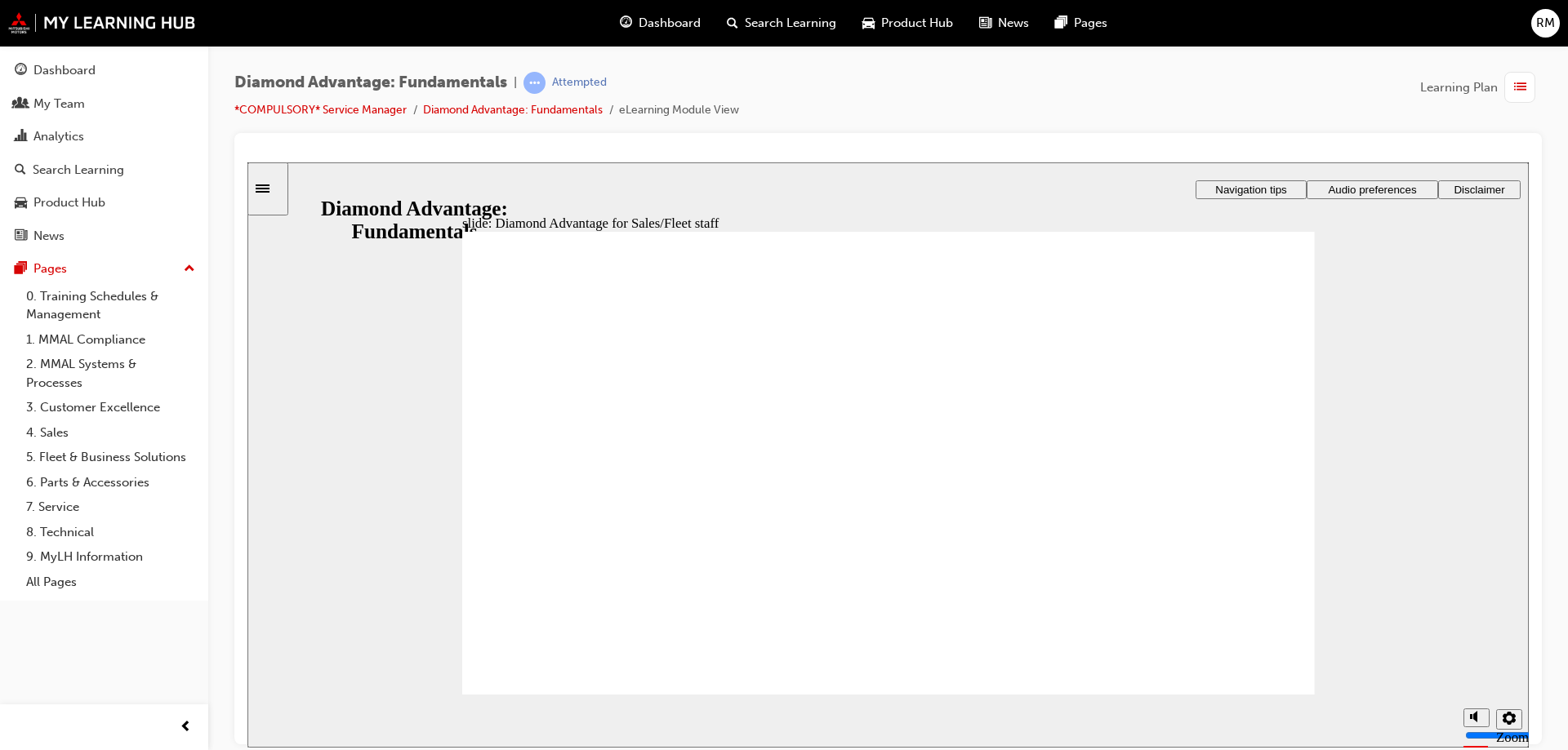
checkbox input "true"
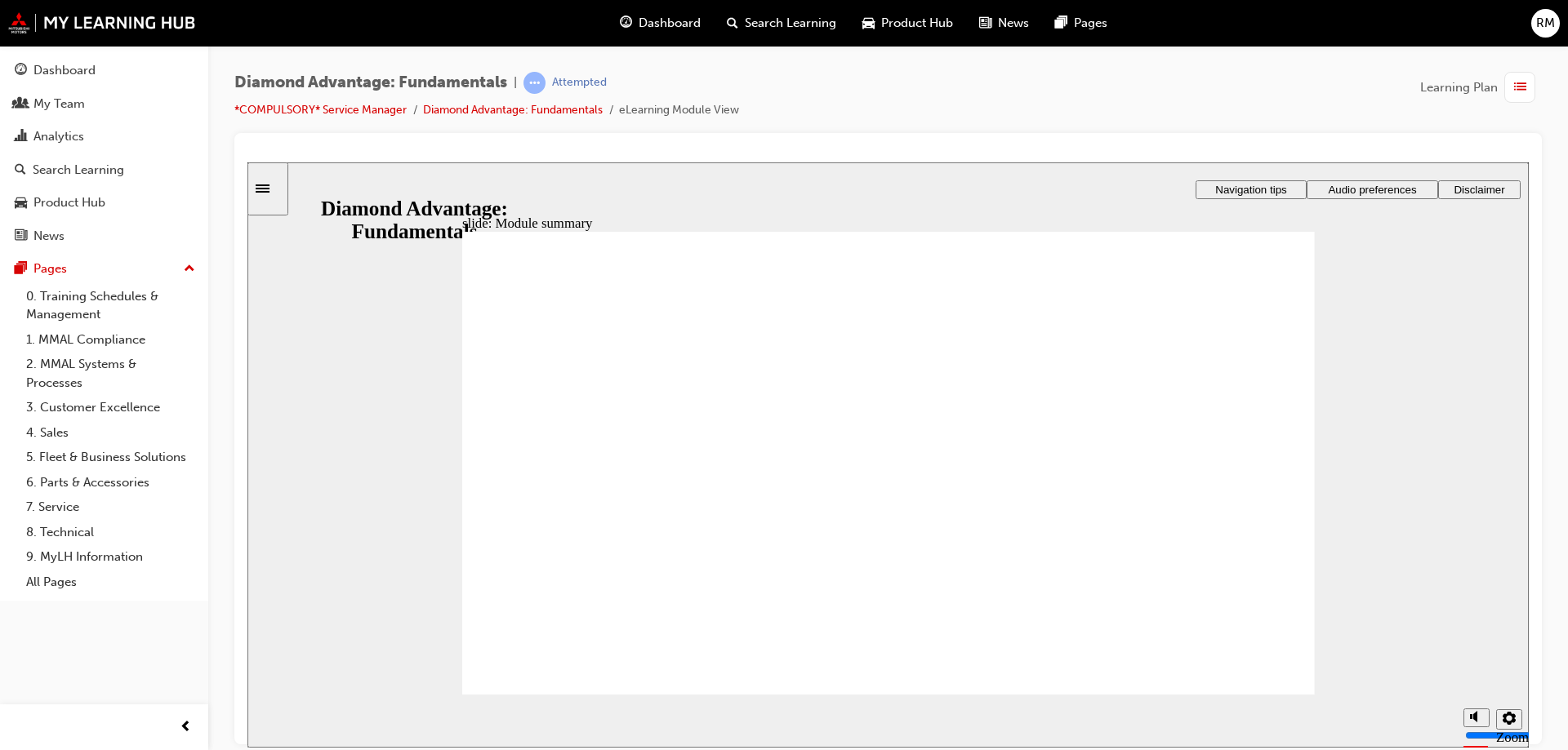
checkbox input "true"
drag, startPoint x: 868, startPoint y: 462, endPoint x: 868, endPoint y: 473, distance: 11.0
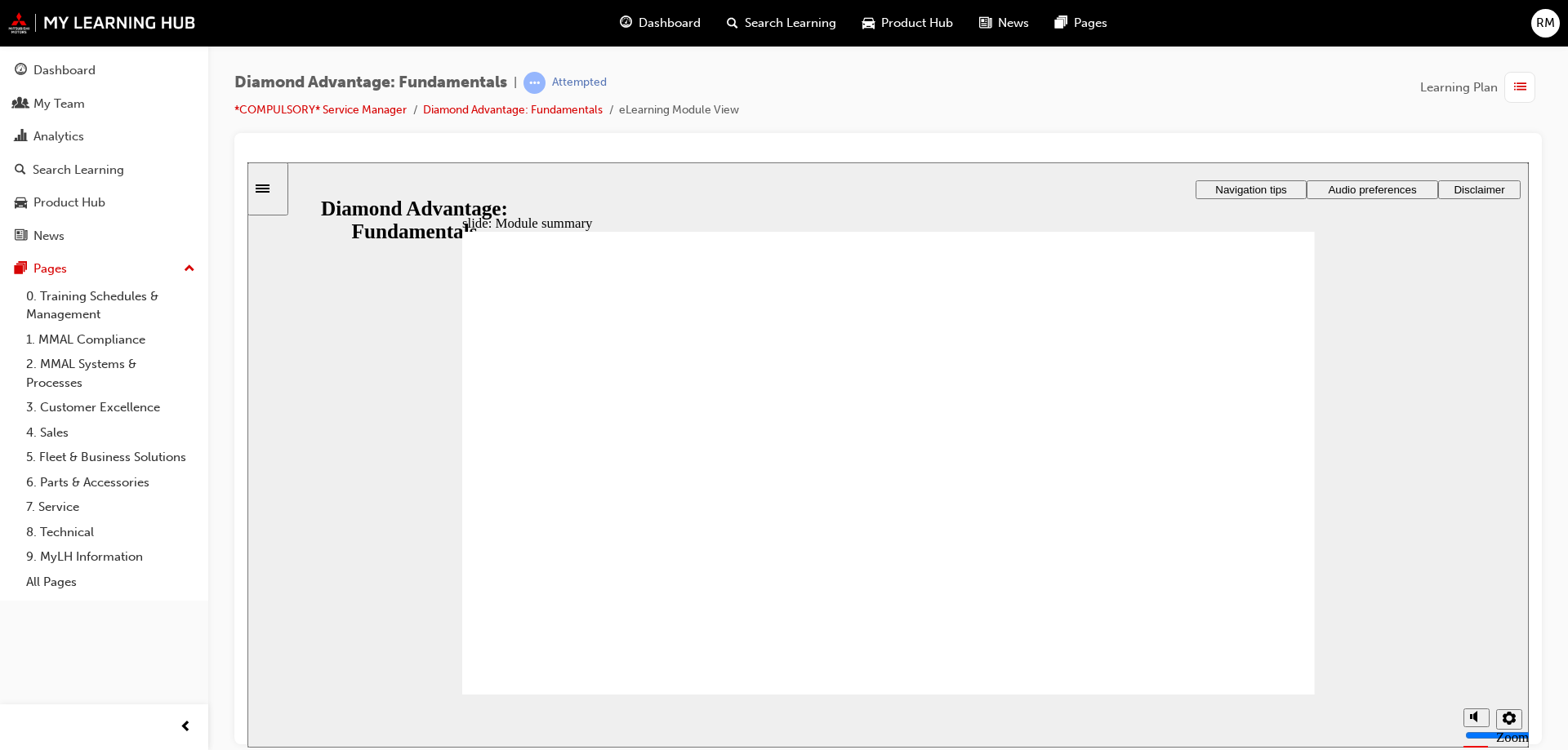
checkbox input "true"
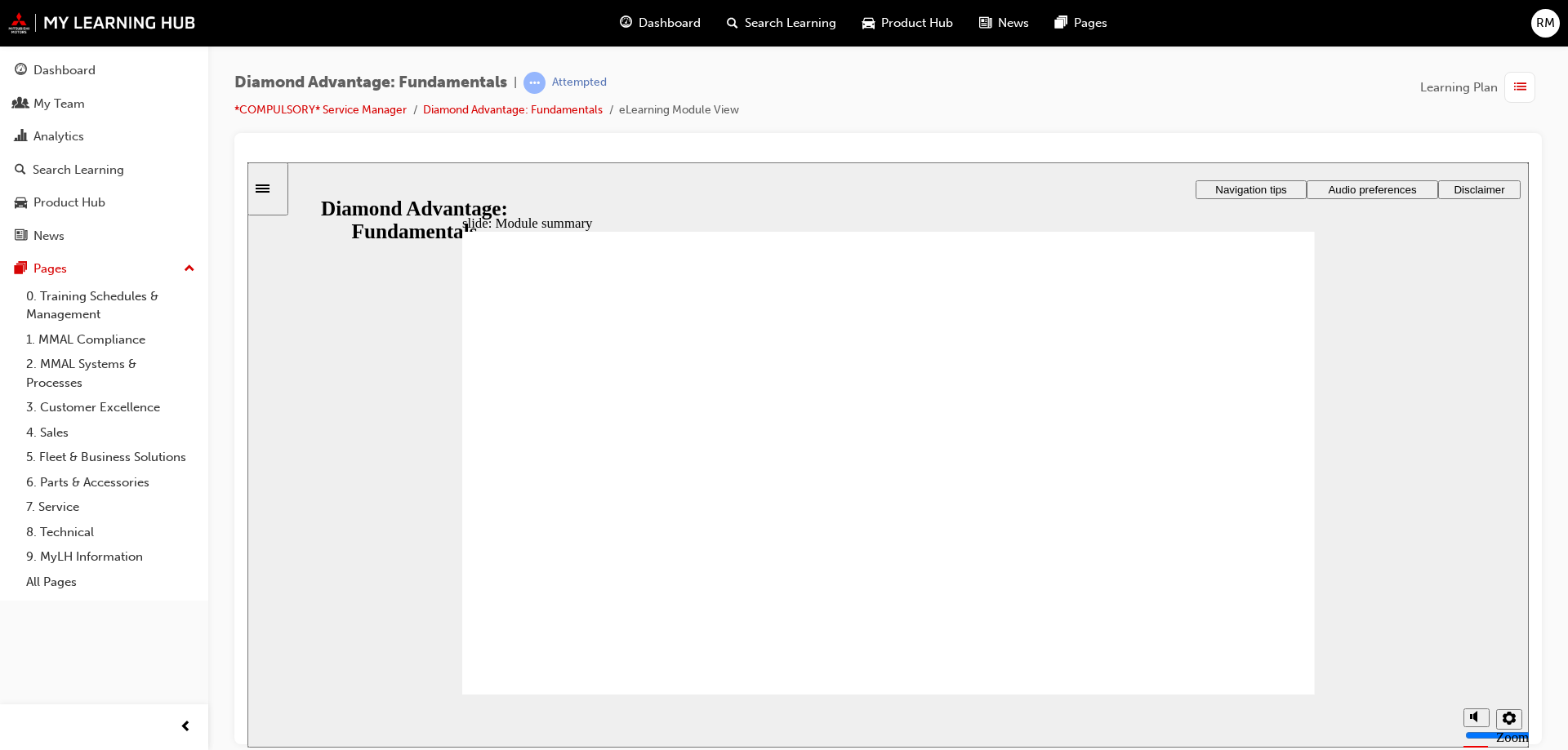
drag, startPoint x: 907, startPoint y: 593, endPoint x: 675, endPoint y: 529, distance: 240.7
drag, startPoint x: 667, startPoint y: 607, endPoint x: 882, endPoint y: 553, distance: 221.7
drag, startPoint x: 1081, startPoint y: 580, endPoint x: 1091, endPoint y: 524, distance: 56.9
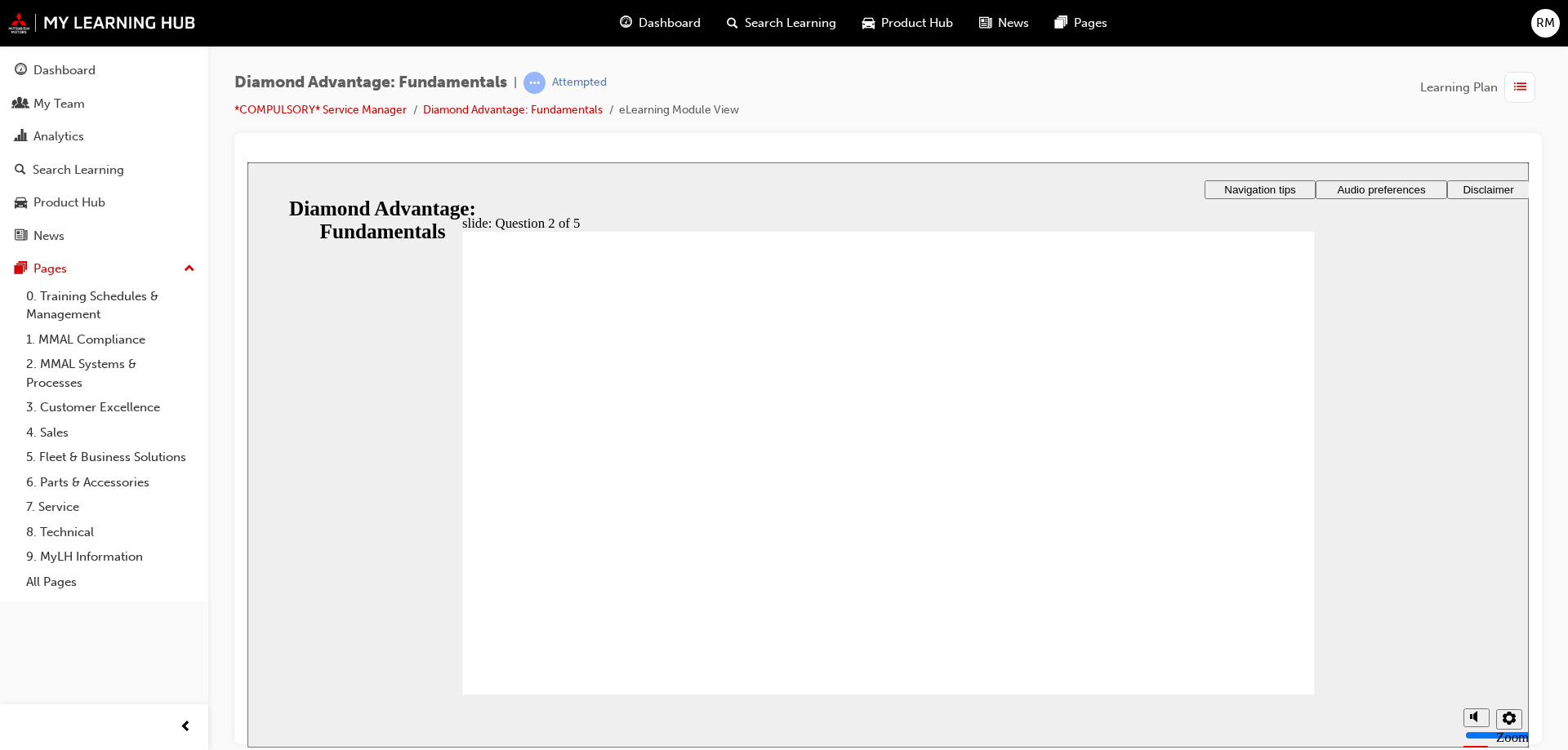
radio input "true"
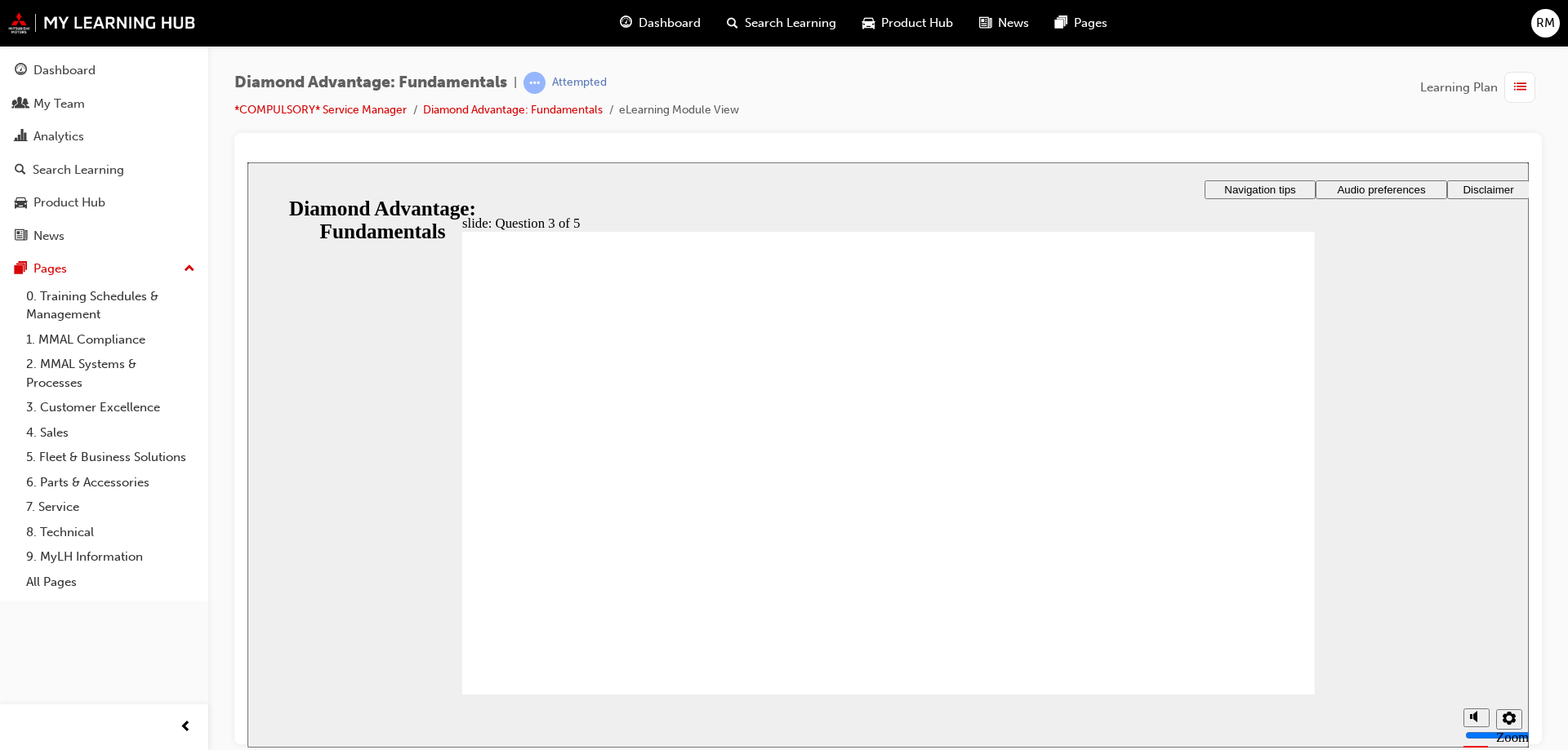
drag, startPoint x: 678, startPoint y: 327, endPoint x: 1013, endPoint y: 345, distance: 335.5
radio input "true"
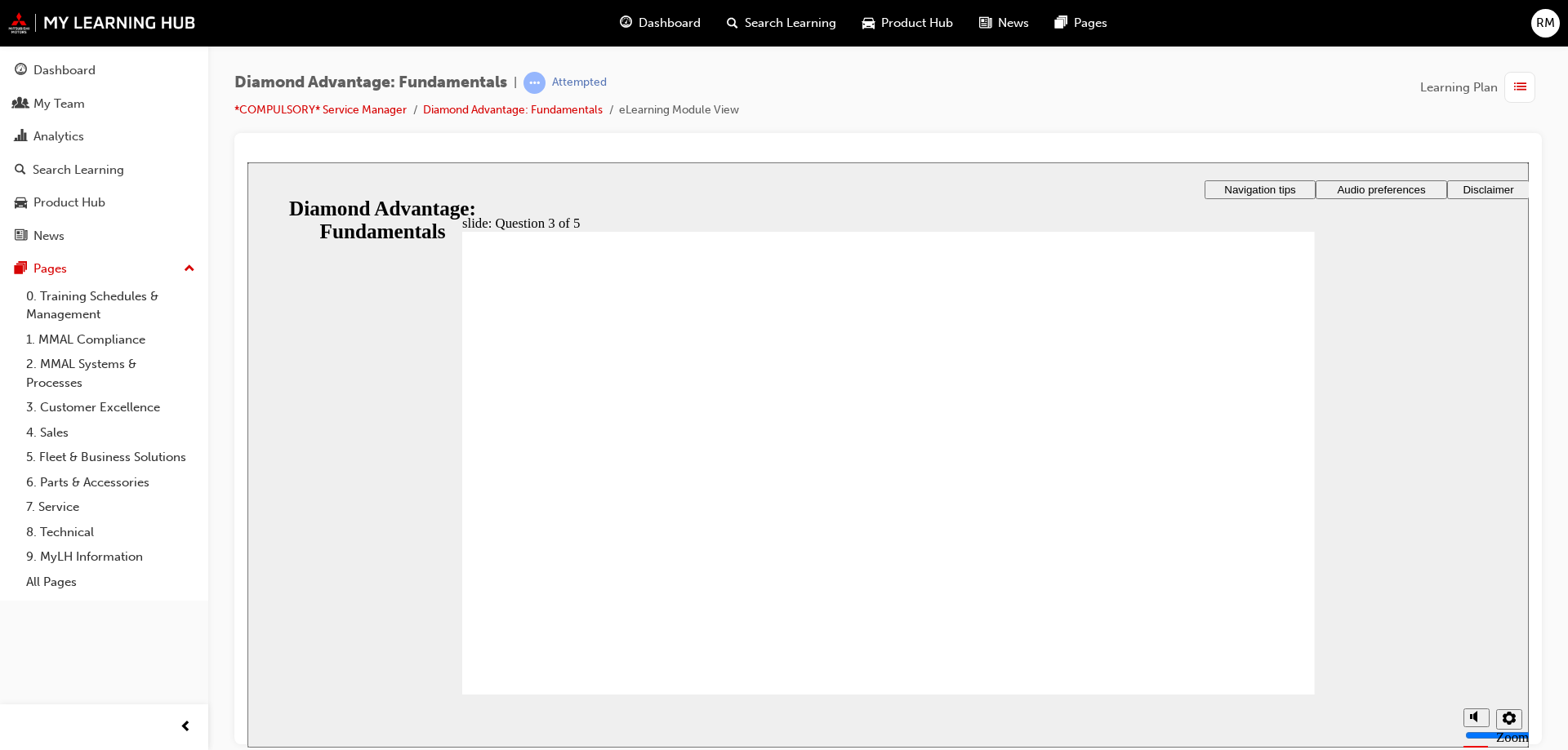
drag, startPoint x: 528, startPoint y: 320, endPoint x: 670, endPoint y: 329, distance: 142.3
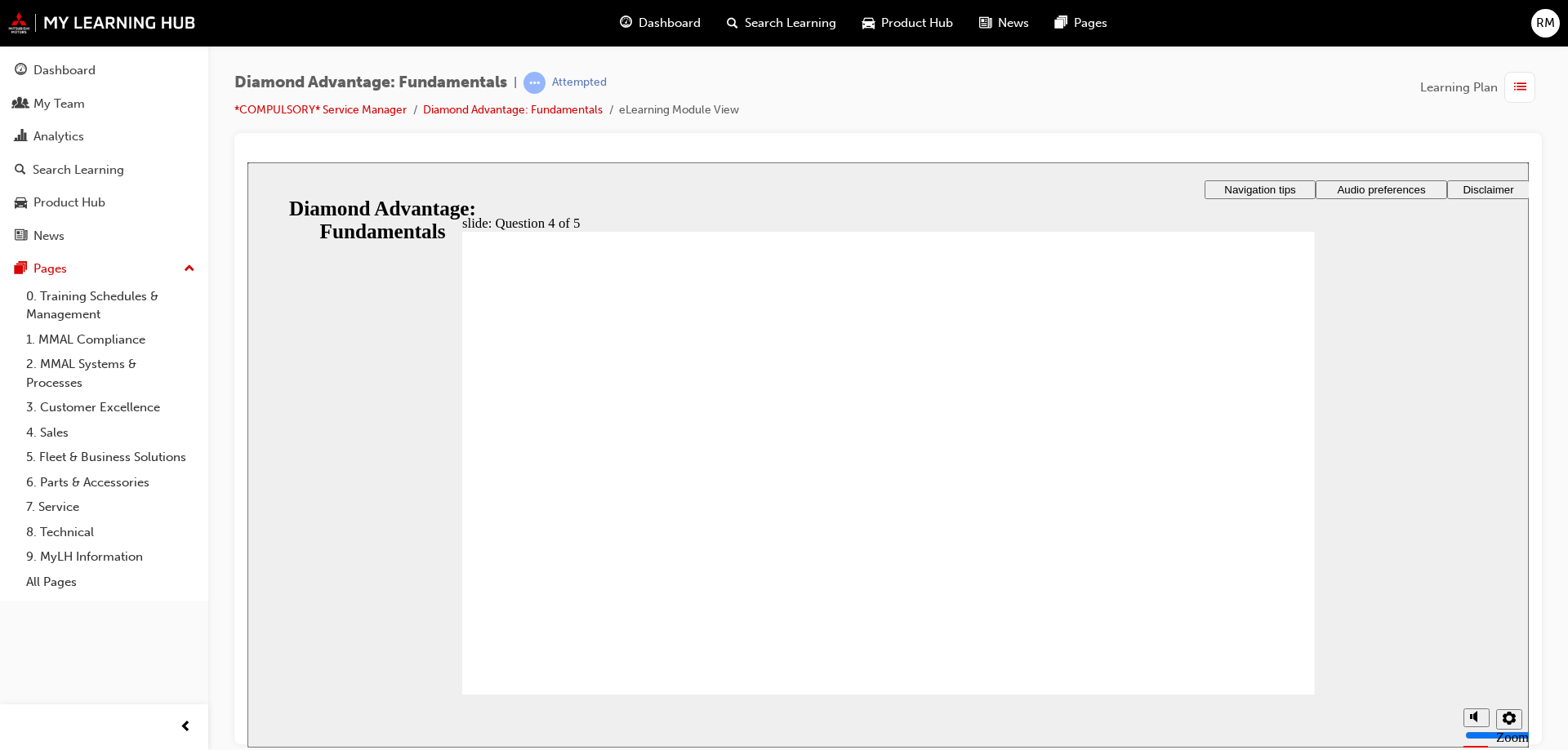
checkbox input "true"
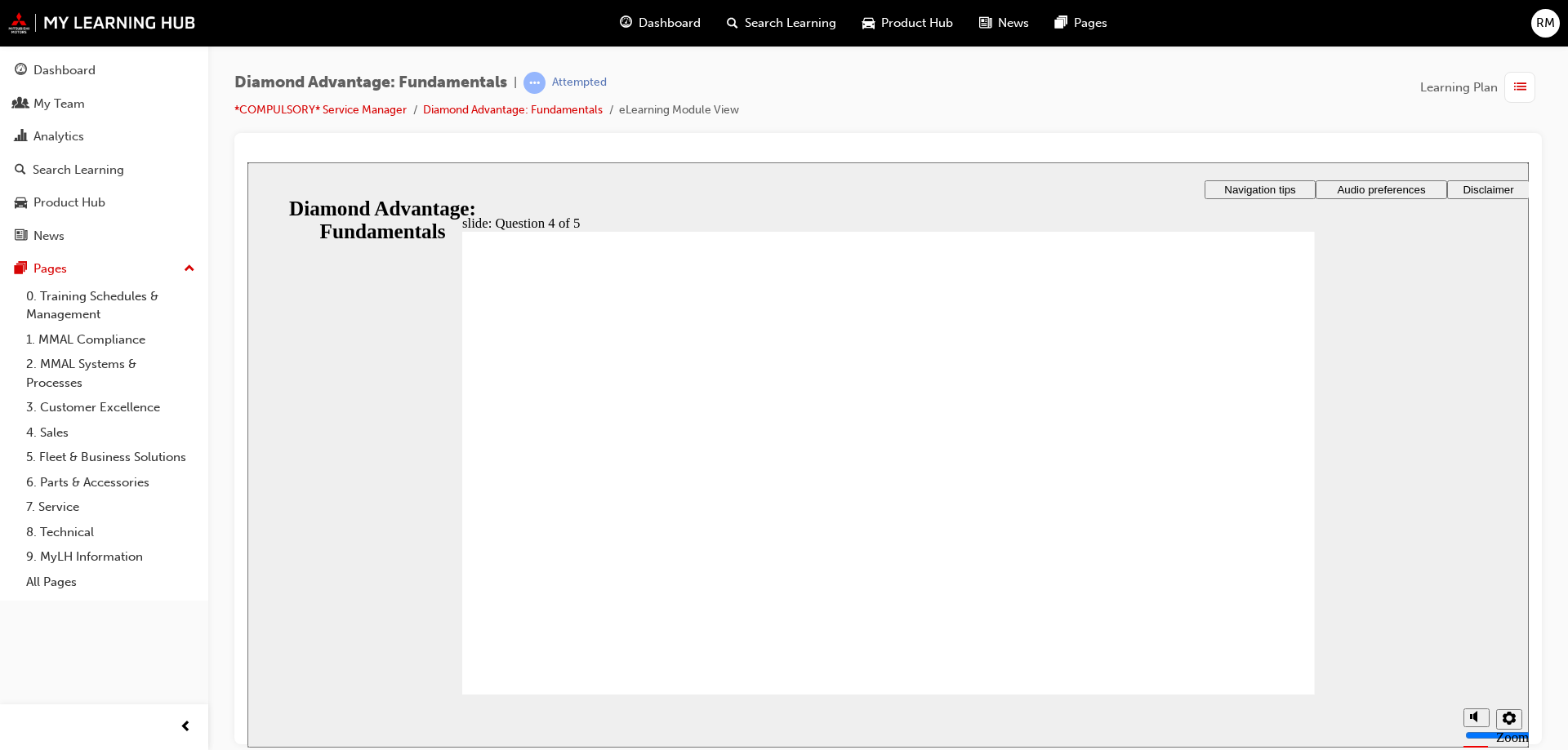
checkbox input "true"
drag, startPoint x: 827, startPoint y: 348, endPoint x: 987, endPoint y: 364, distance: 160.8
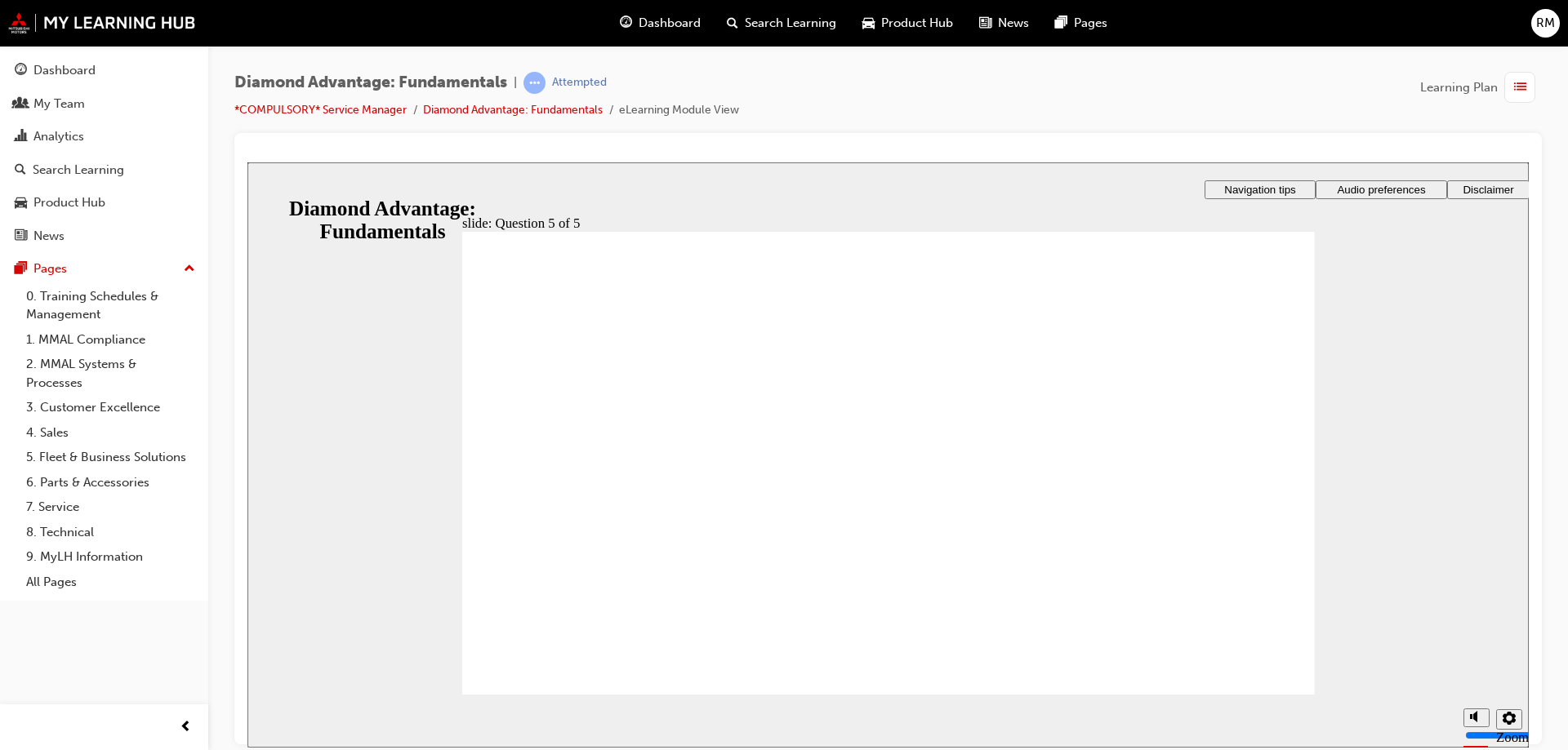
drag, startPoint x: 689, startPoint y: 364, endPoint x: 943, endPoint y: 384, distance: 254.8
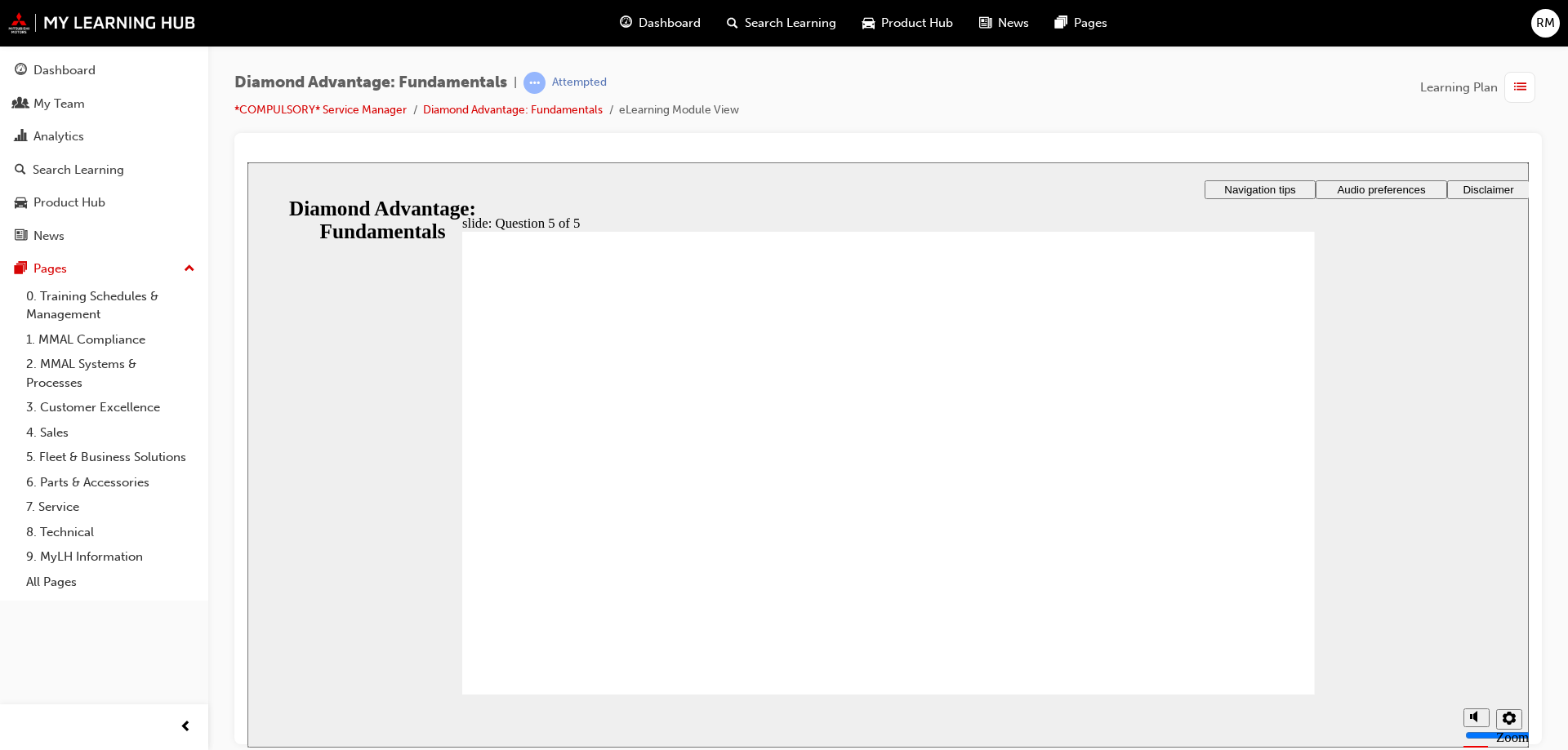
radio input "true"
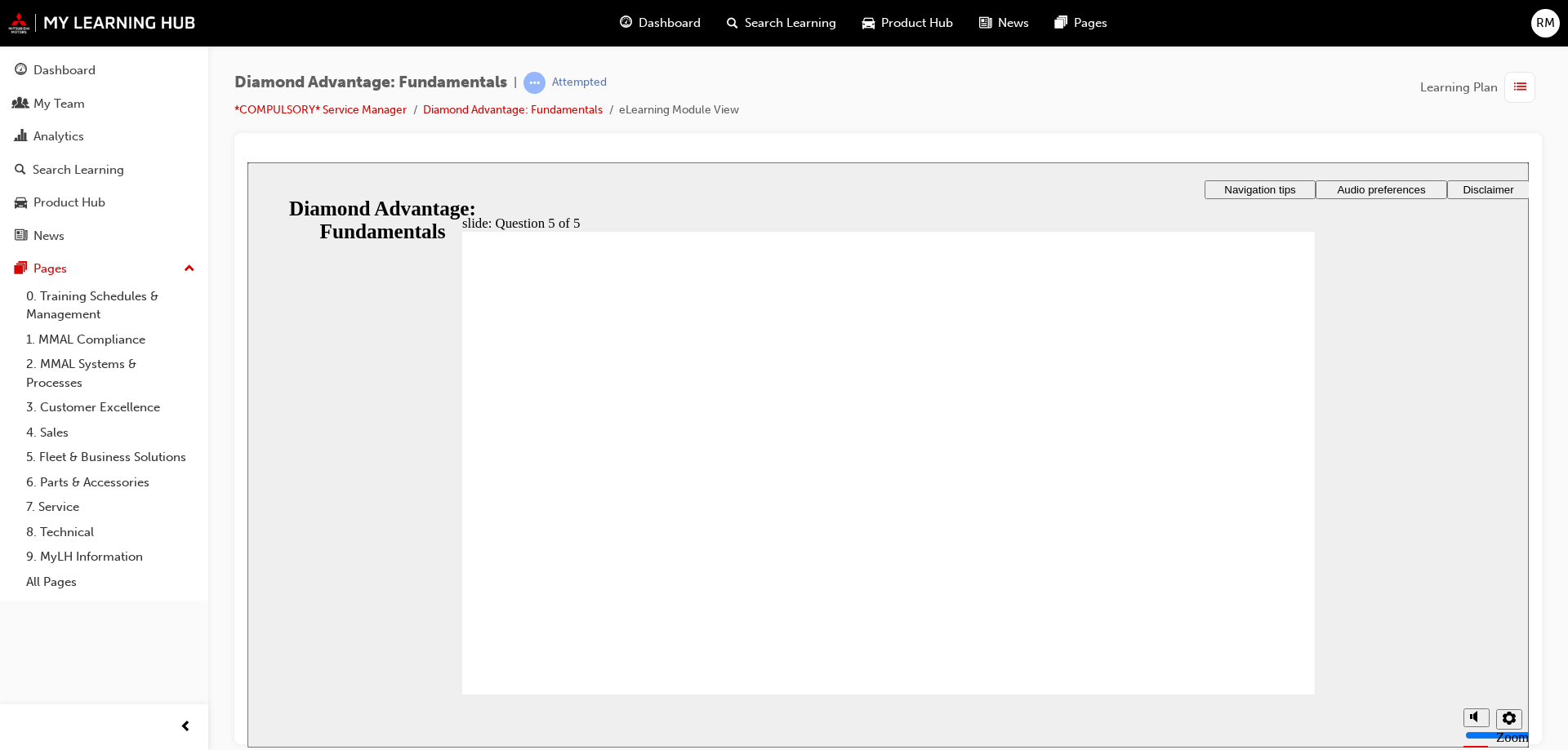
drag, startPoint x: 880, startPoint y: 605, endPoint x: 700, endPoint y: 556, distance: 186.6
drag, startPoint x: 1061, startPoint y: 588, endPoint x: 918, endPoint y: 539, distance: 151.2
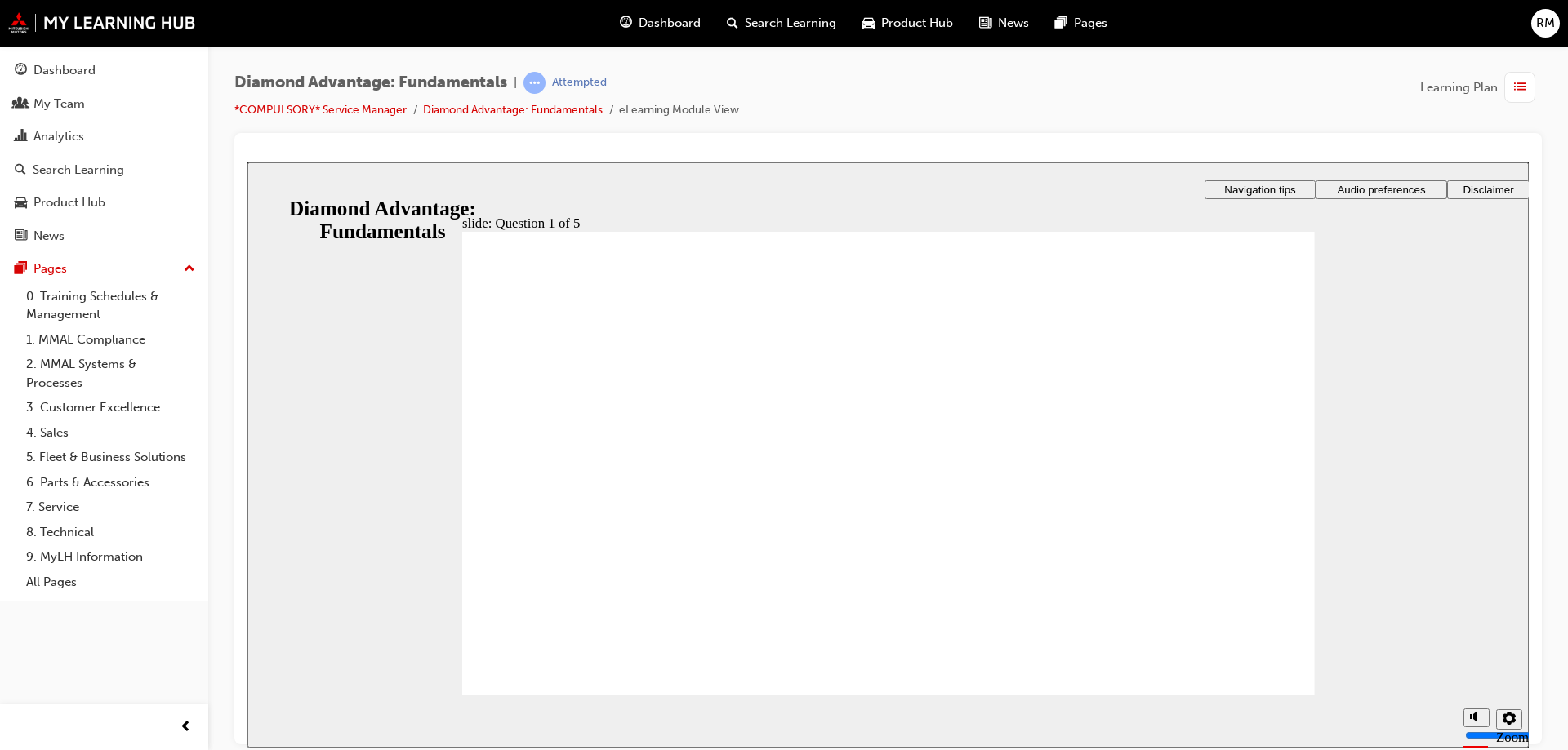
drag, startPoint x: 750, startPoint y: 604, endPoint x: 1182, endPoint y: 538, distance: 437.0
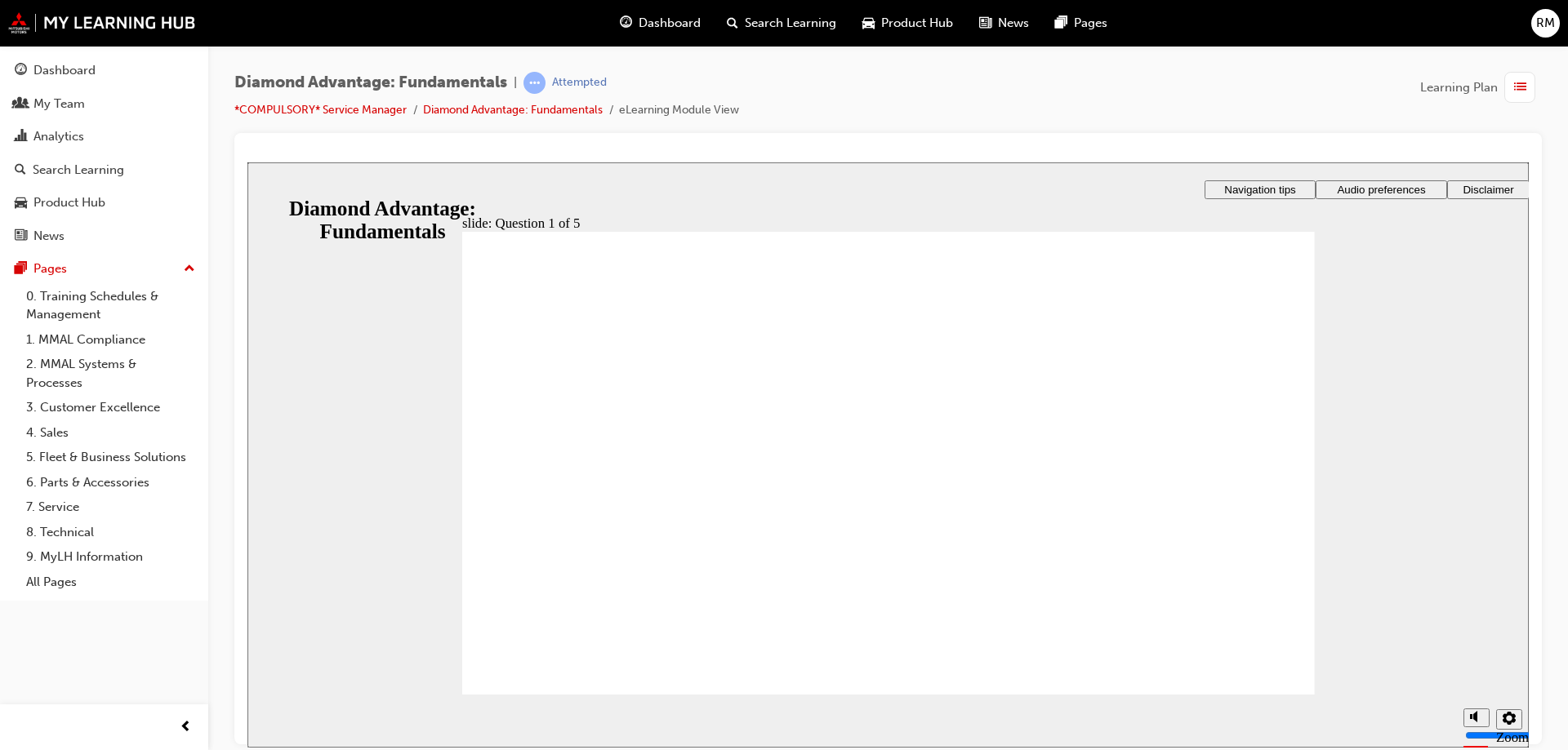
drag, startPoint x: 852, startPoint y: 289, endPoint x: 977, endPoint y: 255, distance: 129.5
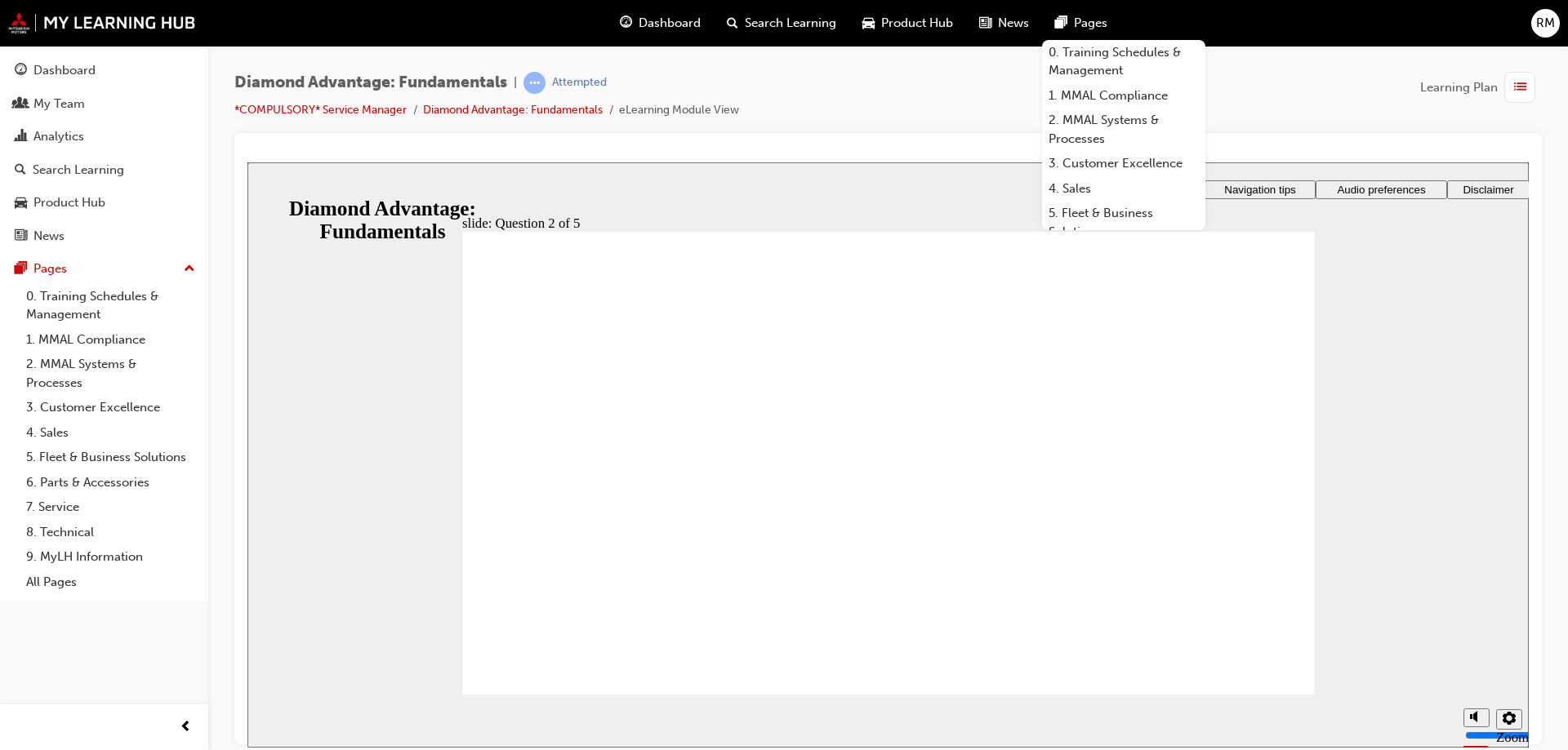
click at [1395, 126] on div "Diamond Advantage: Fundamentals | Attempted *COMPULSORY* Service Manager Diamon…" at bounding box center [888, 102] width 1307 height 61
click at [1116, 90] on div "Diamond Advantage: Fundamentals | Attempted *COMPULSORY* Service Manager Diamon…" at bounding box center [888, 102] width 1307 height 61
click at [298, 106] on link "*COMPULSORY* Service Manager" at bounding box center [321, 110] width 173 height 14
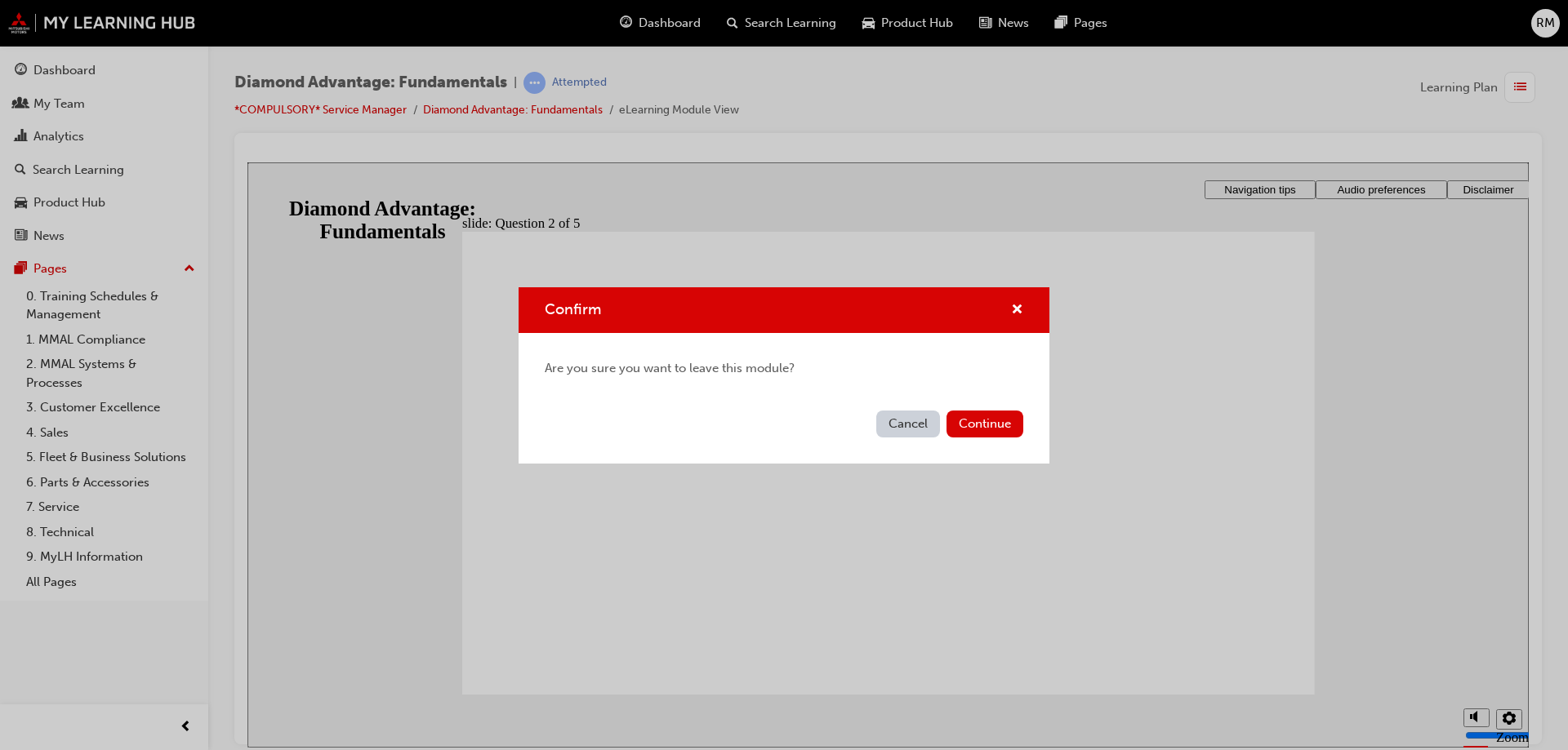
click at [901, 422] on button "Cancel" at bounding box center [908, 424] width 64 height 27
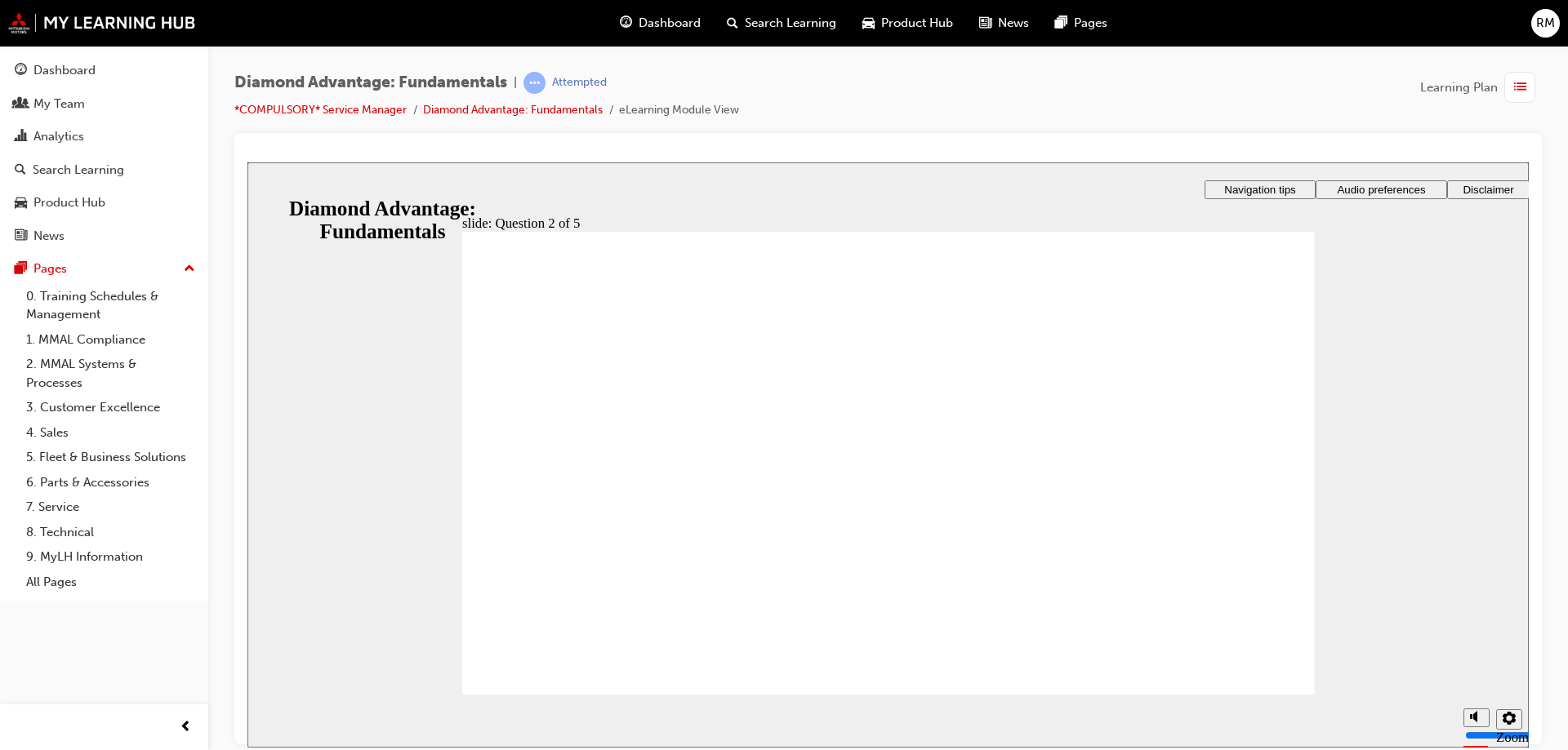
radio input "true"
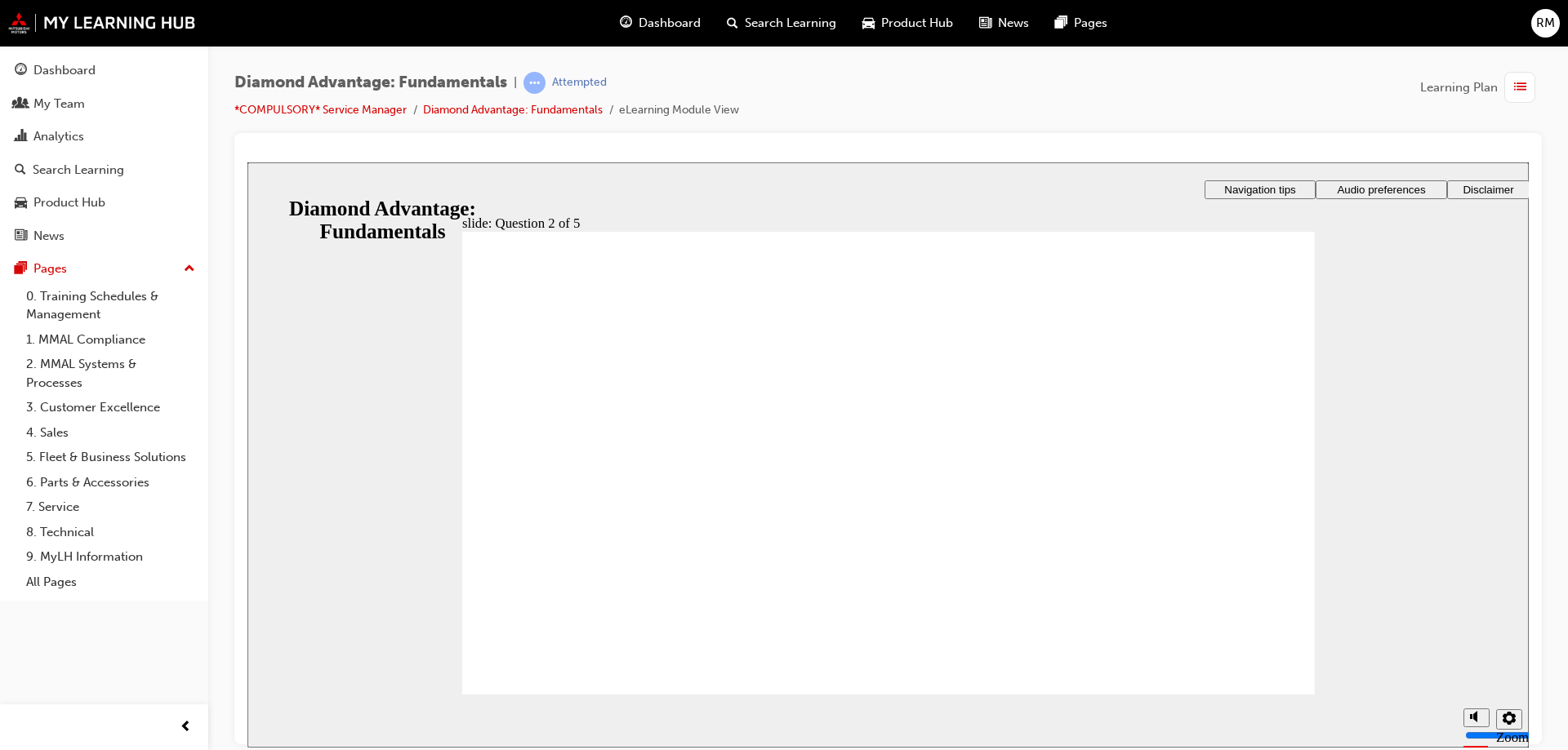
radio input "true"
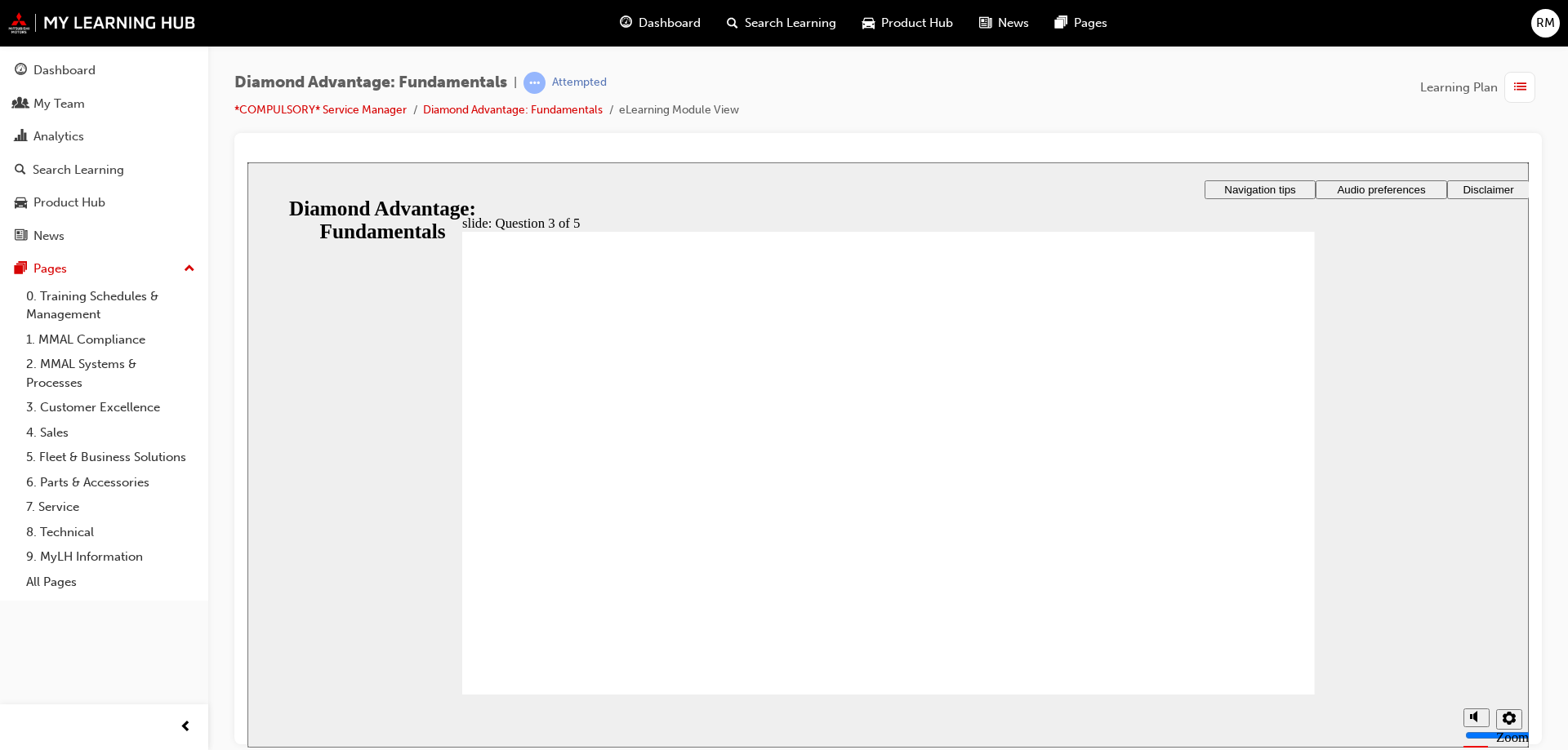
checkbox input "true"
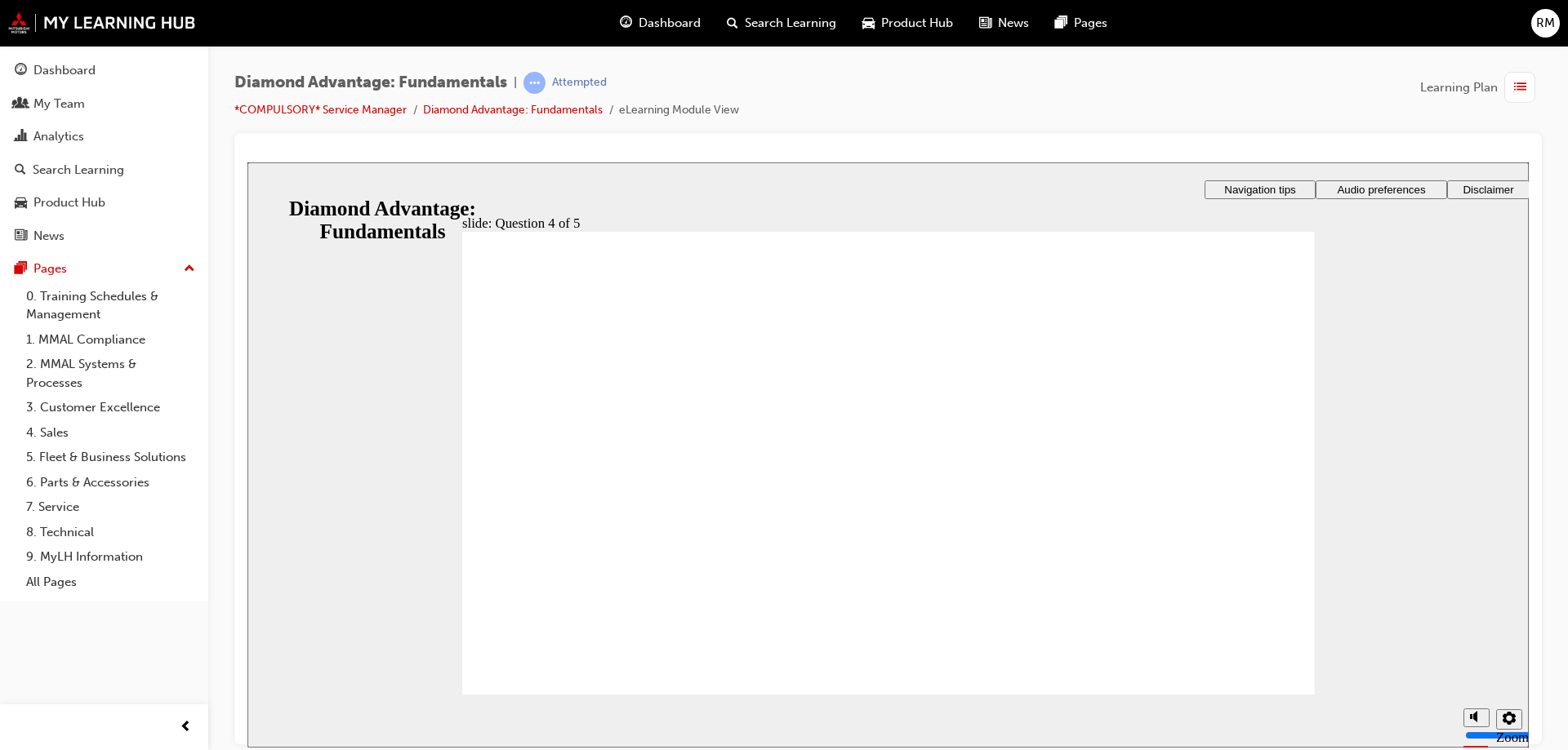
checkbox input "true"
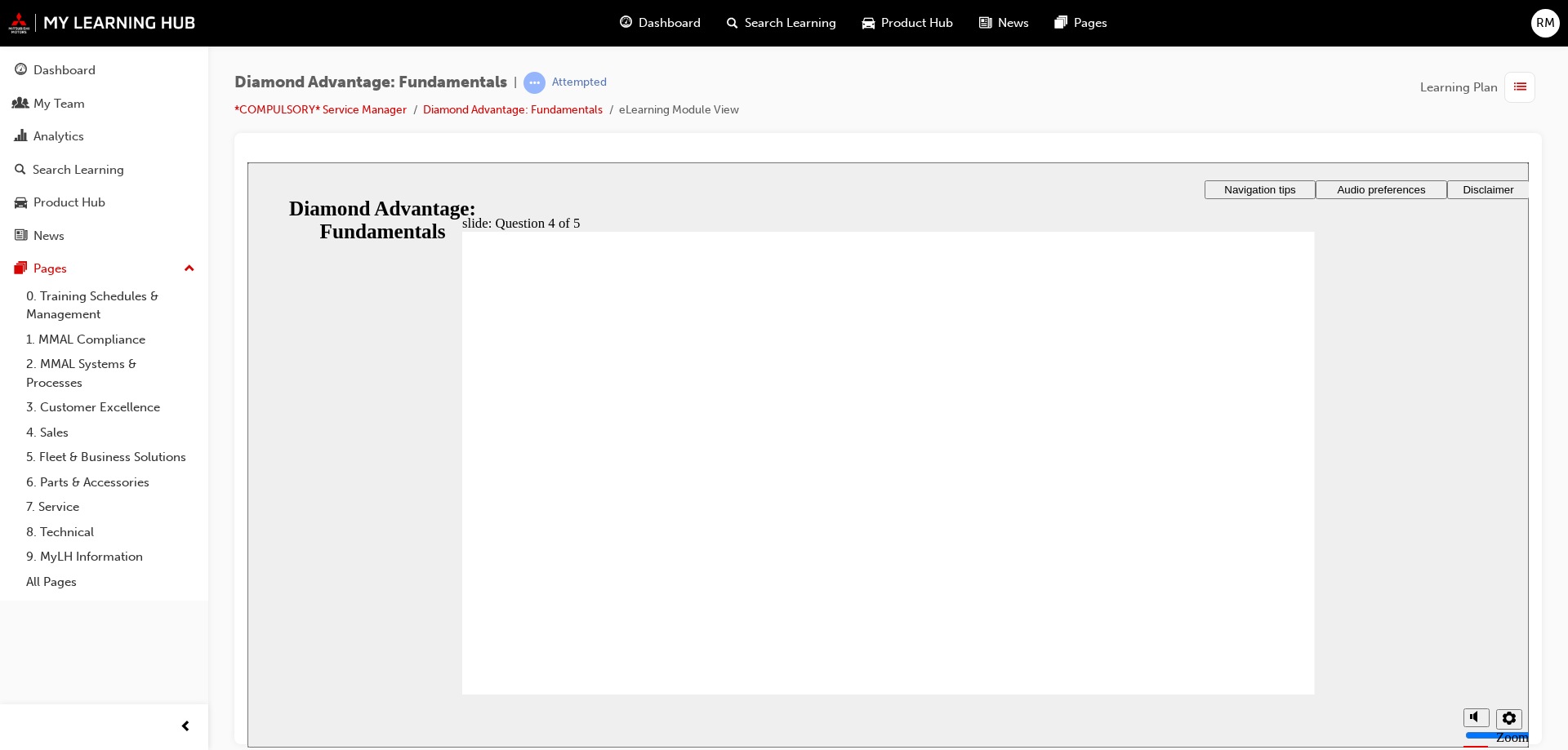
radio input "true"
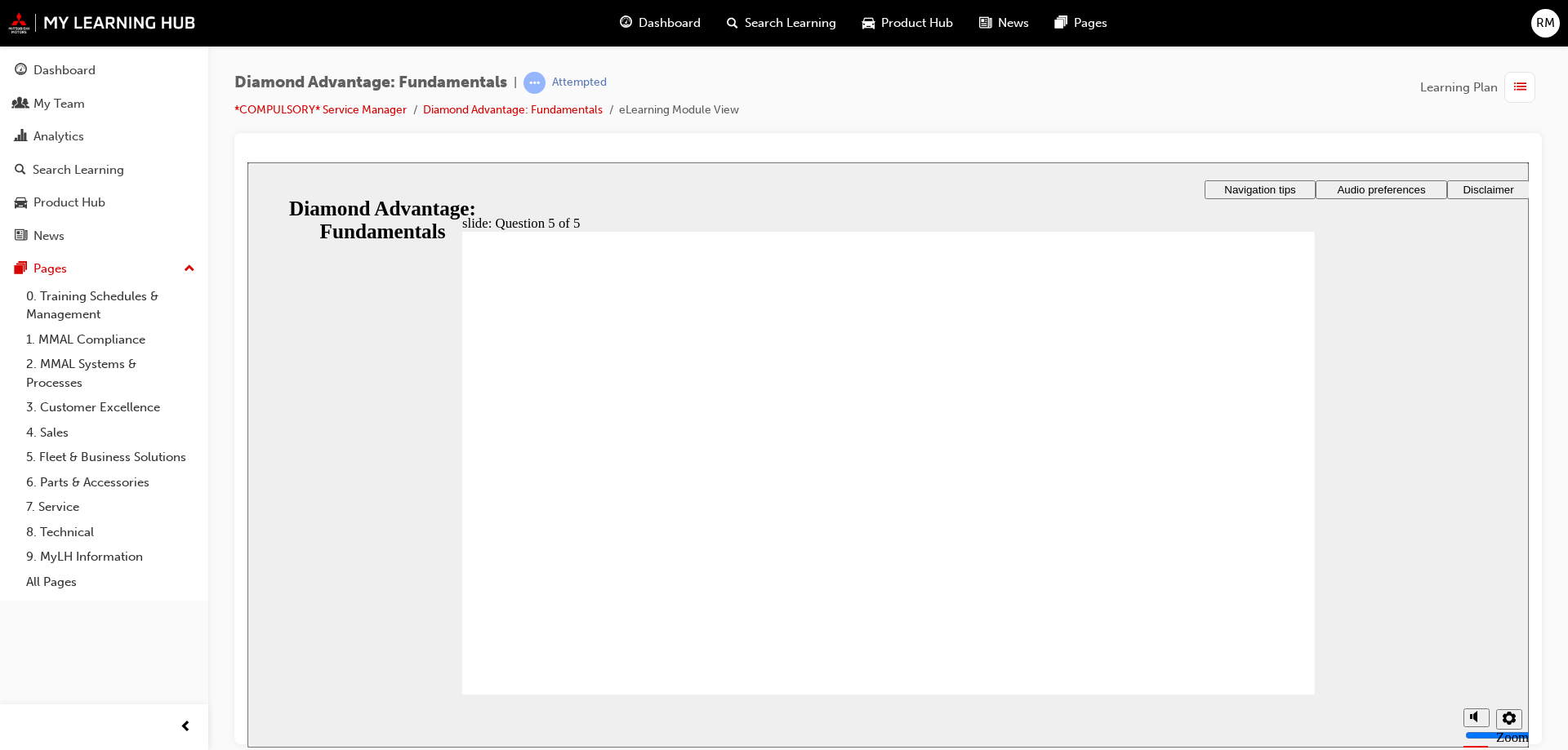
click at [638, 23] on span "Dashboard" at bounding box center [670, 22] width 62 height 18
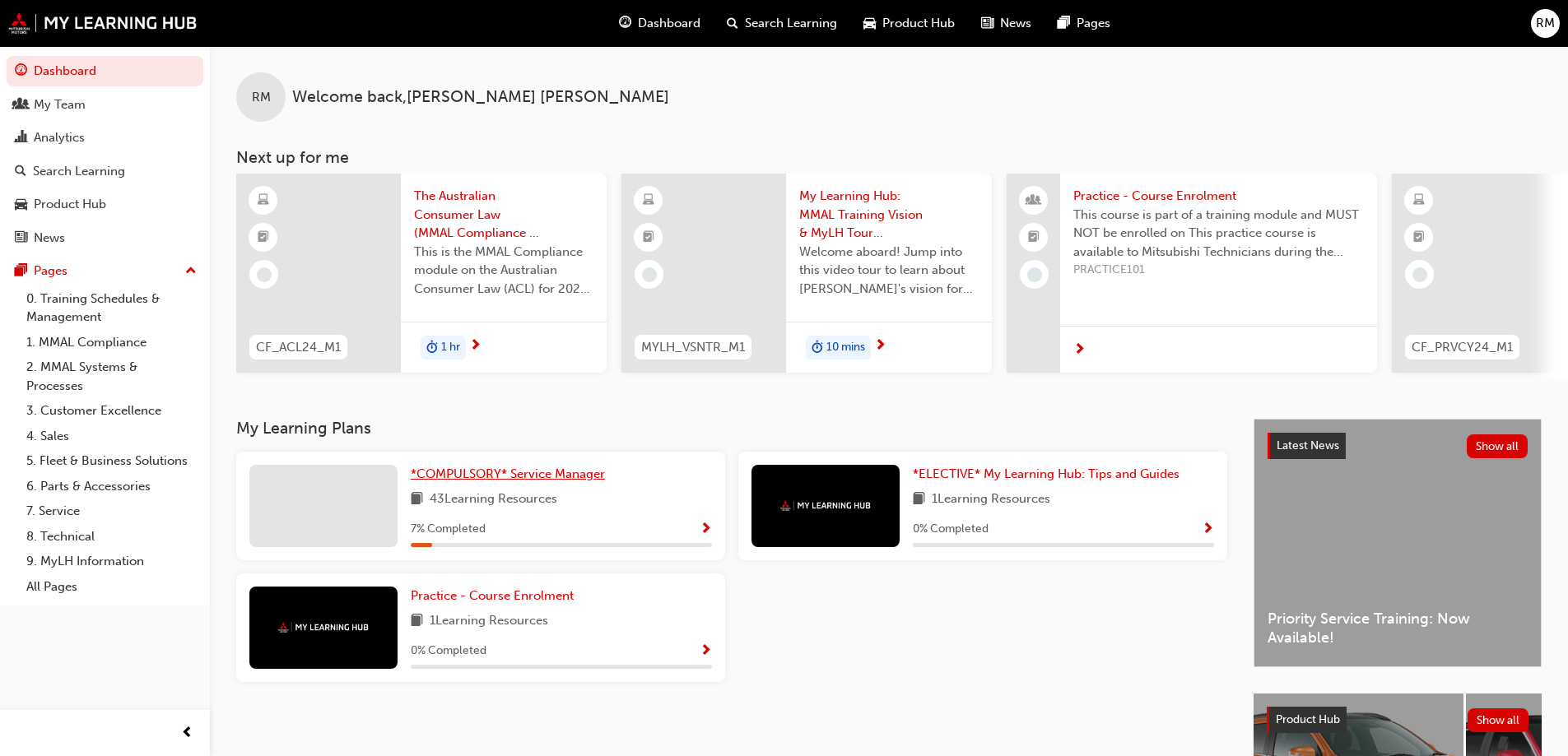
click at [537, 481] on span "*COMPULSORY* Service Manager" at bounding box center [508, 473] width 195 height 15
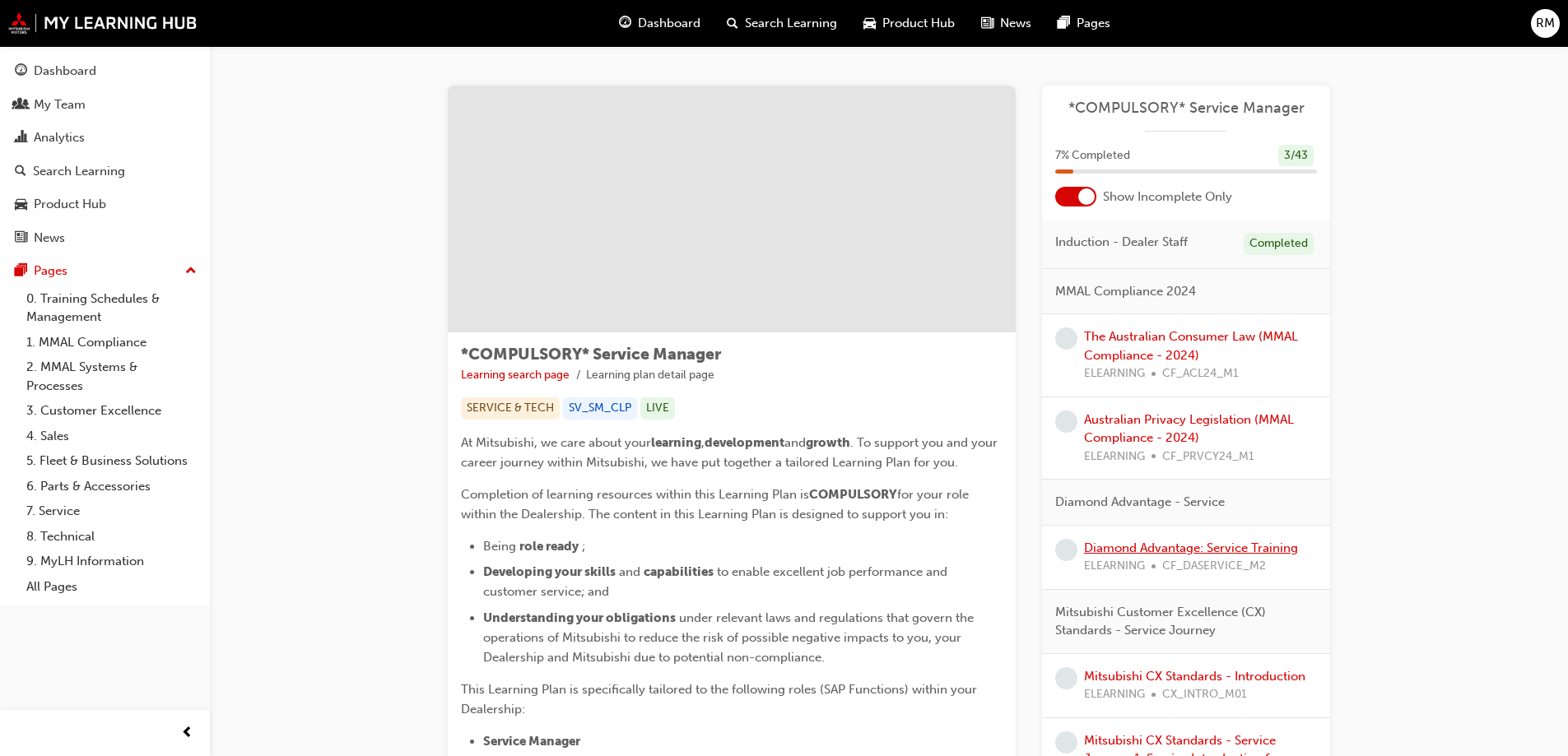
click at [1256, 543] on link "Diamond Advantage: Service Training" at bounding box center [1190, 548] width 214 height 15
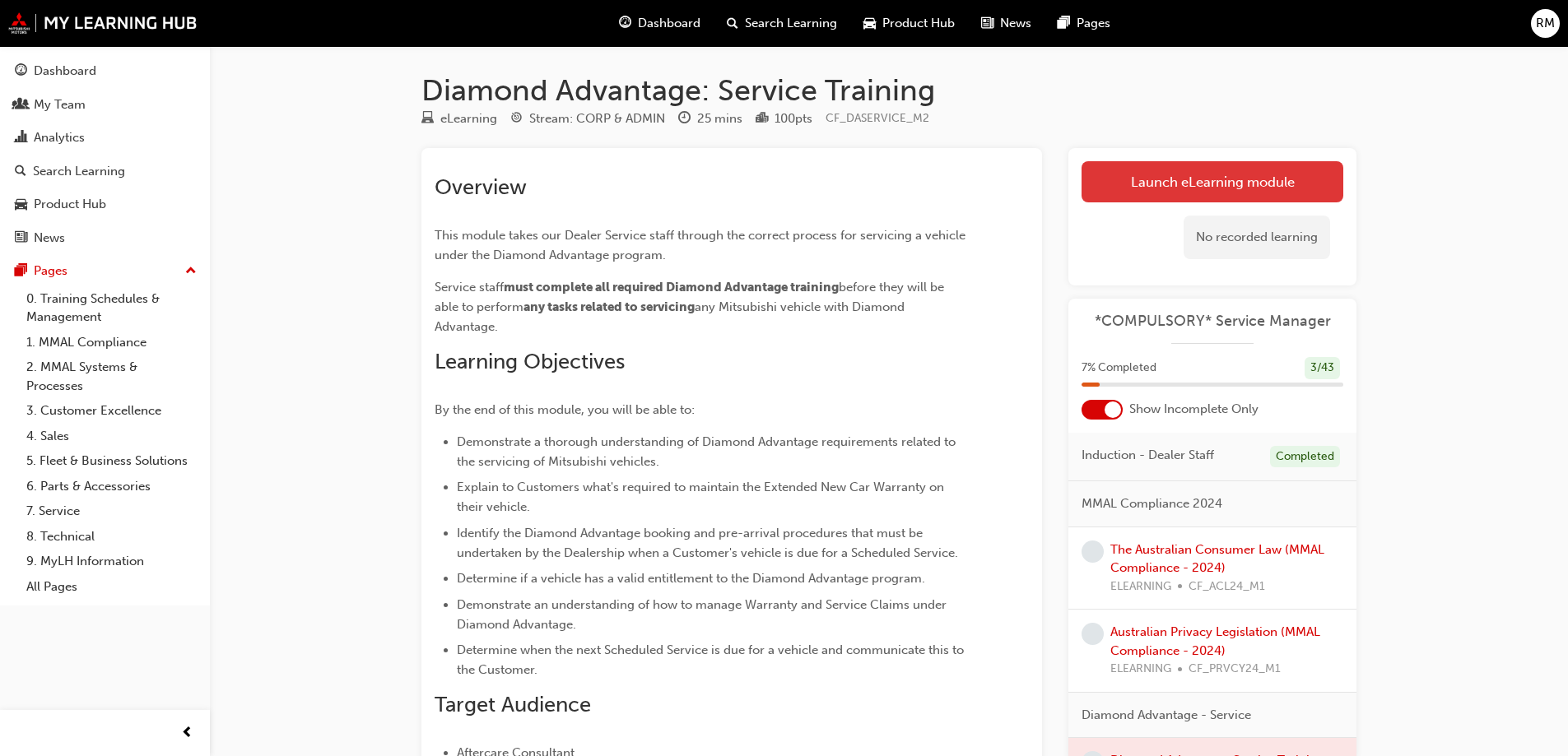
click at [1151, 190] on link "Launch eLearning module" at bounding box center [1213, 182] width 262 height 41
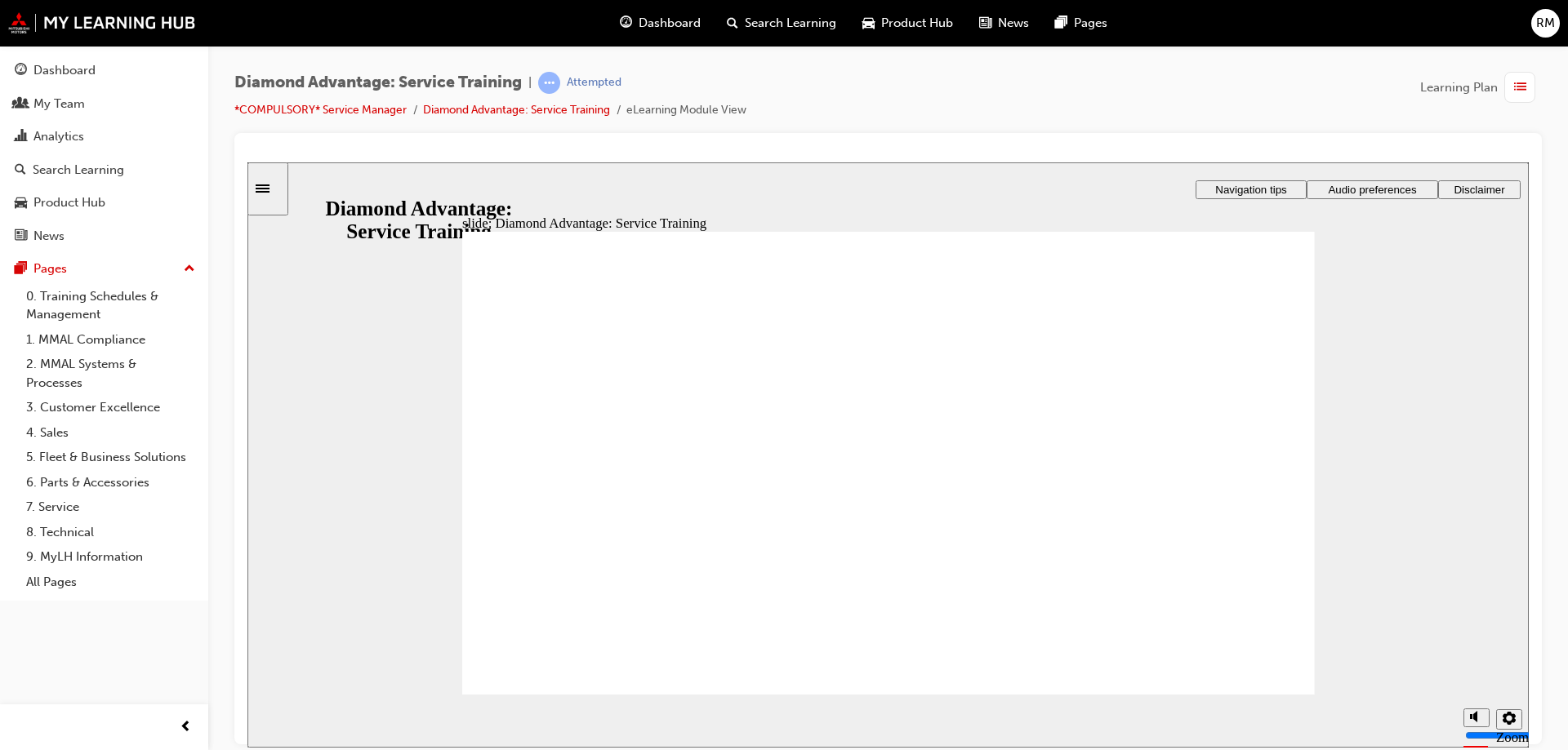
drag, startPoint x: 834, startPoint y: 484, endPoint x: 864, endPoint y: 520, distance: 46.9
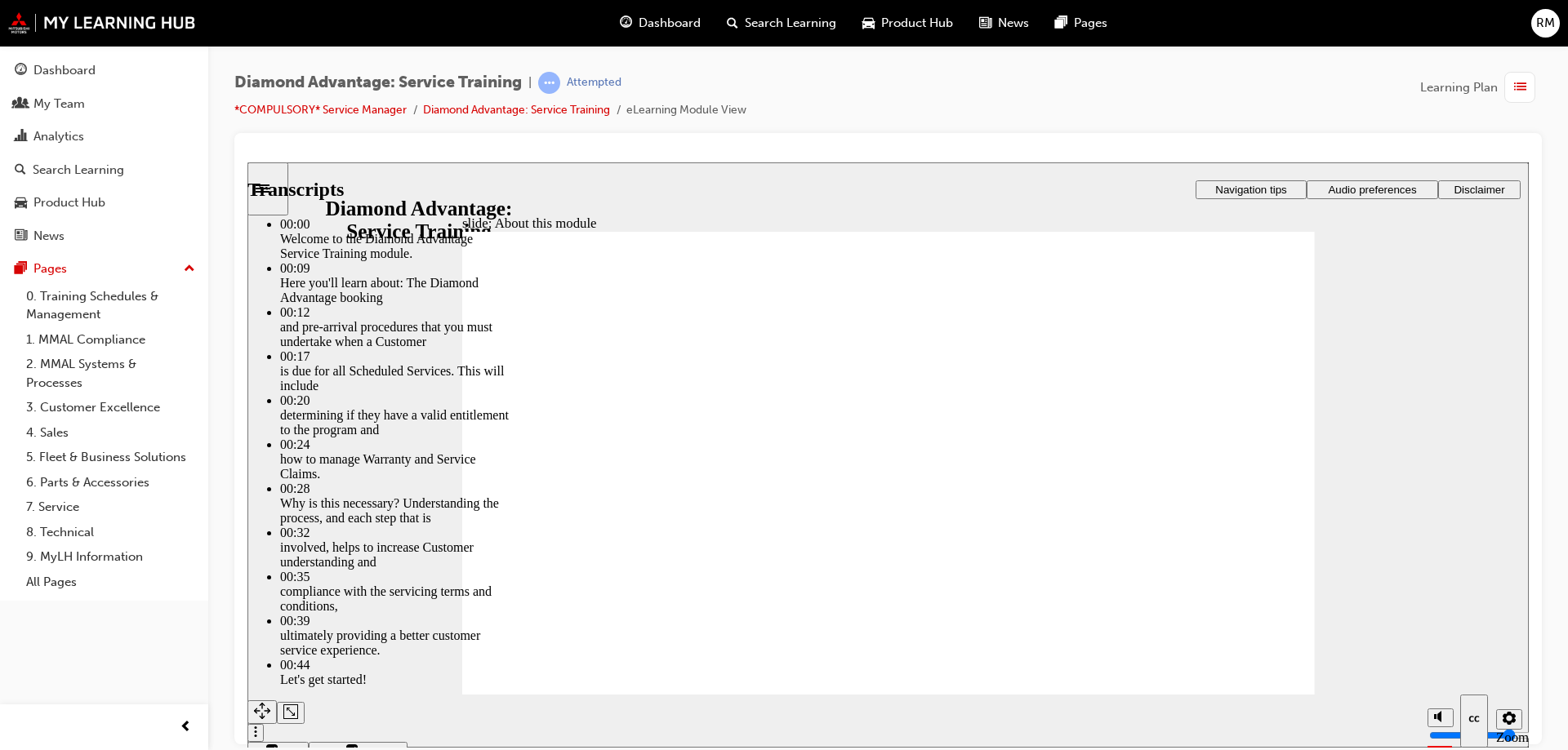
type input "47"
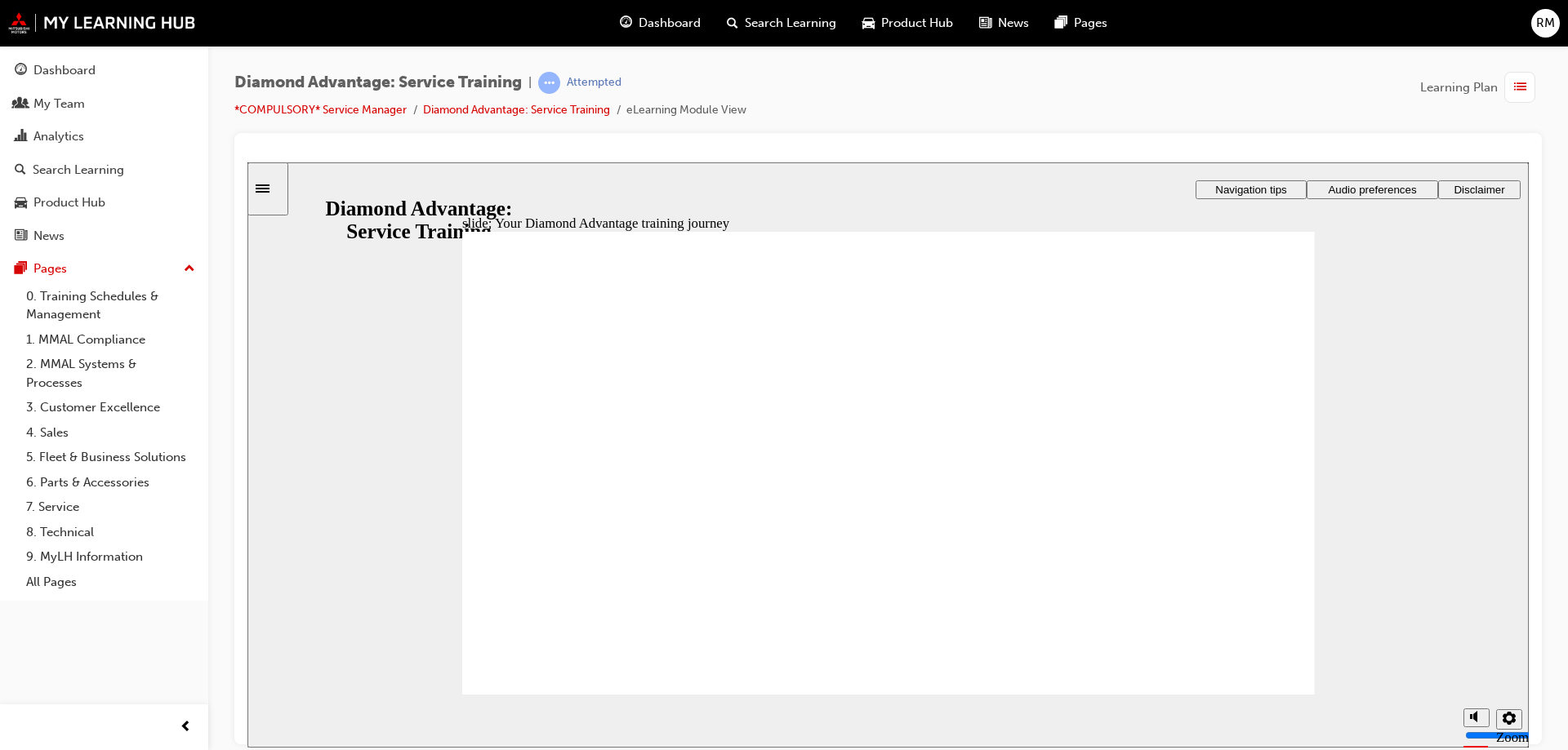
drag, startPoint x: 877, startPoint y: 398, endPoint x: 969, endPoint y: 408, distance: 92.5
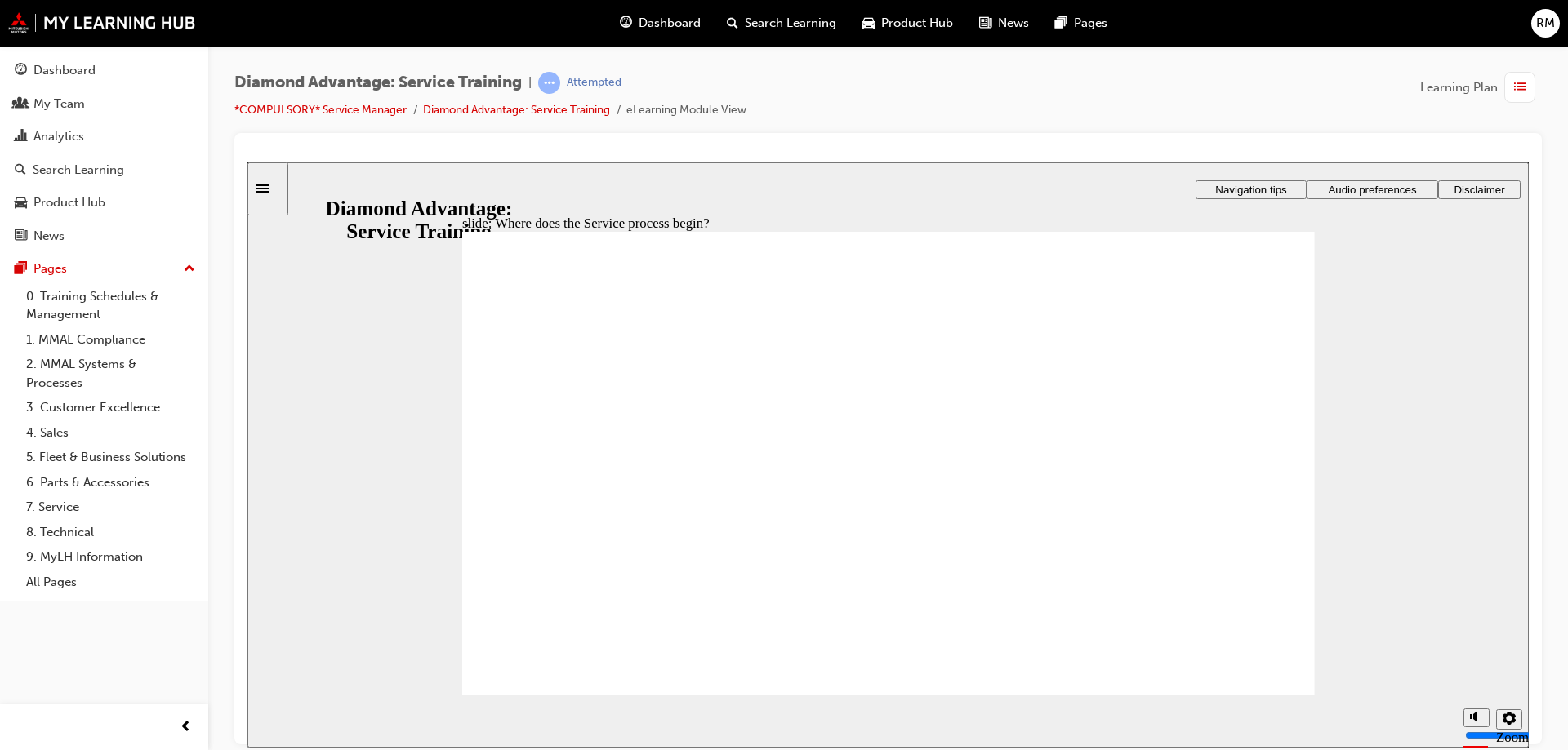
drag, startPoint x: 601, startPoint y: 343, endPoint x: 590, endPoint y: 354, distance: 15.6
drag, startPoint x: 590, startPoint y: 354, endPoint x: 812, endPoint y: 395, distance: 225.8
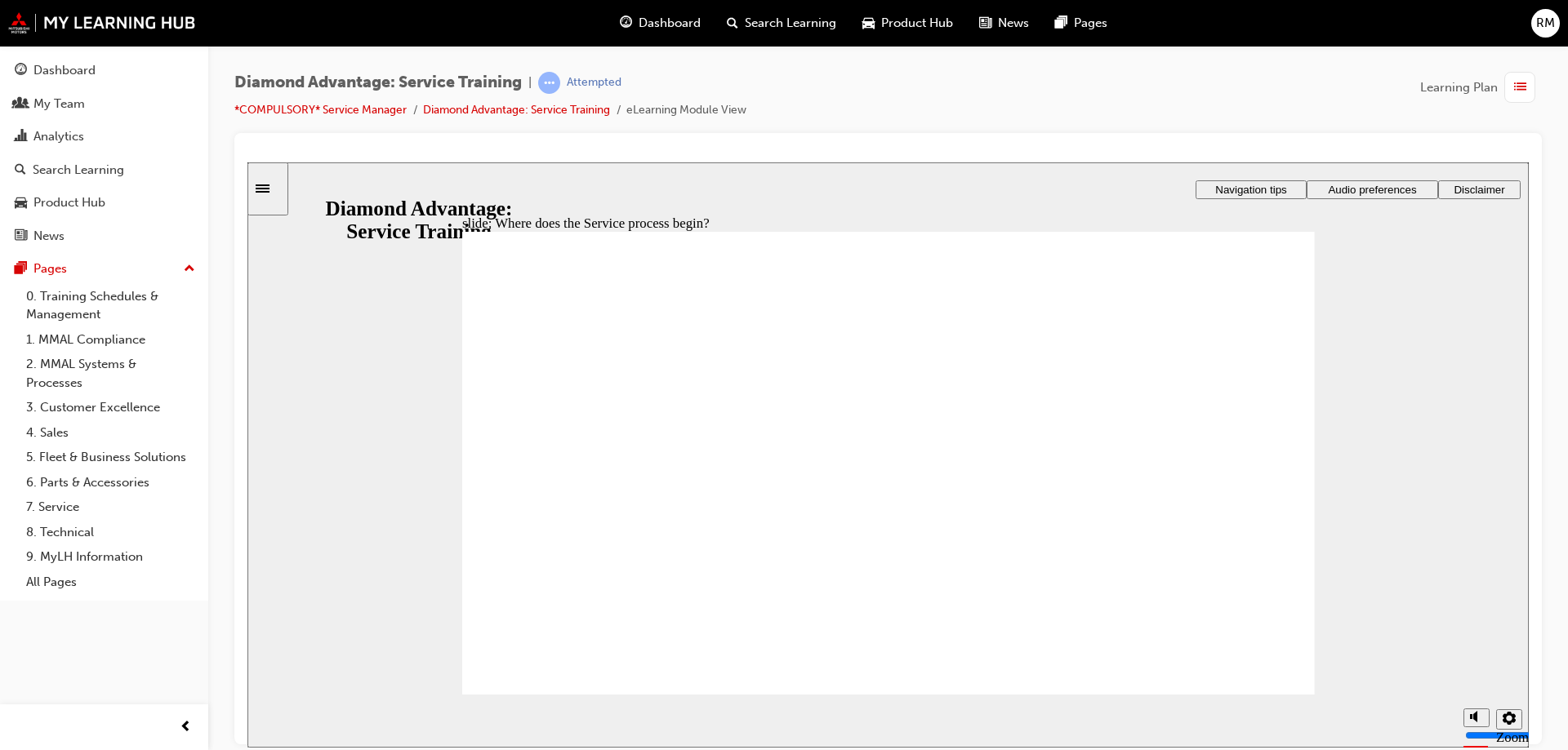
drag, startPoint x: 540, startPoint y: 465, endPoint x: 624, endPoint y: 416, distance: 97.2
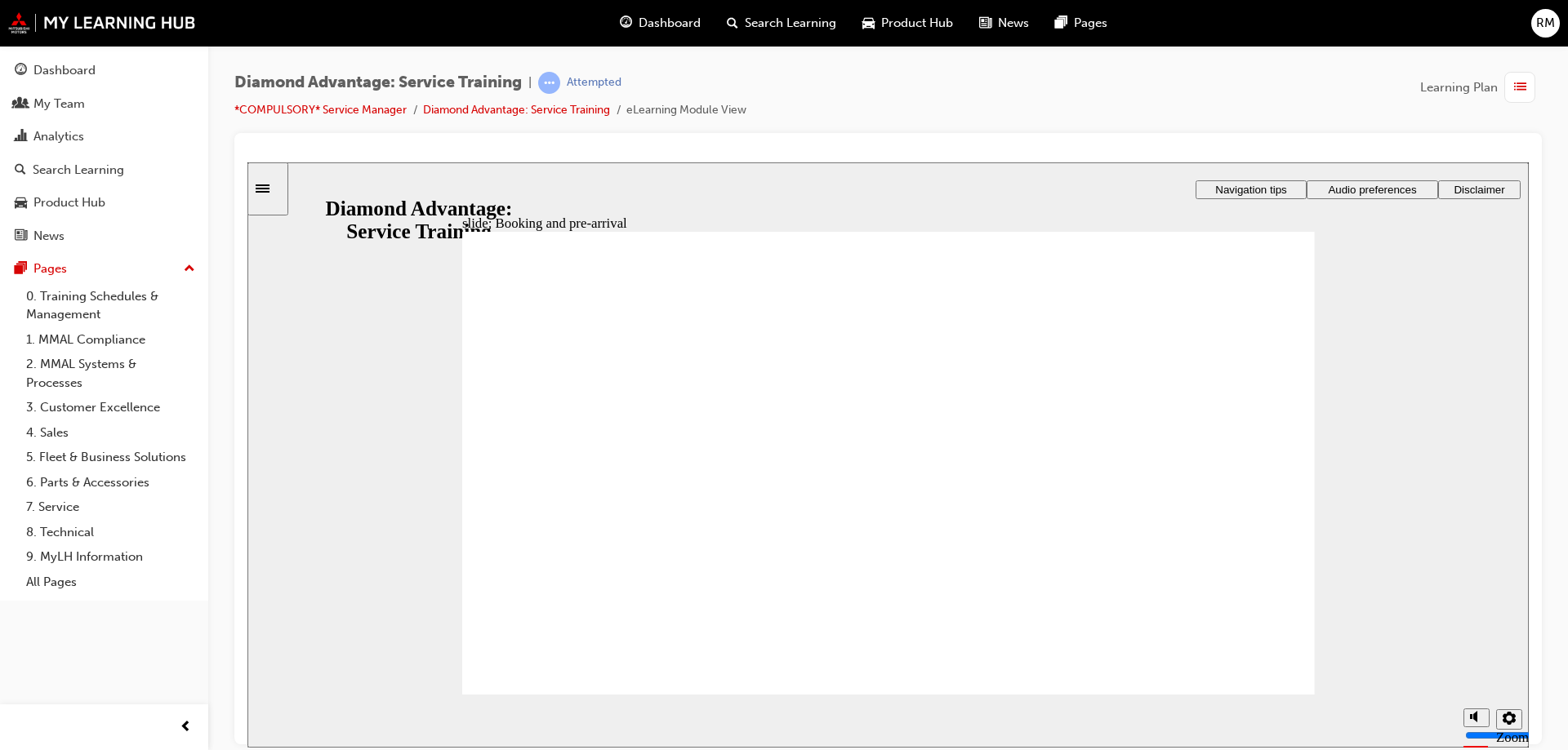
drag, startPoint x: 1269, startPoint y: 340, endPoint x: 1160, endPoint y: 360, distance: 110.8
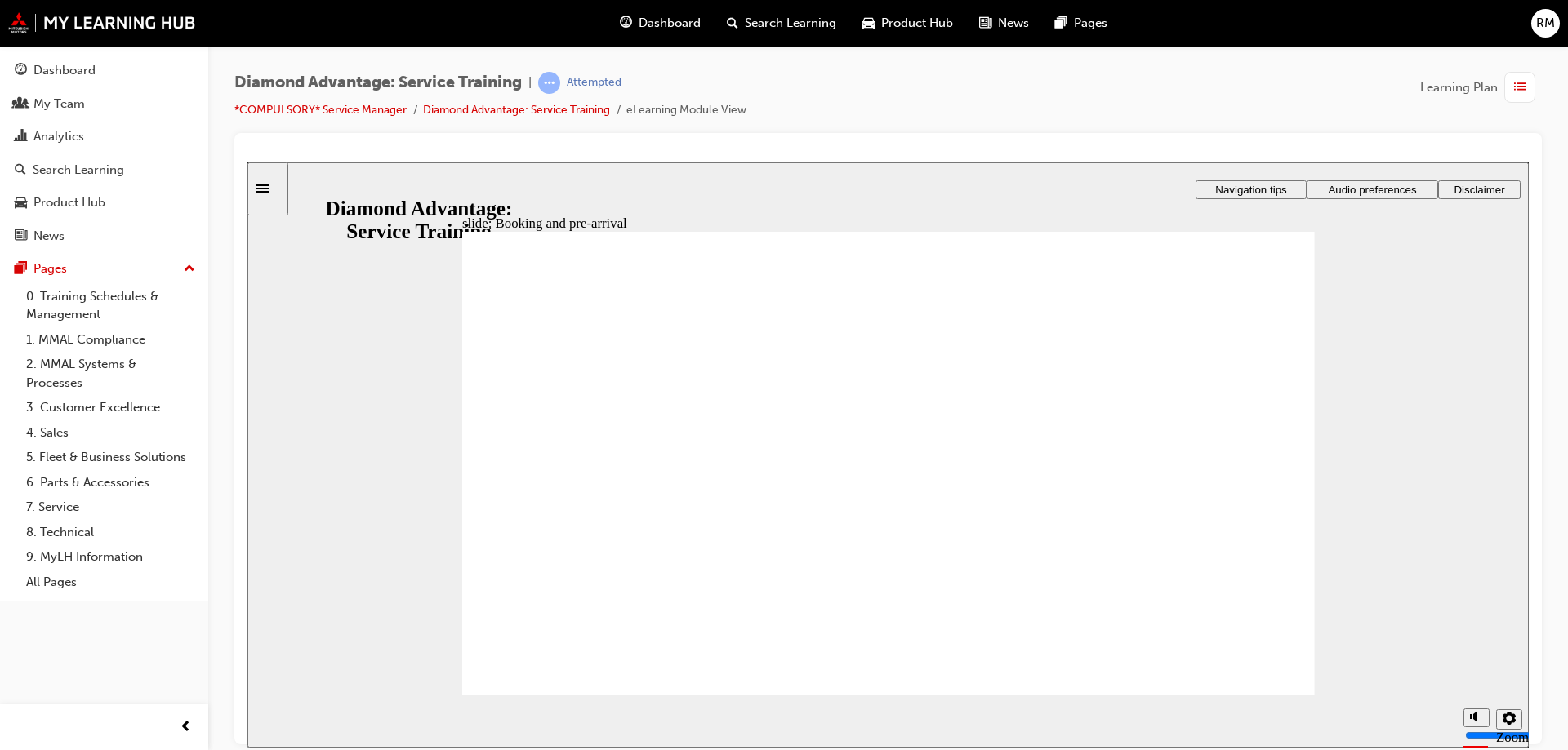
drag, startPoint x: 816, startPoint y: 371, endPoint x: 745, endPoint y: 374, distance: 71.1
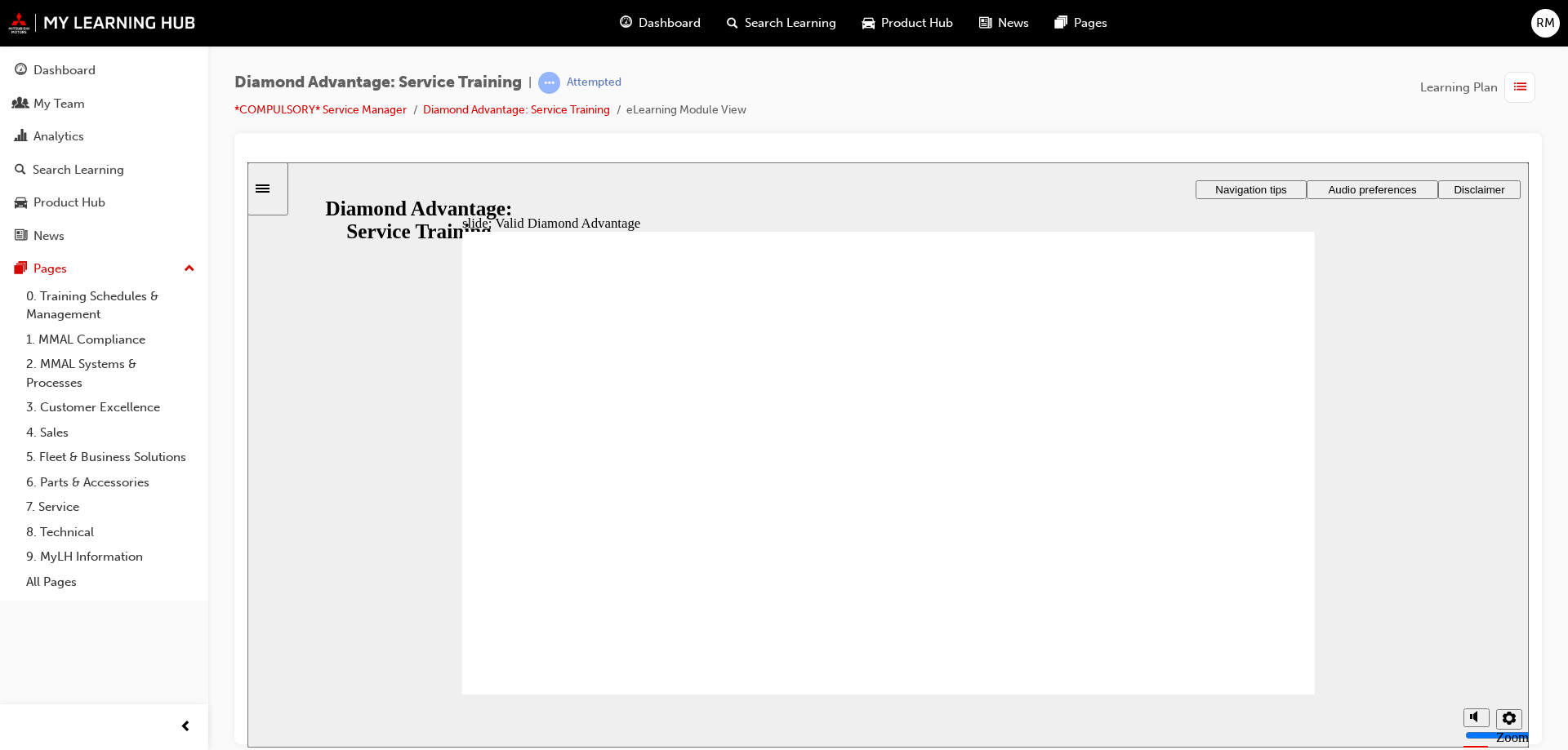
drag, startPoint x: 716, startPoint y: 473, endPoint x: 801, endPoint y: 414, distance: 103.5
drag, startPoint x: 997, startPoint y: 454, endPoint x: 1101, endPoint y: 548, distance: 140.2
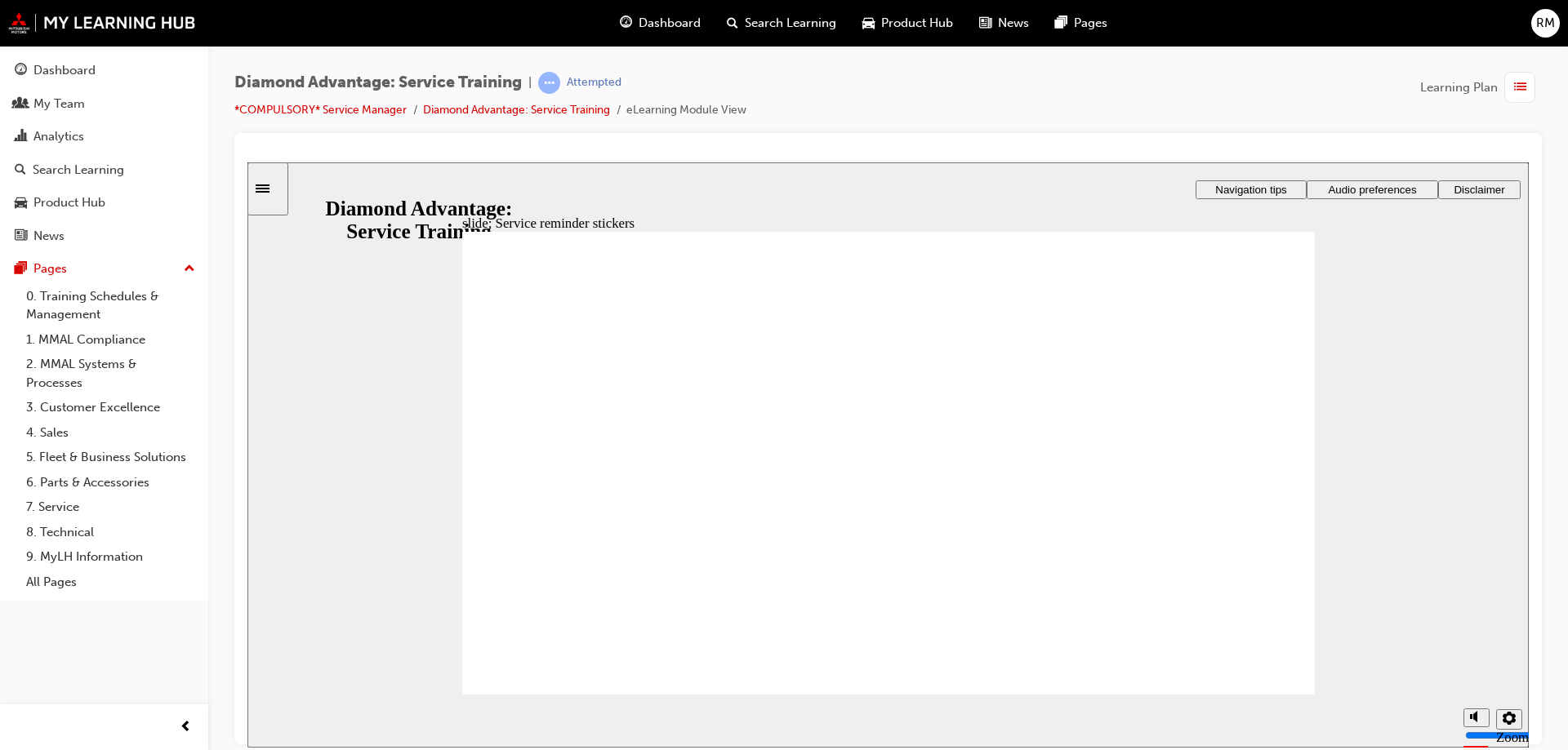
drag, startPoint x: 1019, startPoint y: 575, endPoint x: 1015, endPoint y: 560, distance: 15.5
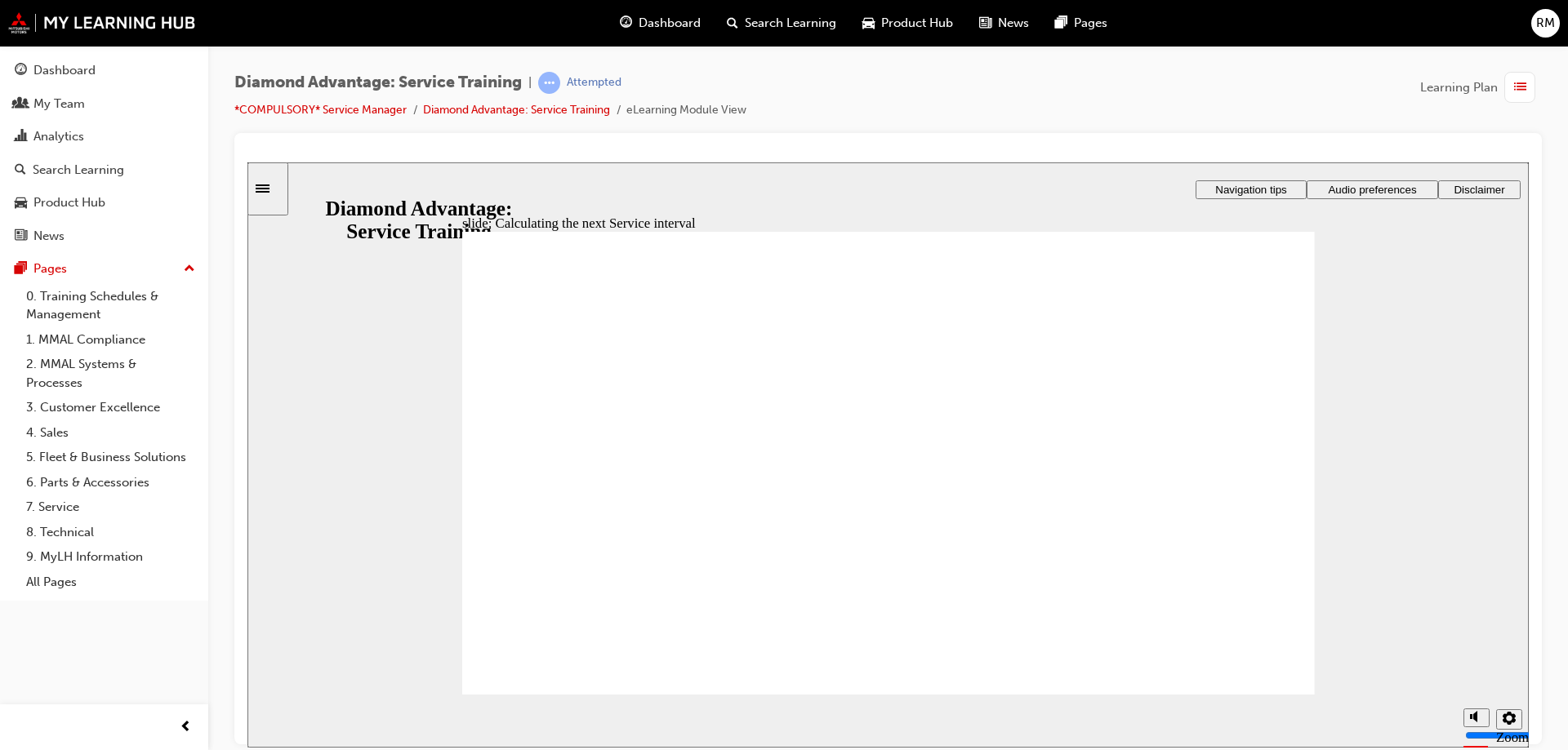
drag, startPoint x: 1280, startPoint y: 334, endPoint x: 1272, endPoint y: 359, distance: 26.2
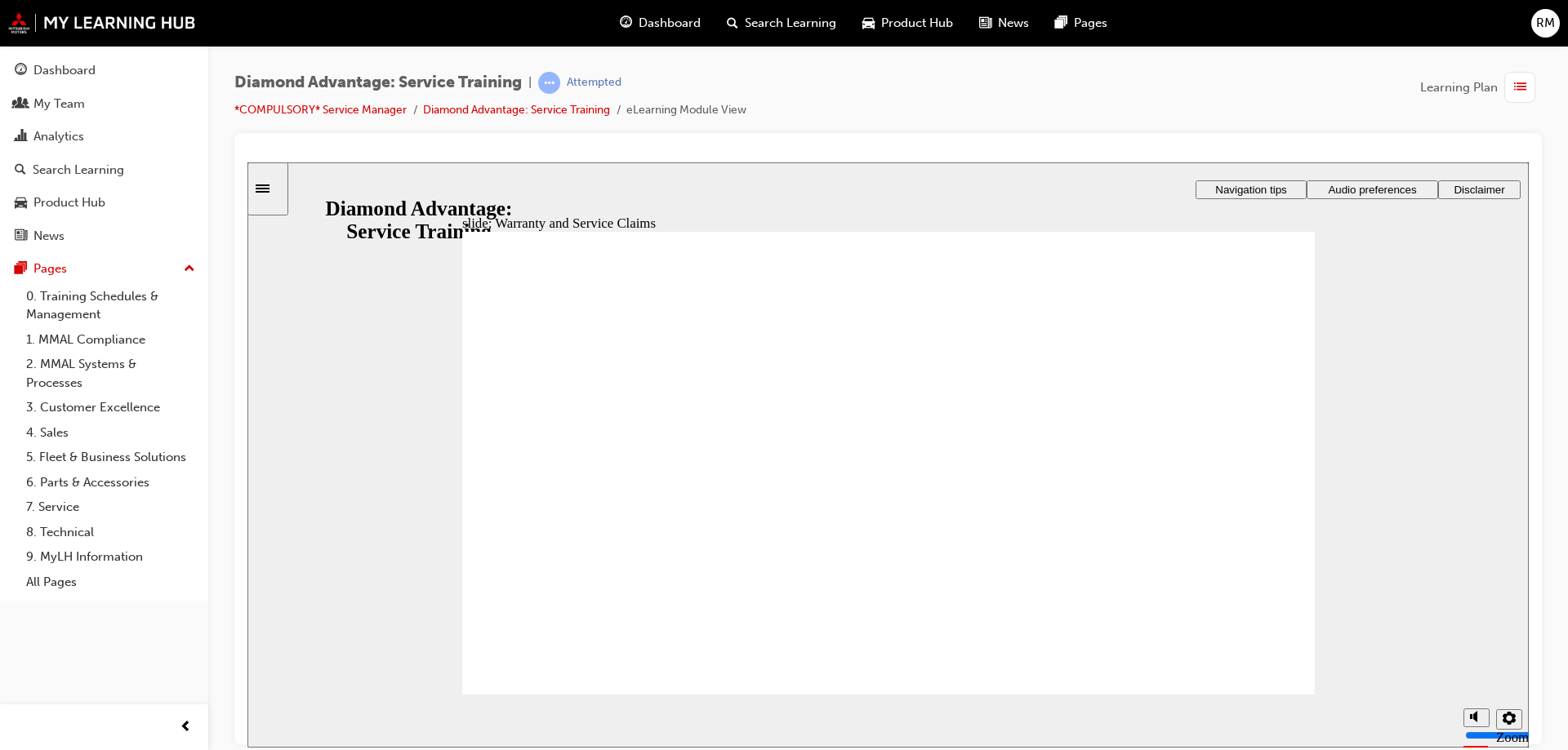
drag, startPoint x: 794, startPoint y: 579, endPoint x: 959, endPoint y: 636, distance: 174.6
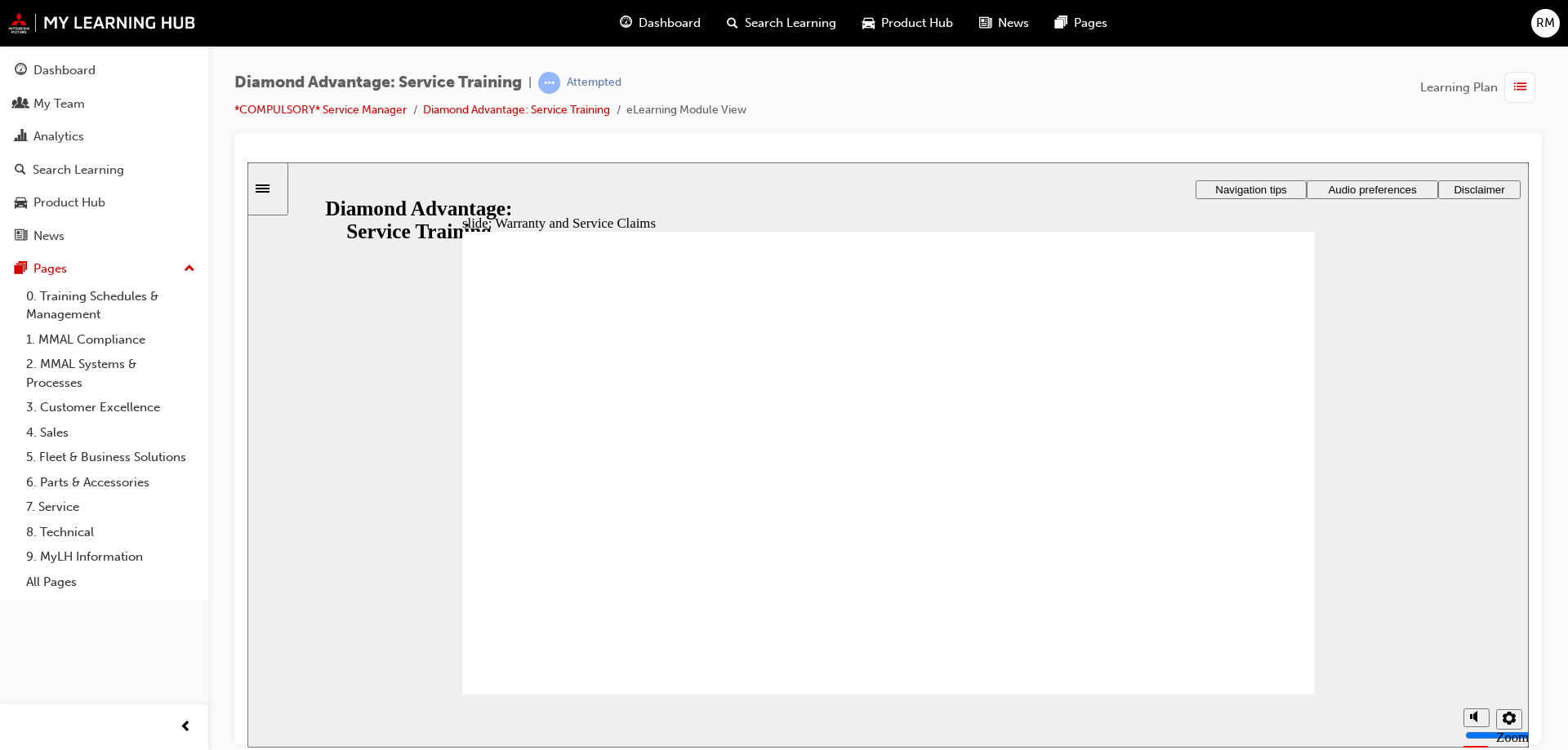
checkbox input "true"
drag, startPoint x: 938, startPoint y: 429, endPoint x: 946, endPoint y: 467, distance: 38.8
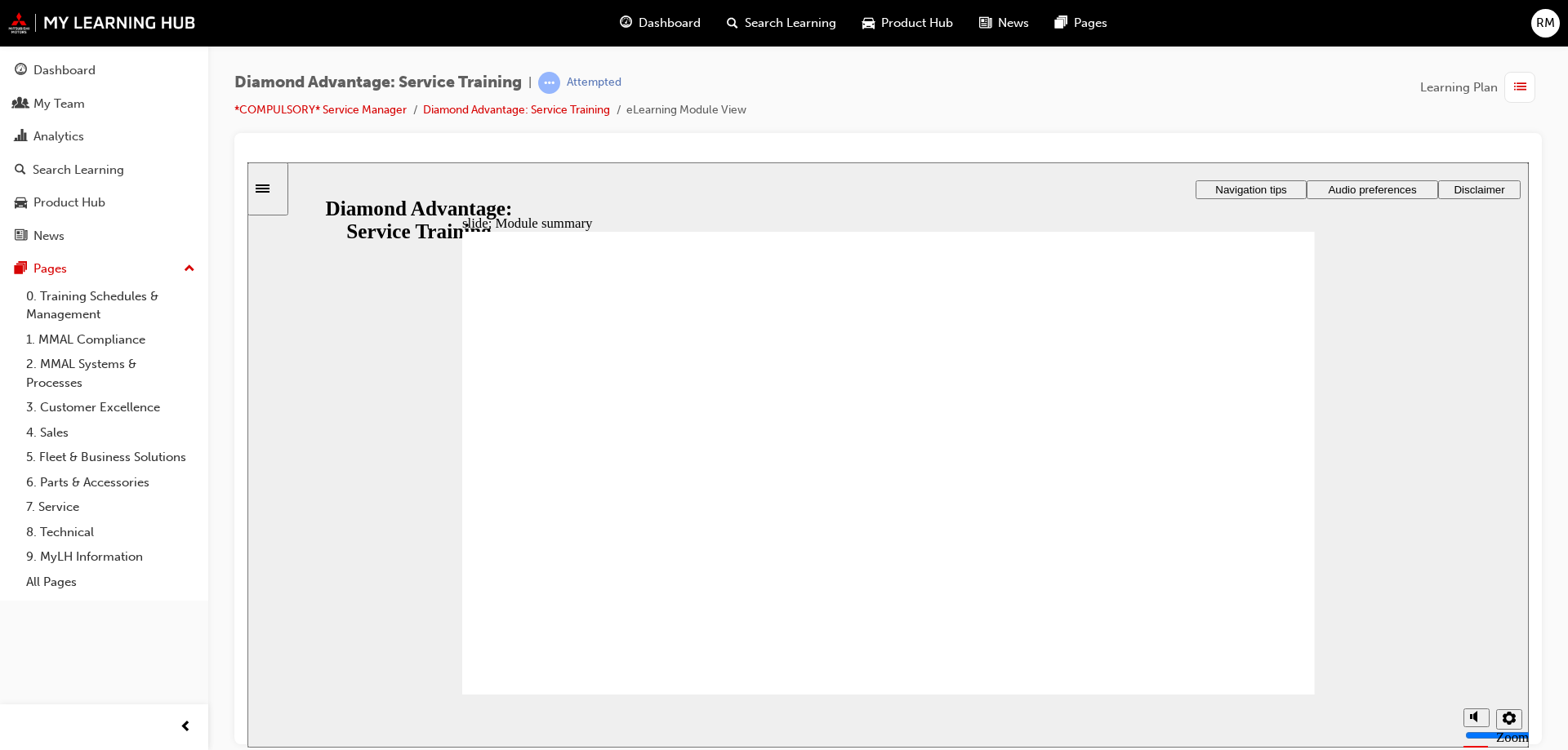
checkbox input "true"
drag, startPoint x: 944, startPoint y: 483, endPoint x: 949, endPoint y: 523, distance: 40.3
checkbox input "true"
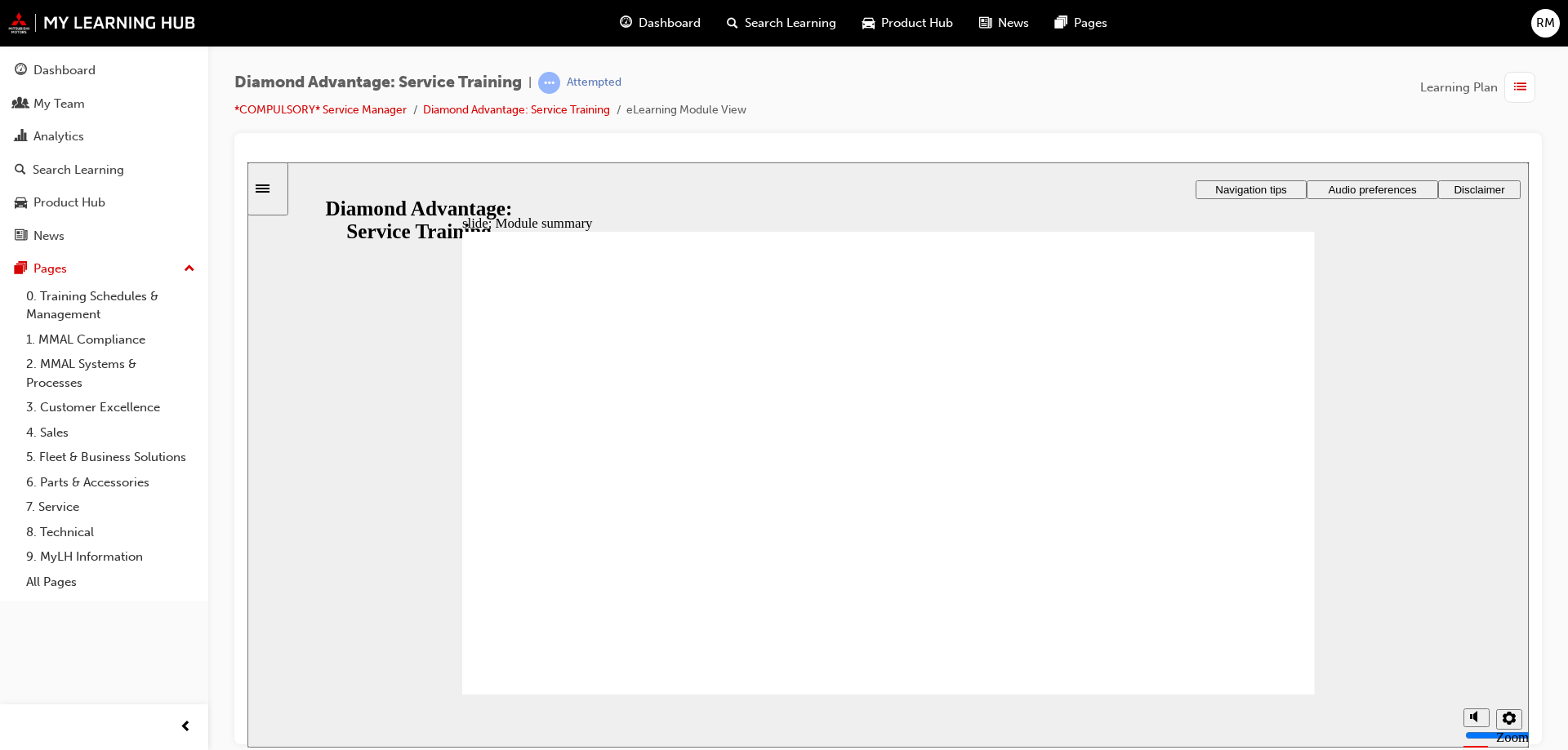
checkbox input "true"
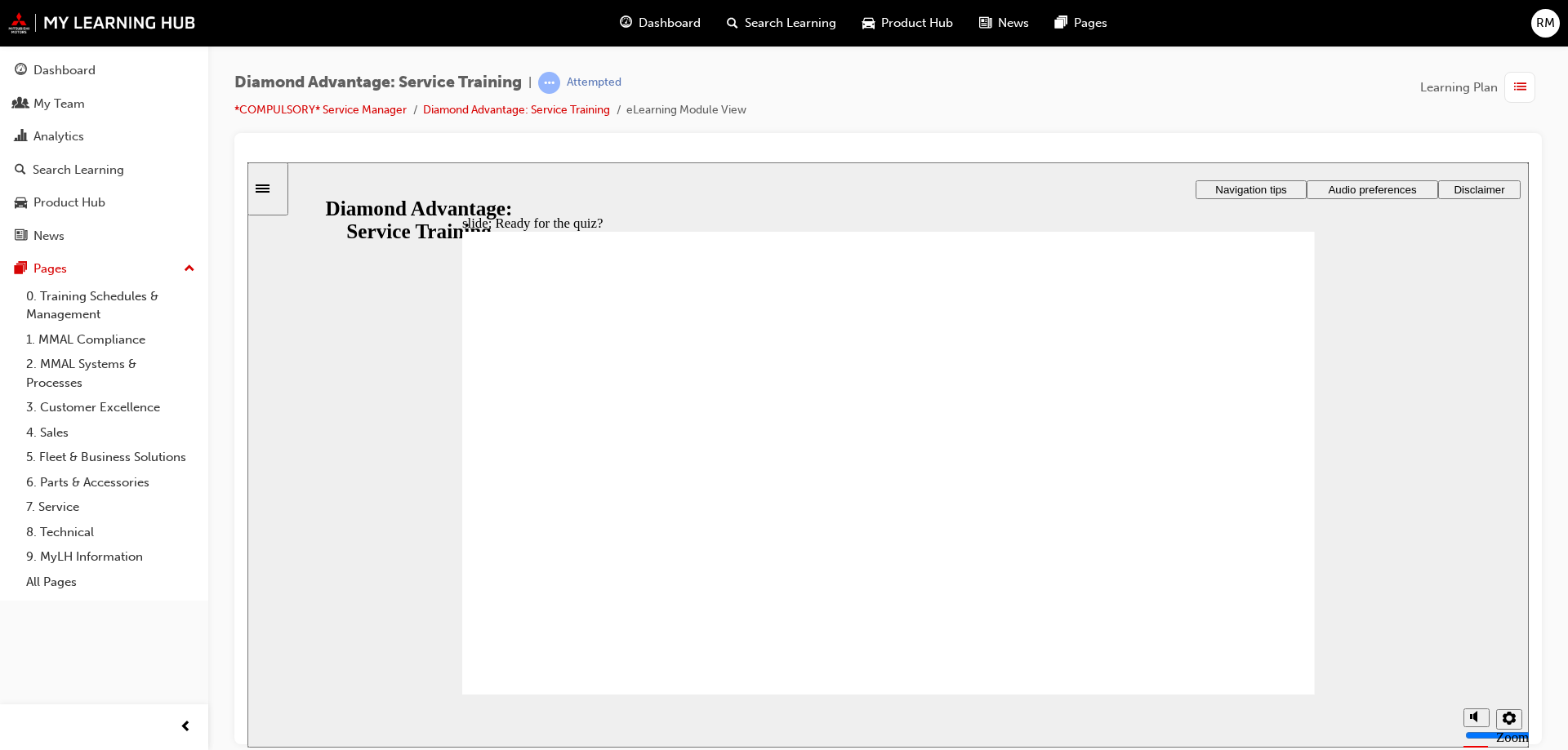
checkbox input "true"
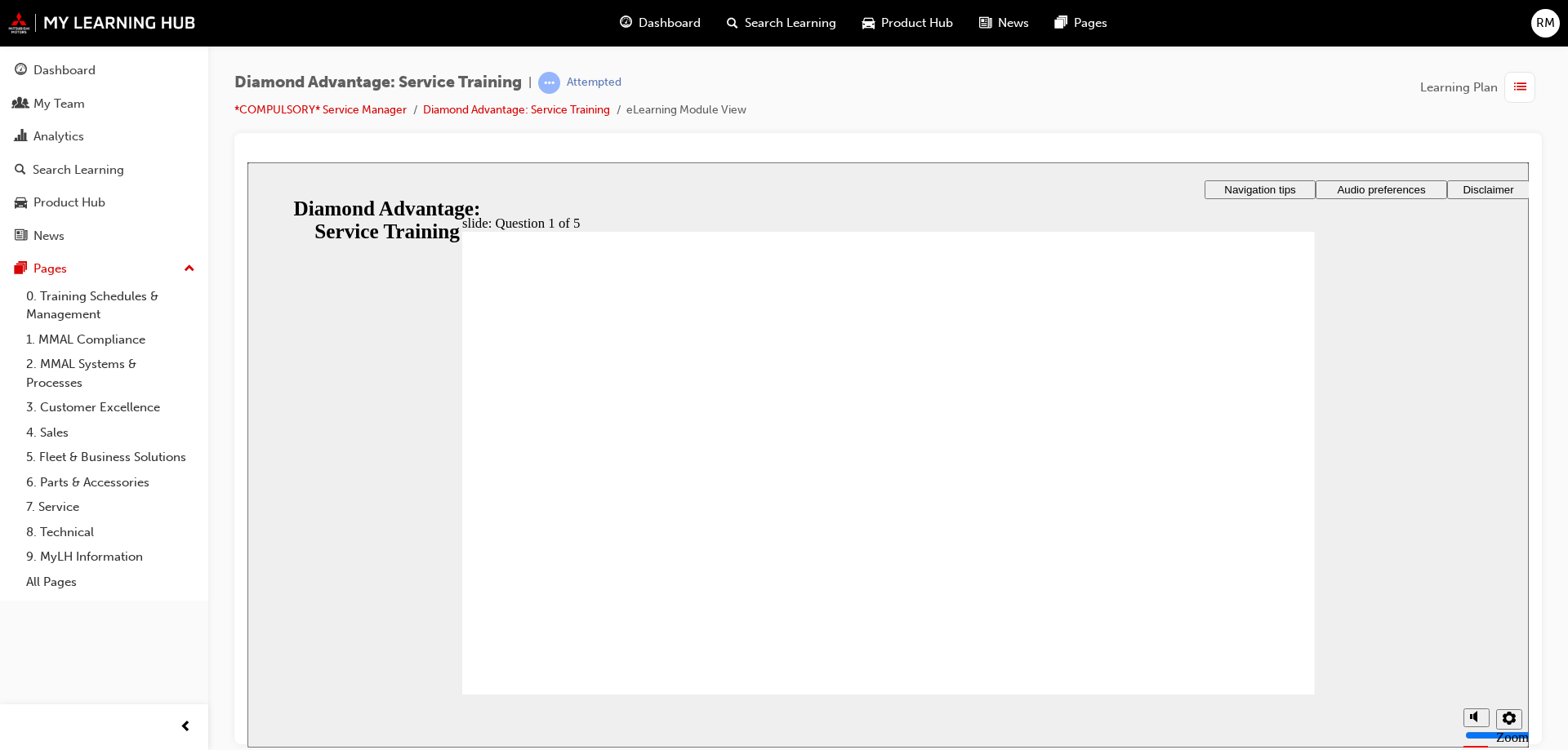
checkbox input "true"
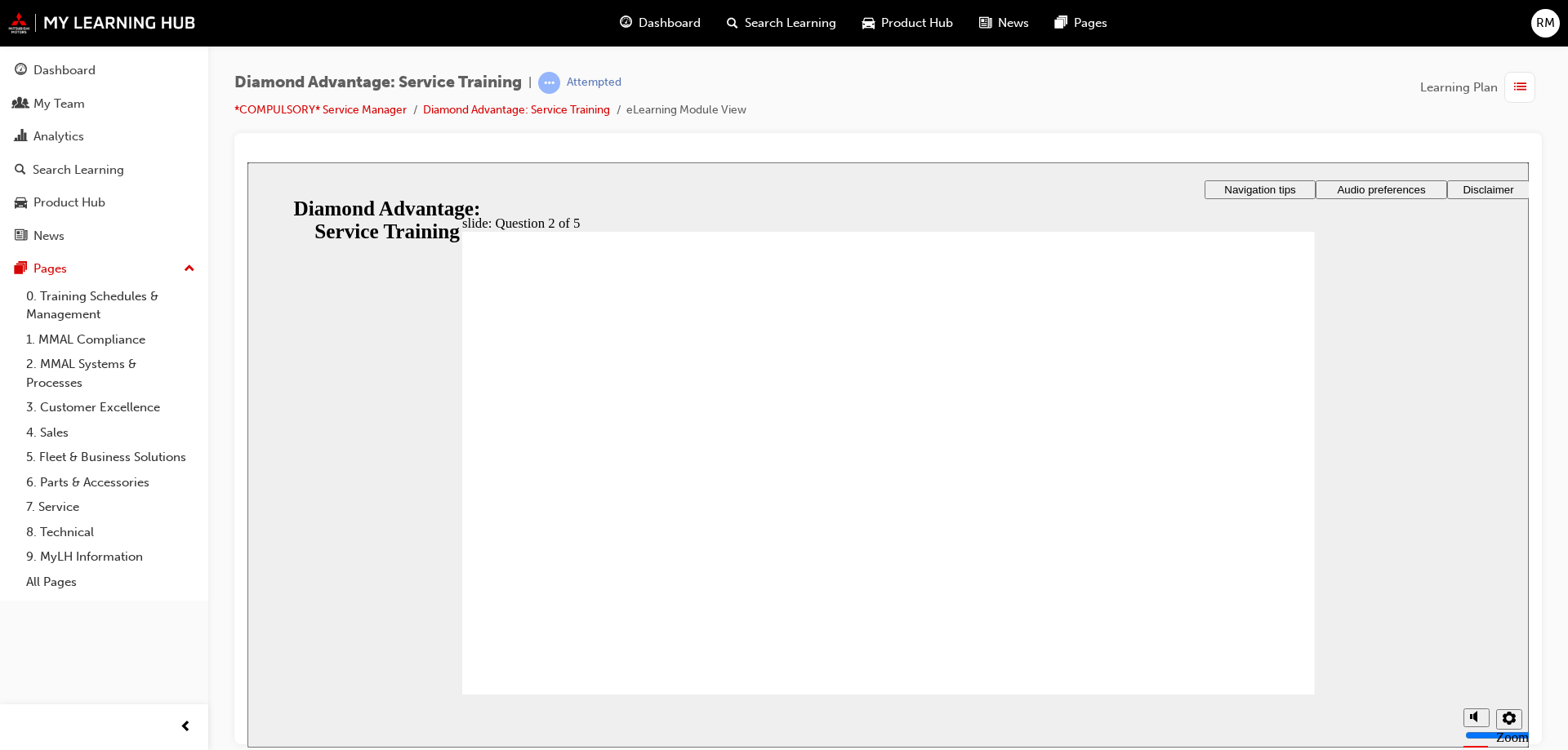
checkbox input "true"
checkbox input "false"
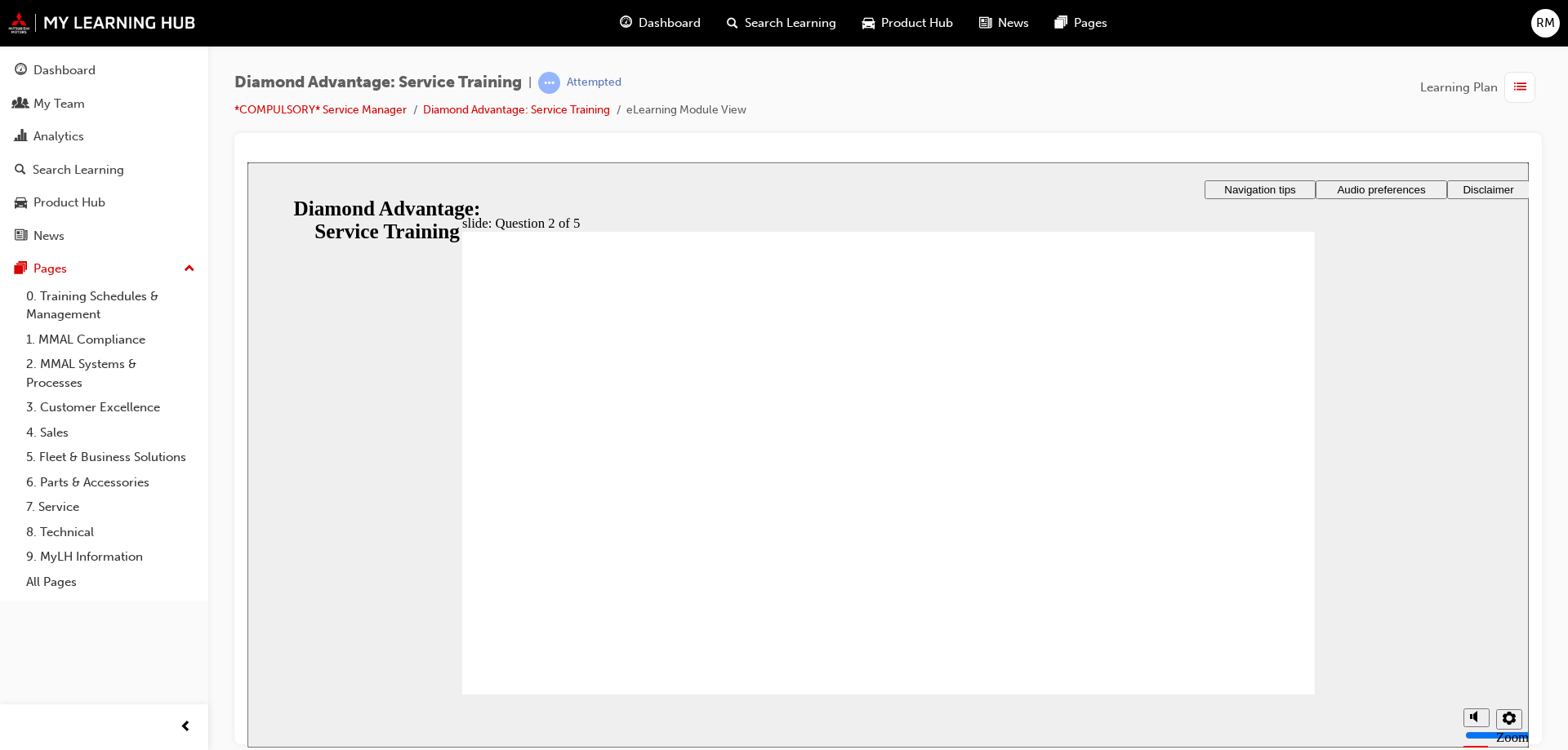
checkbox input "true"
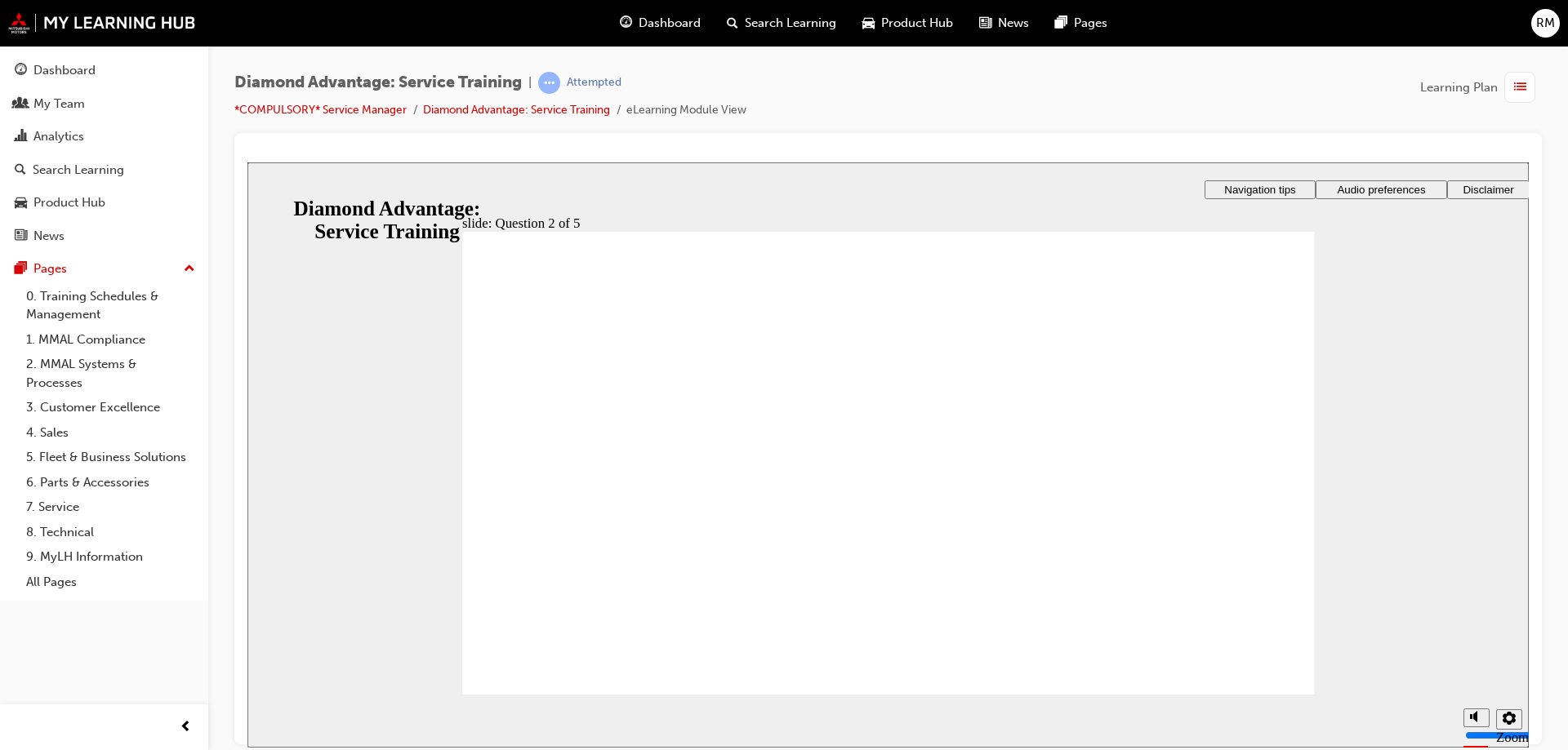
checkbox input "false"
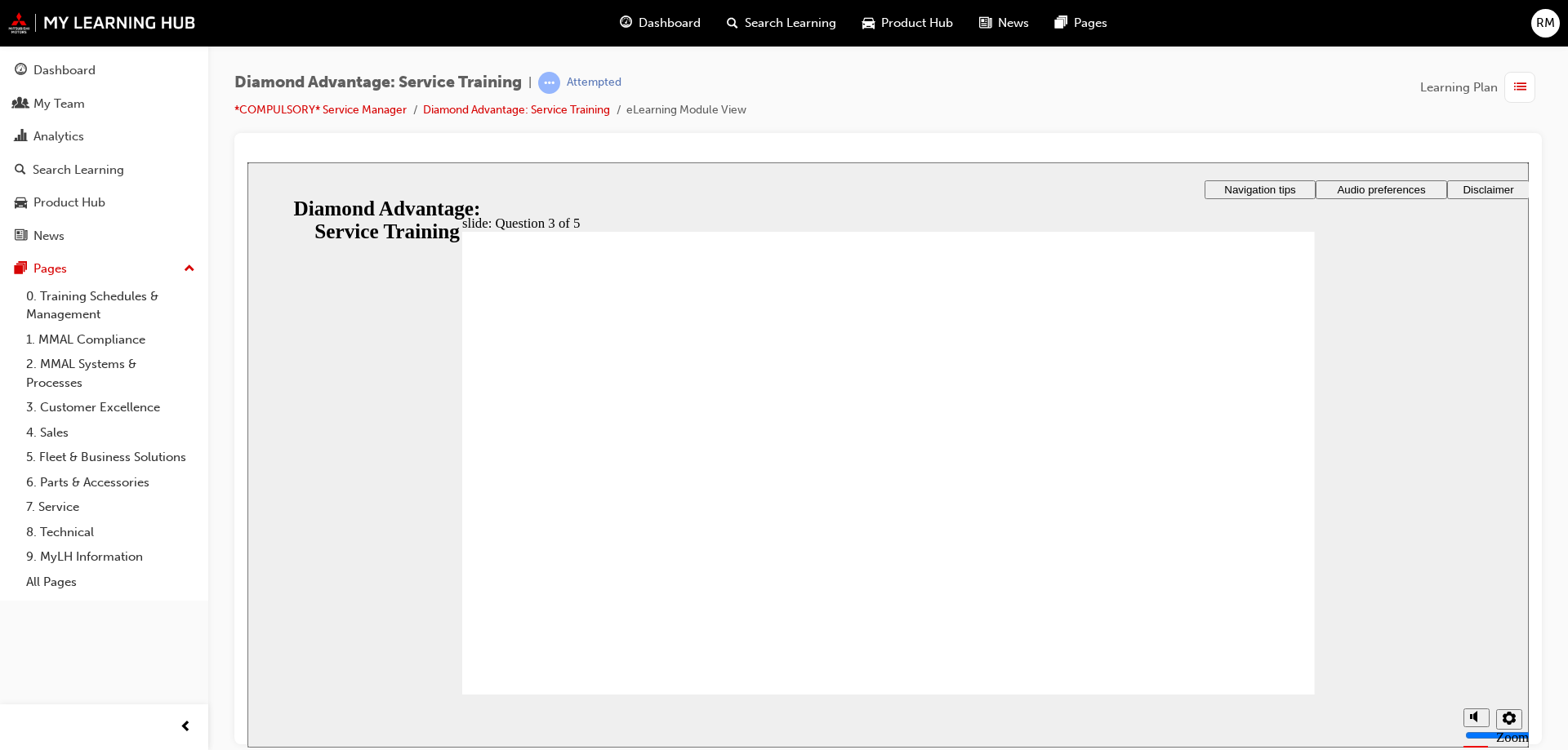
checkbox input "true"
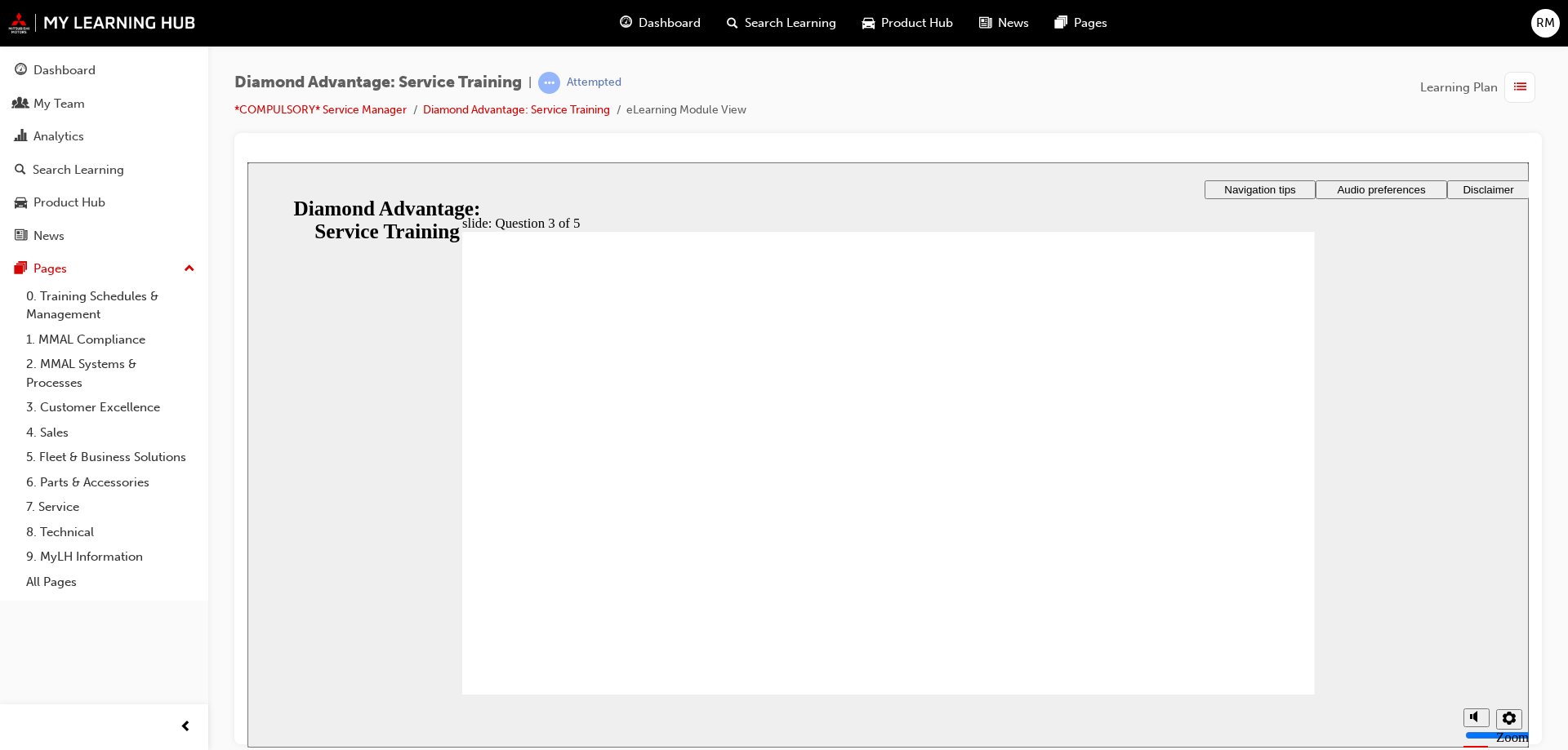
checkbox input "true"
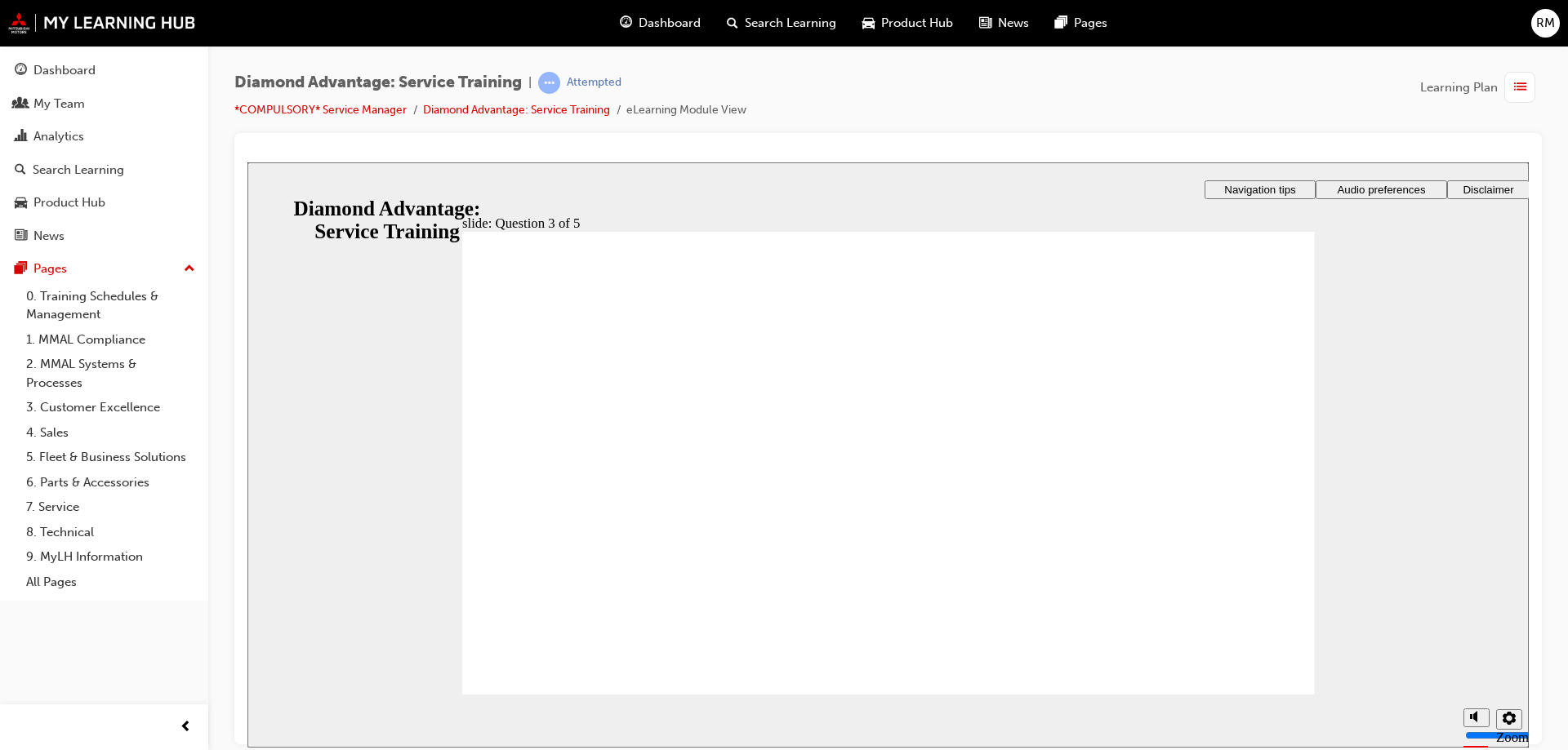
radio input "true"
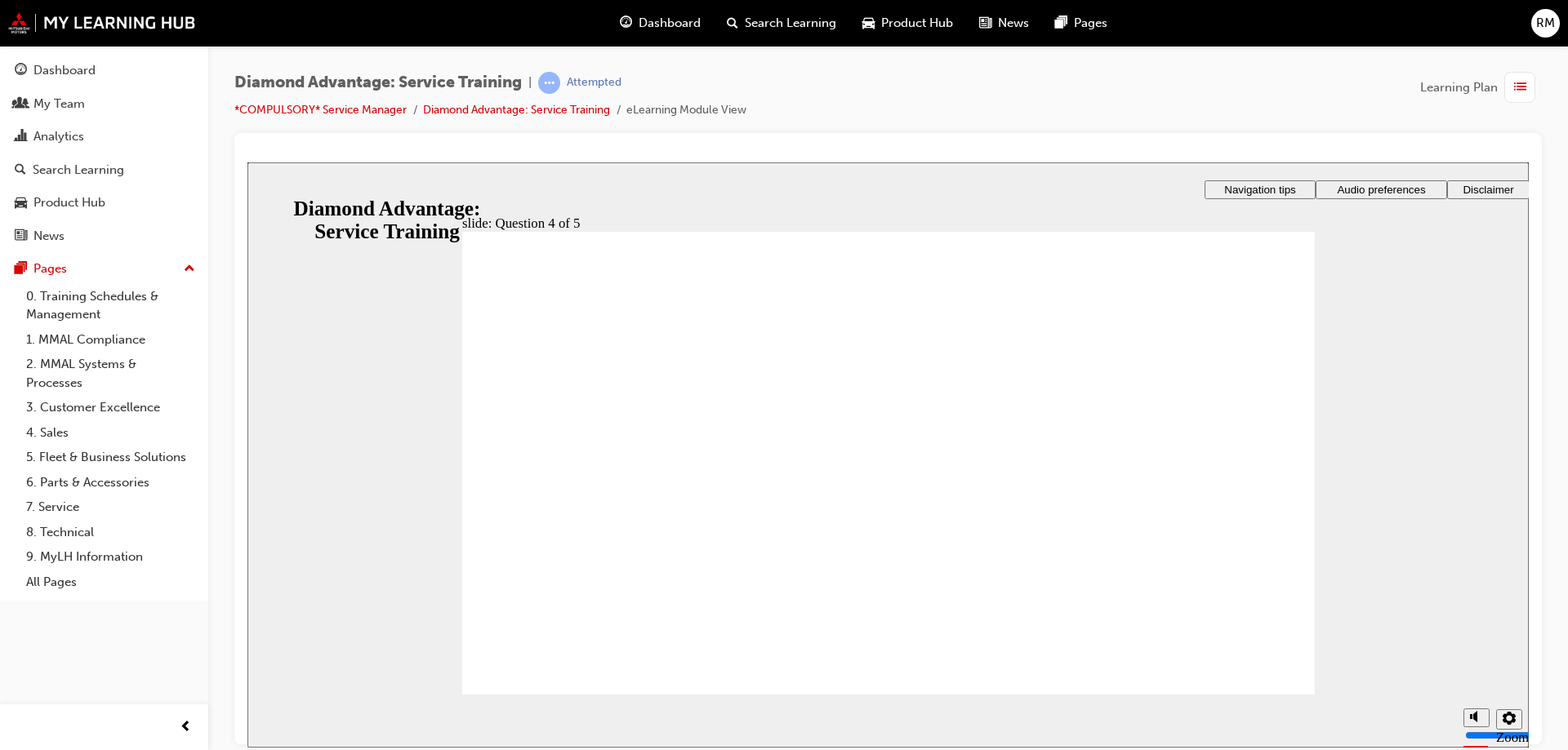
drag, startPoint x: 773, startPoint y: 380, endPoint x: 755, endPoint y: 390, distance: 20.6
drag, startPoint x: 637, startPoint y: 537, endPoint x: 643, endPoint y: 522, distance: 16.2
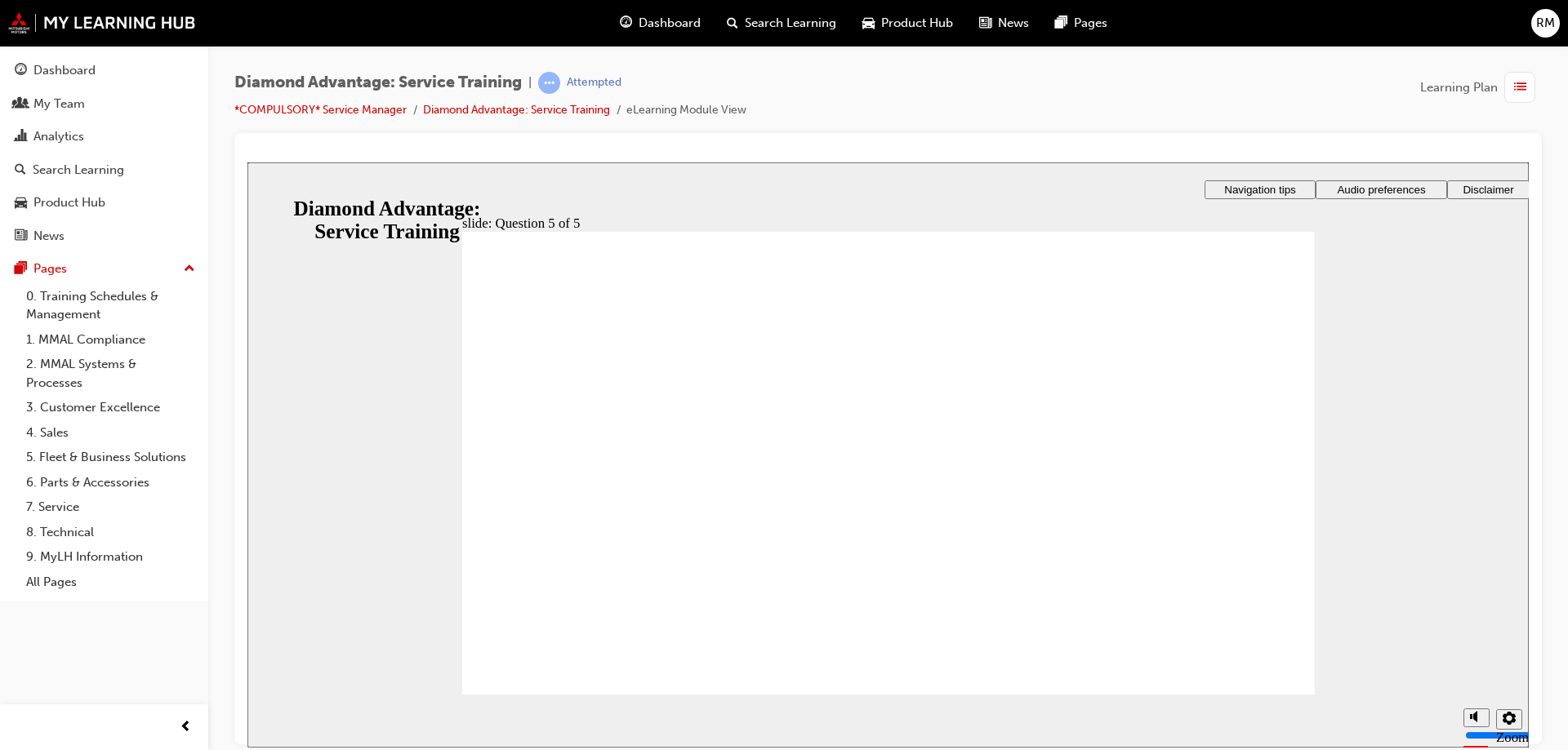
radio input "true"
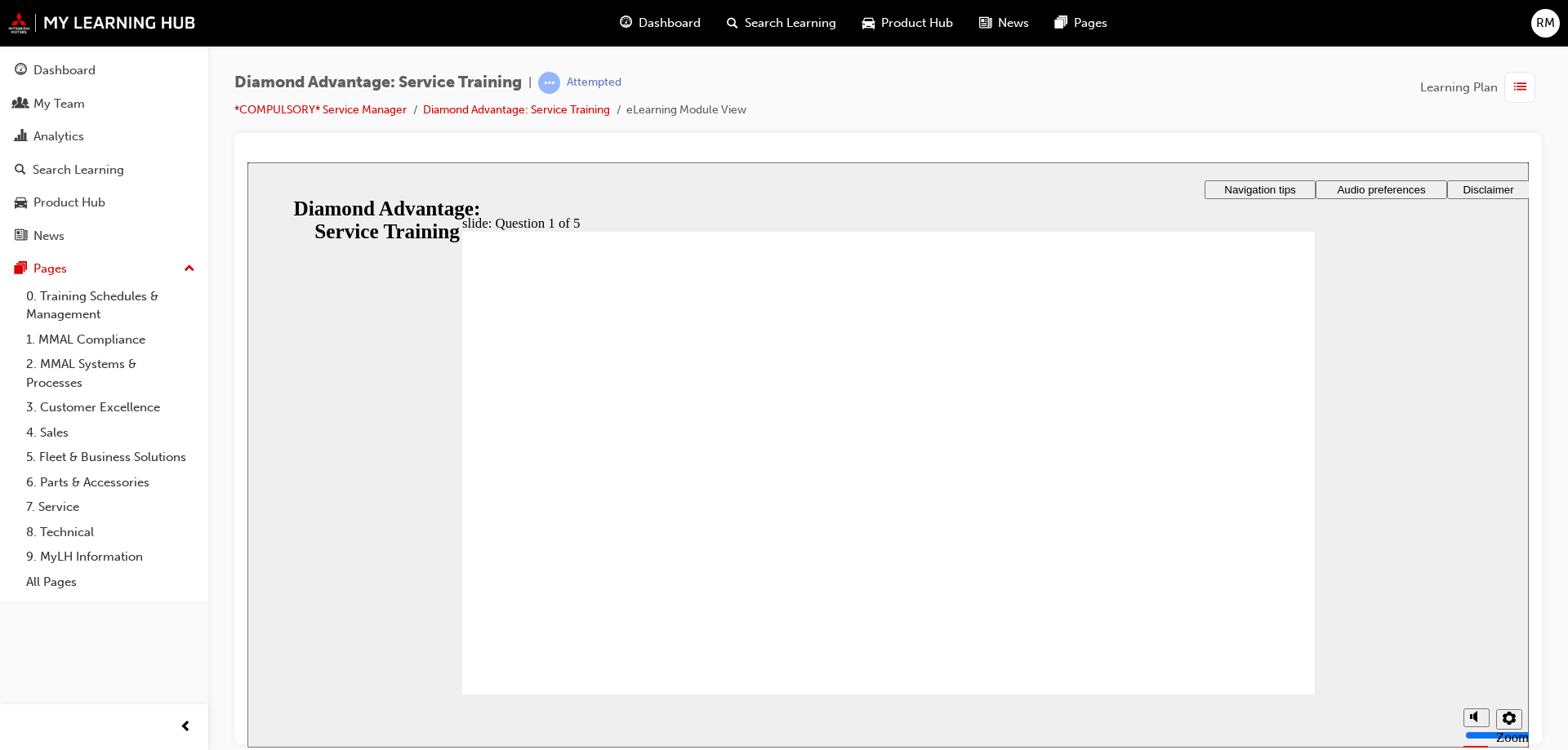
drag, startPoint x: 778, startPoint y: 373, endPoint x: 602, endPoint y: 392, distance: 177.0
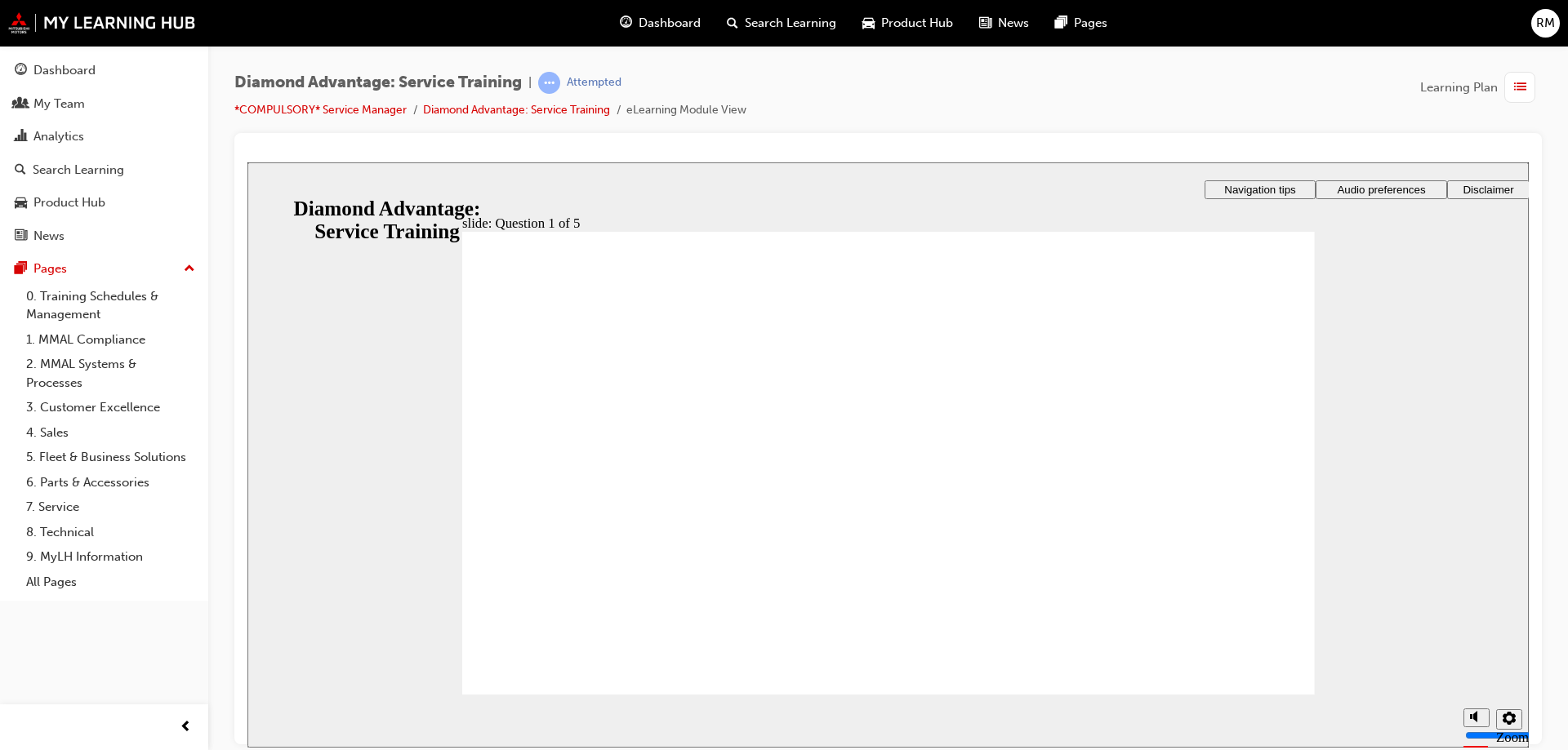
checkbox input "true"
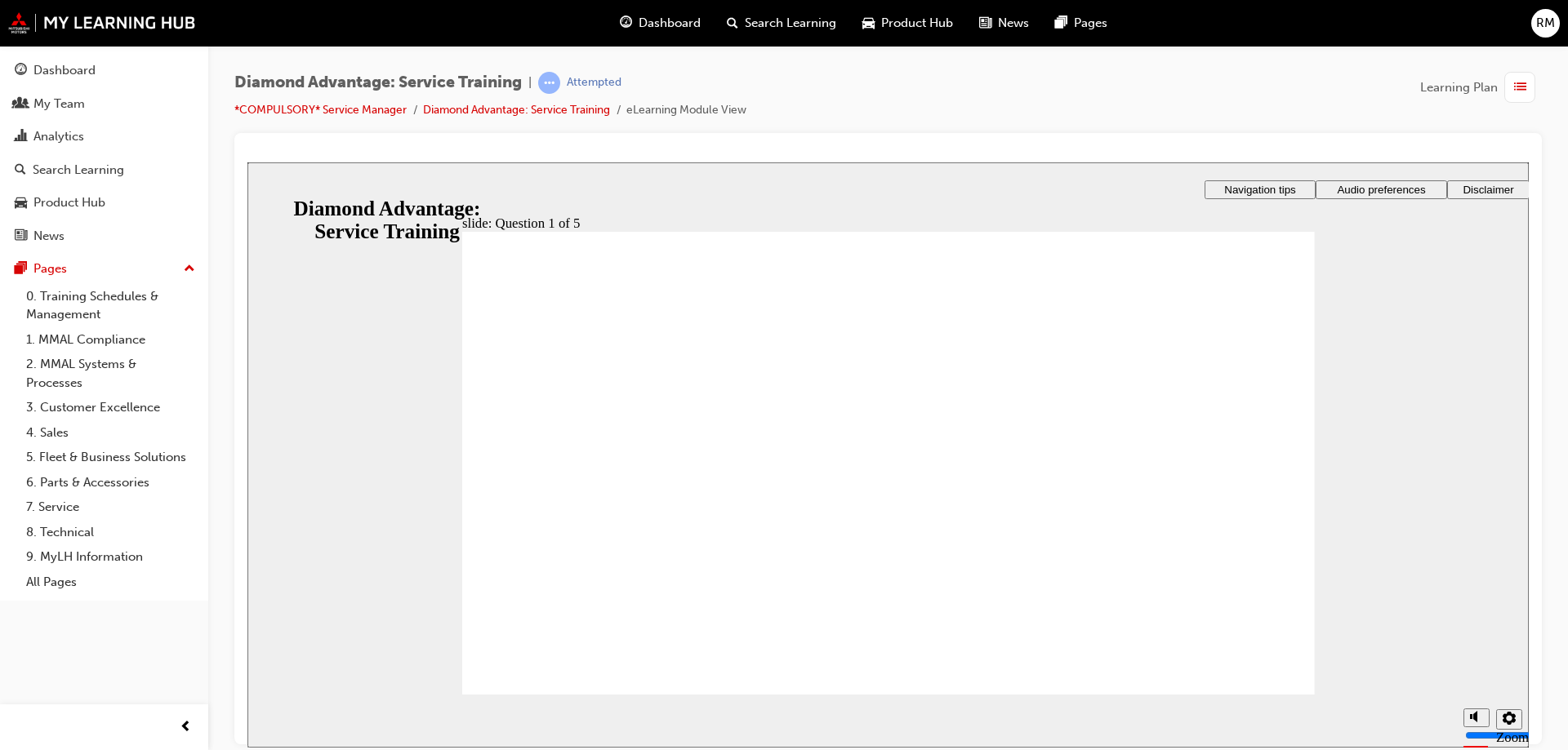
checkbox input "true"
drag, startPoint x: 899, startPoint y: 586, endPoint x: 908, endPoint y: 584, distance: 9.2
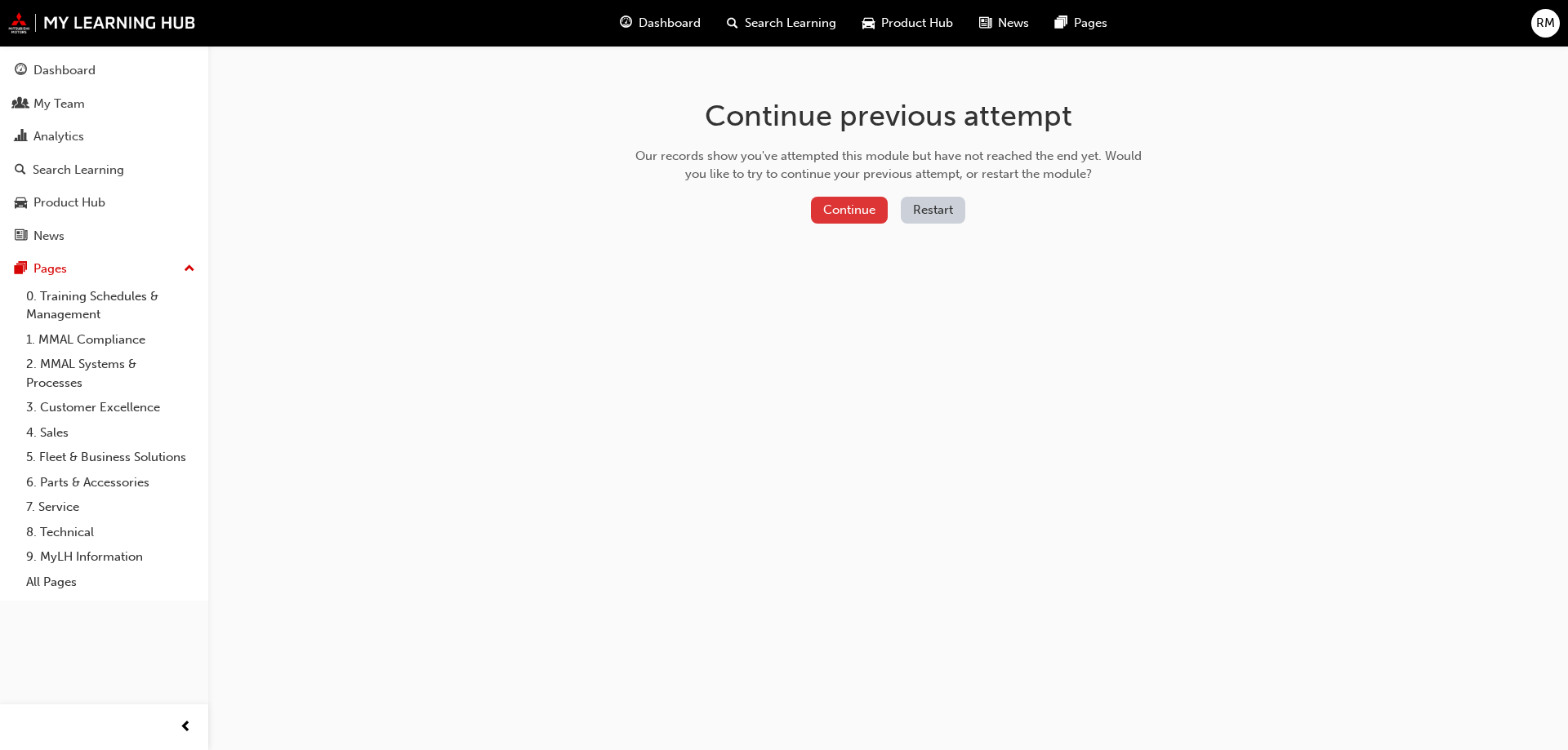
click at [856, 214] on button "Continue" at bounding box center [849, 211] width 77 height 27
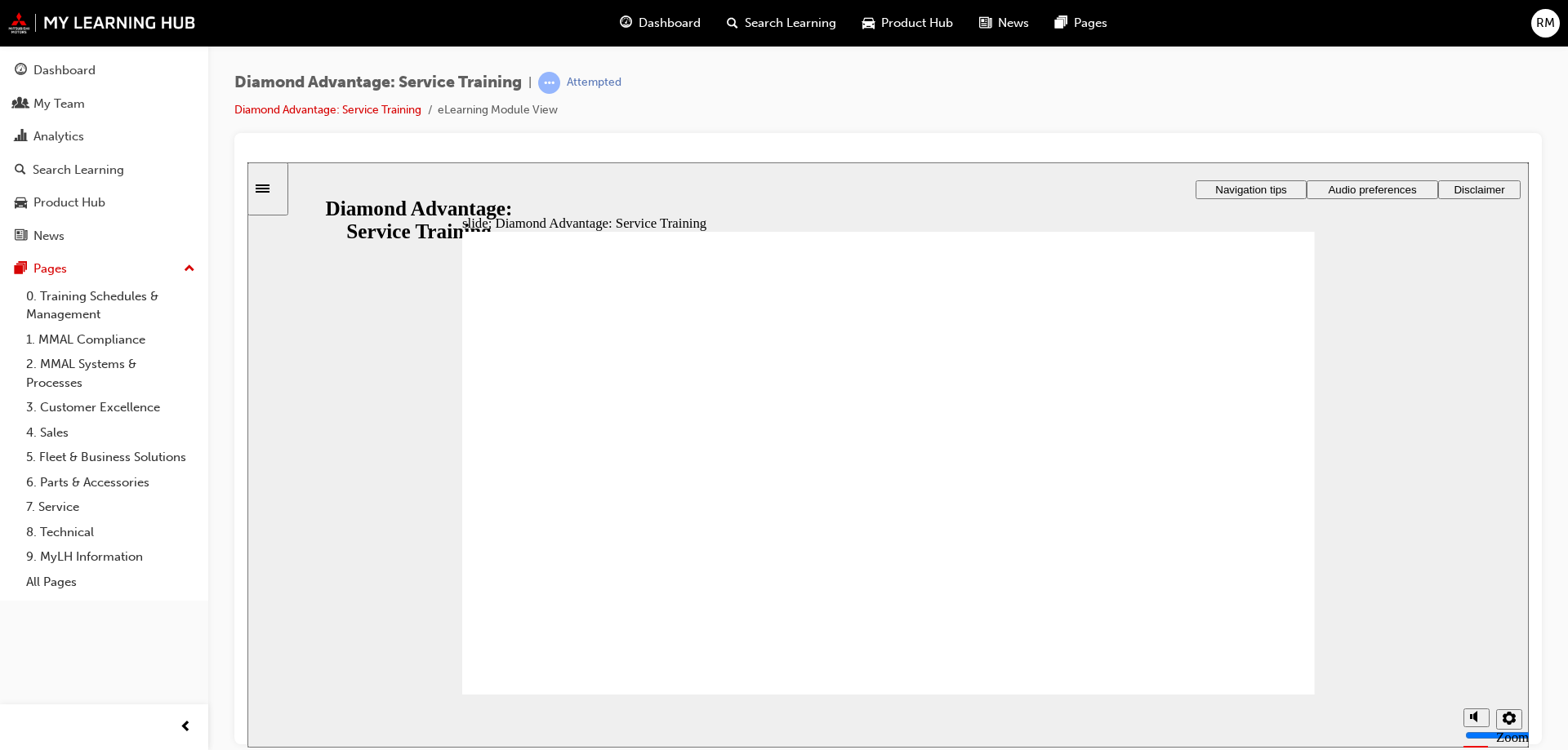
click at [56, 77] on div "Dashboard" at bounding box center [65, 70] width 62 height 18
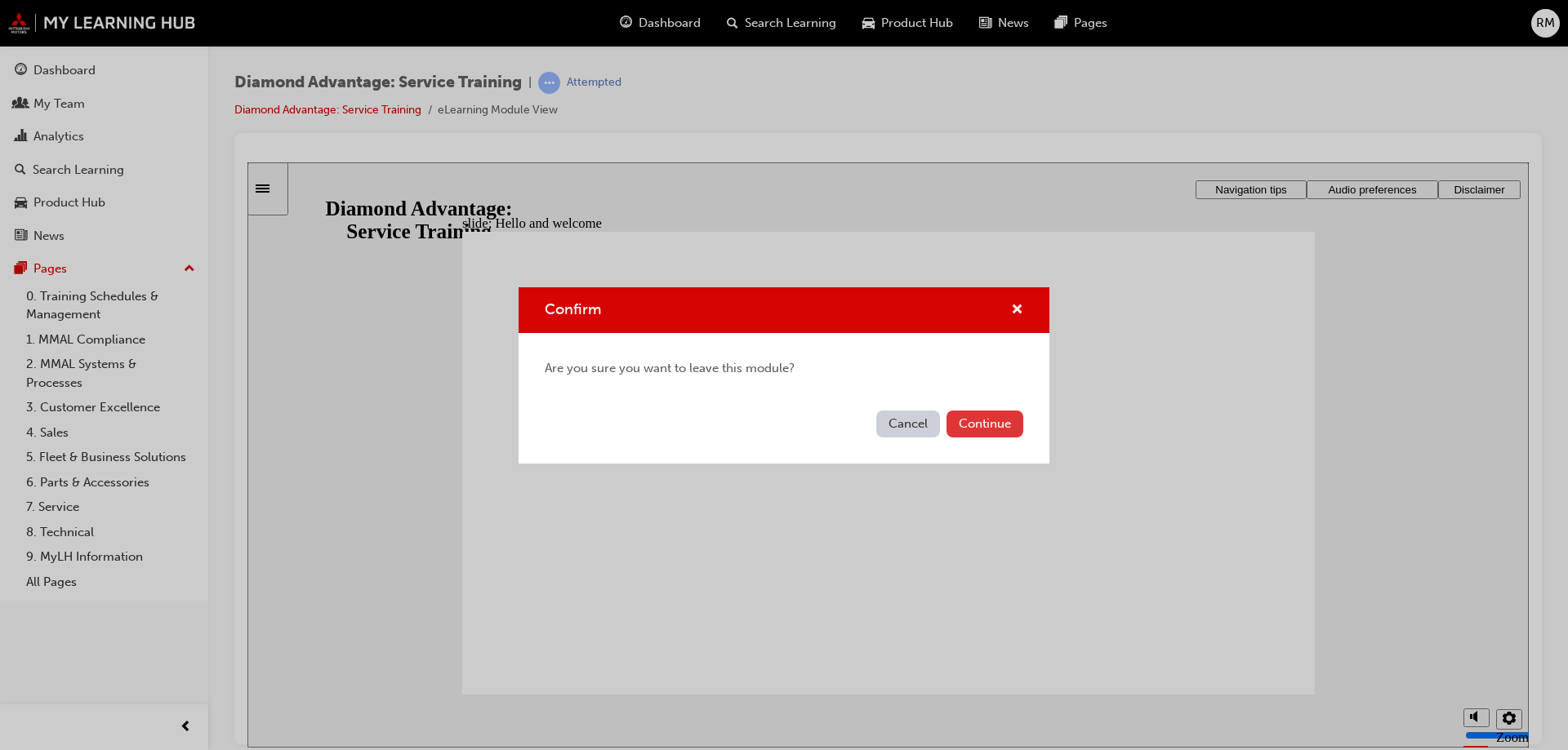
click at [1010, 431] on button "Continue" at bounding box center [984, 424] width 77 height 27
